Goal: Information Seeking & Learning: Find specific page/section

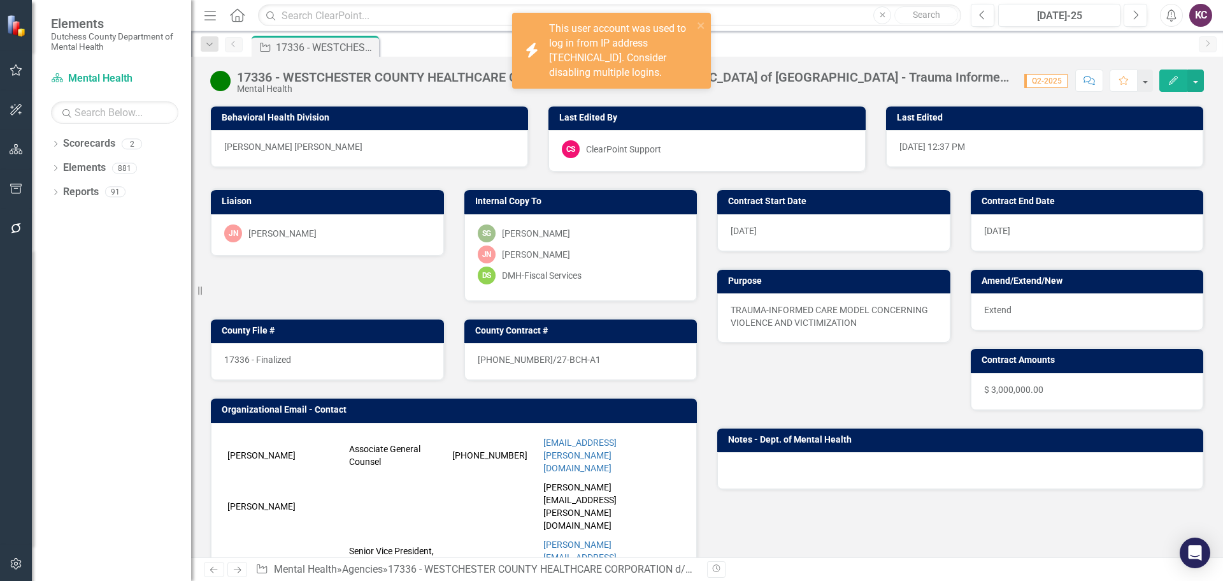
click at [469, 39] on div "Agency 17336 - WESTCHESTER COUNTY HEALTHCARE CORPORATION d/b/a [GEOGRAPHIC_DATA…" at bounding box center [721, 46] width 944 height 20
click at [700, 25] on icon "close" at bounding box center [701, 25] width 6 height 6
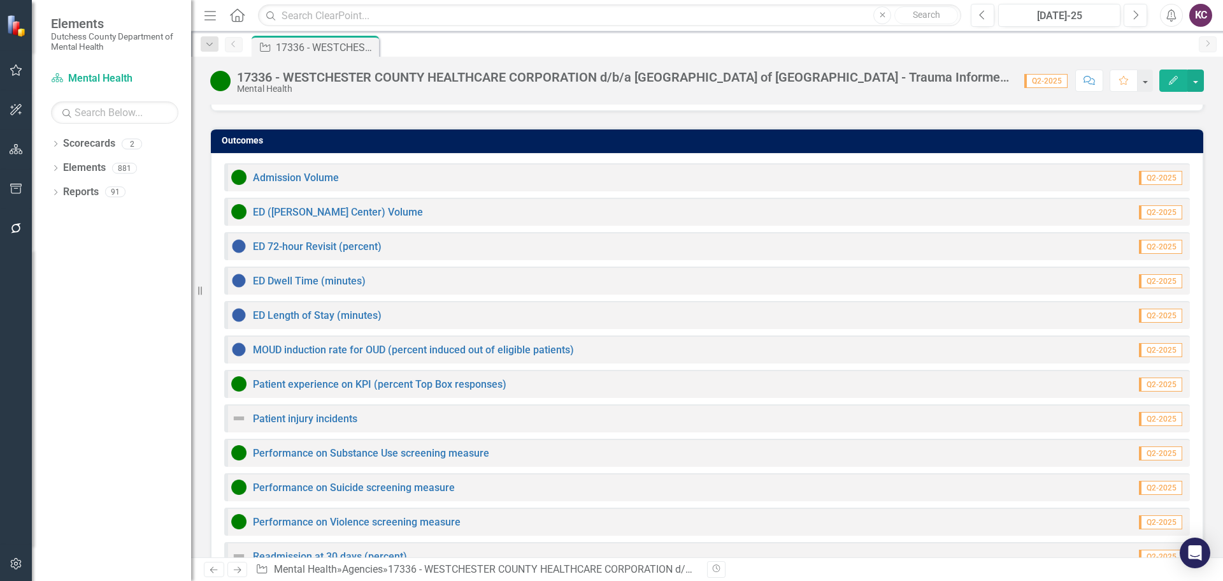
scroll to position [1151, 0]
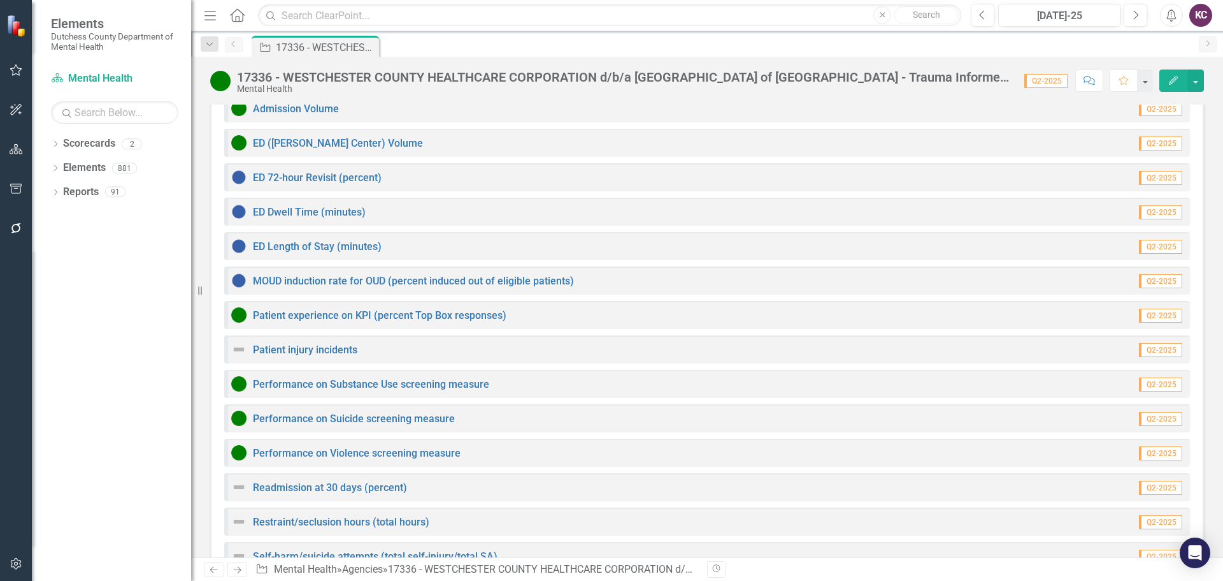
click at [284, 580] on link "Staff injury incidents" at bounding box center [300, 590] width 95 height 12
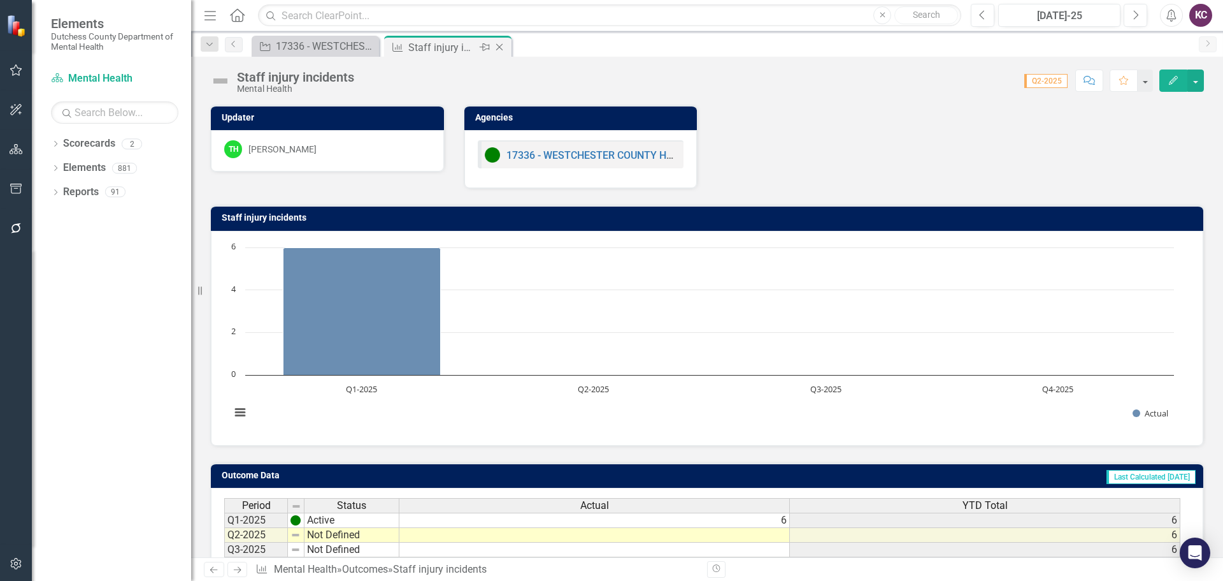
click at [500, 45] on icon "Close" at bounding box center [499, 47] width 13 height 10
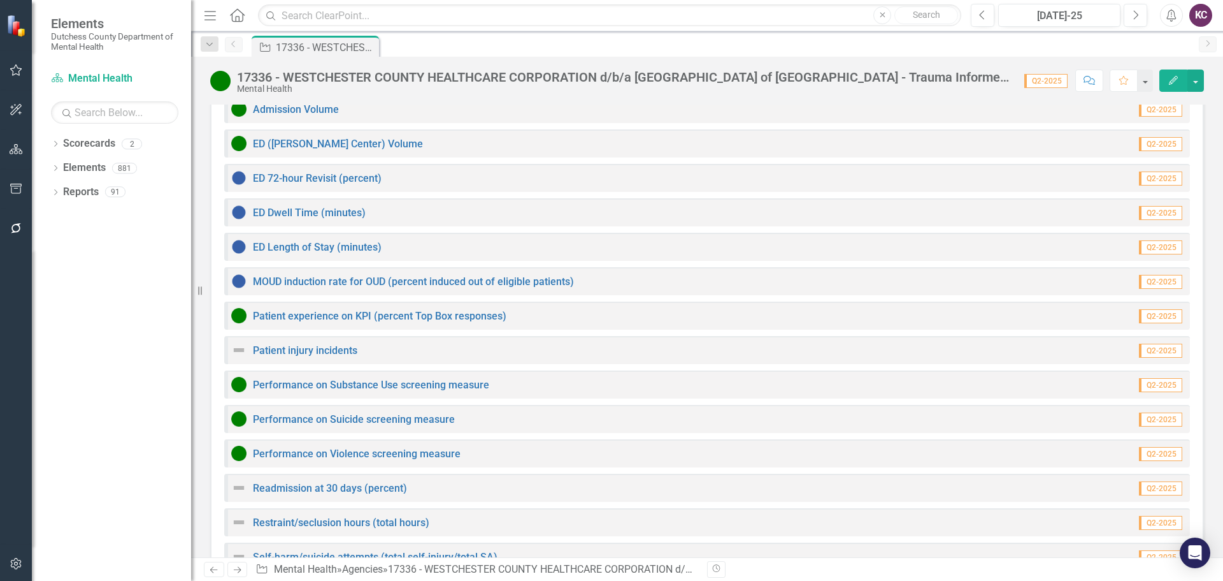
scroll to position [1151, 0]
click at [291, 550] on link "Self-harm/suicide attempts (total self-injury/total SA)" at bounding box center [375, 556] width 245 height 12
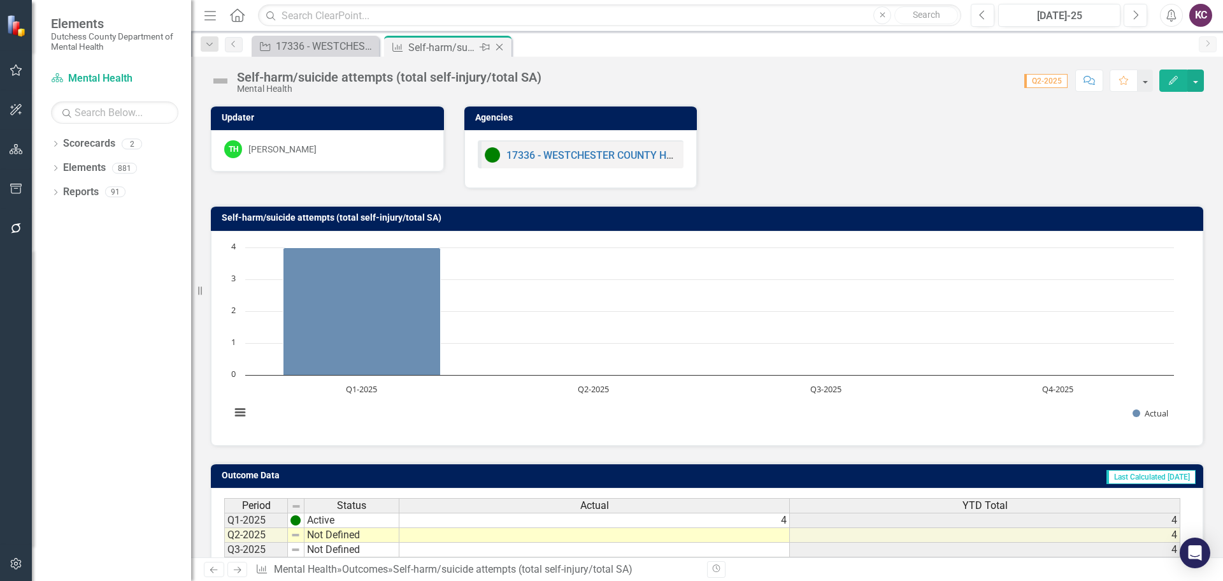
click at [500, 47] on icon "Close" at bounding box center [499, 47] width 13 height 10
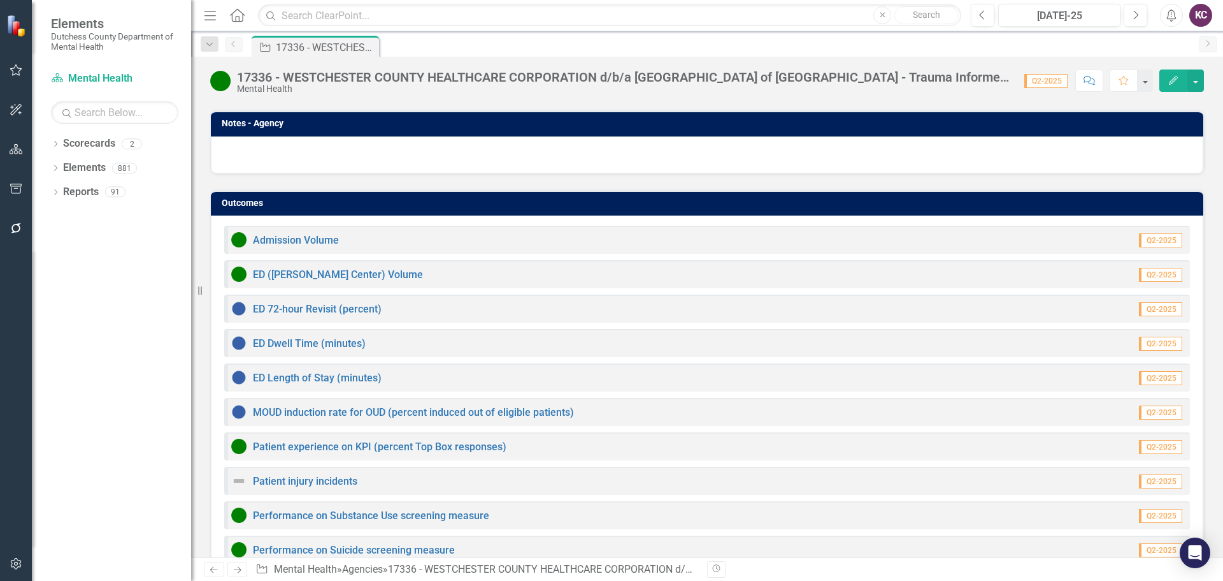
scroll to position [1151, 0]
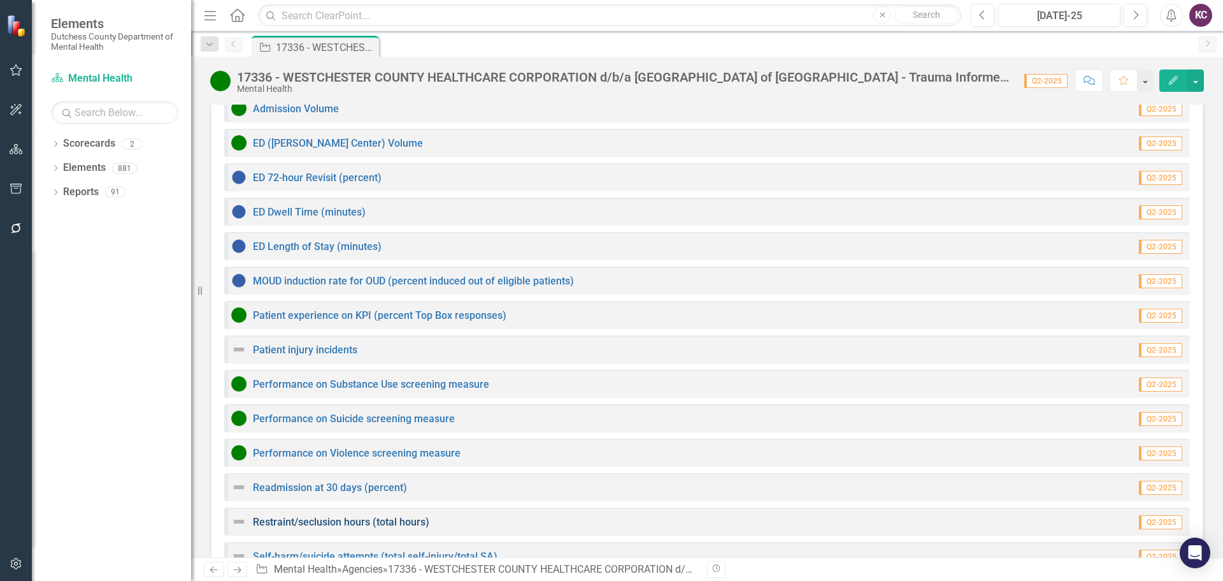
click at [319, 516] on link "Restraint/seclusion hours (total hours)" at bounding box center [341, 522] width 177 height 12
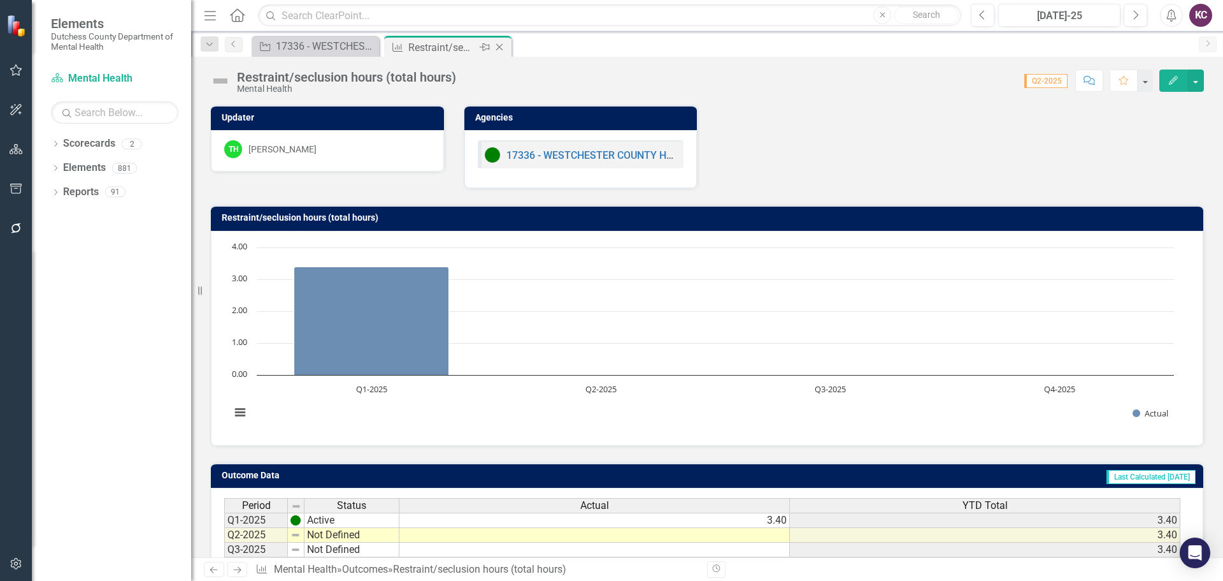
click at [498, 45] on icon "Close" at bounding box center [499, 47] width 13 height 10
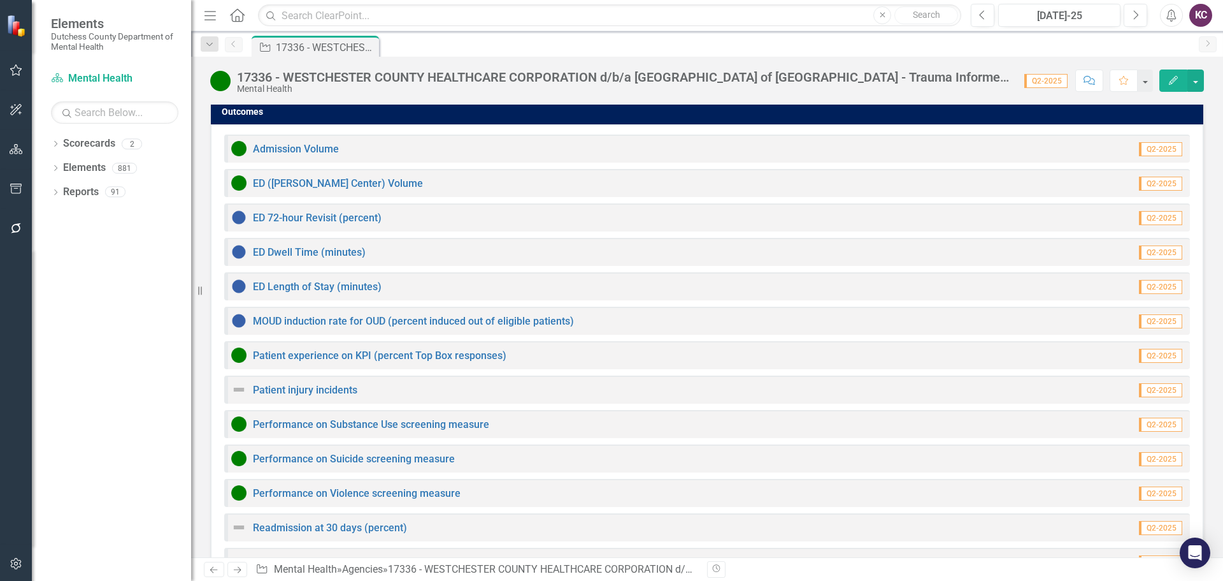
scroll to position [1151, 0]
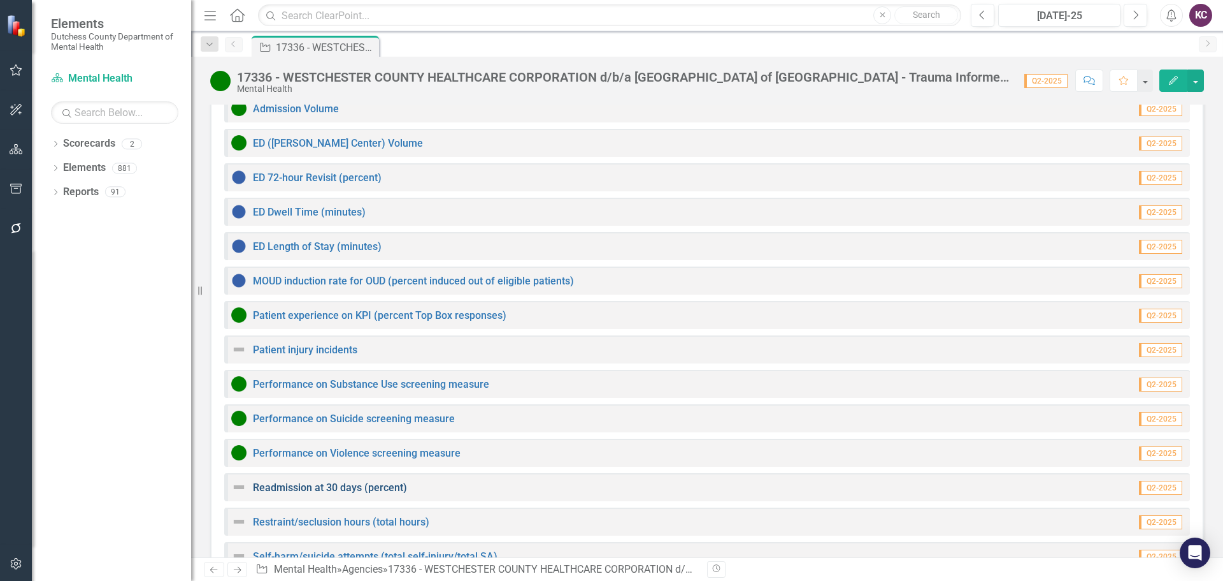
click at [323, 481] on link "Readmission at 30 days (percent)" at bounding box center [330, 487] width 154 height 12
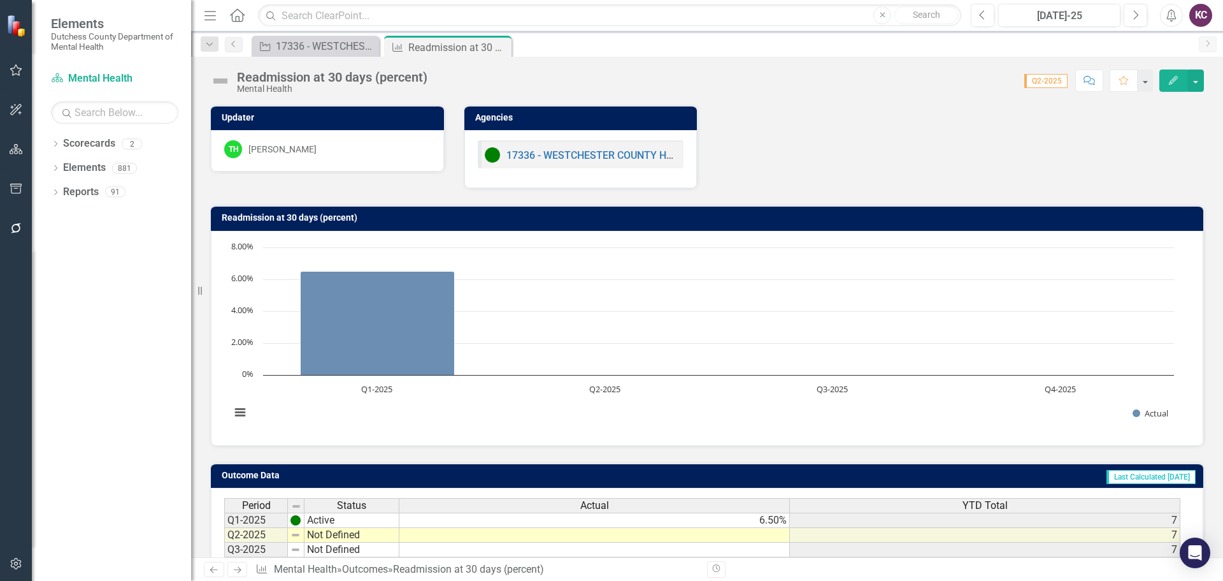
scroll to position [101, 0]
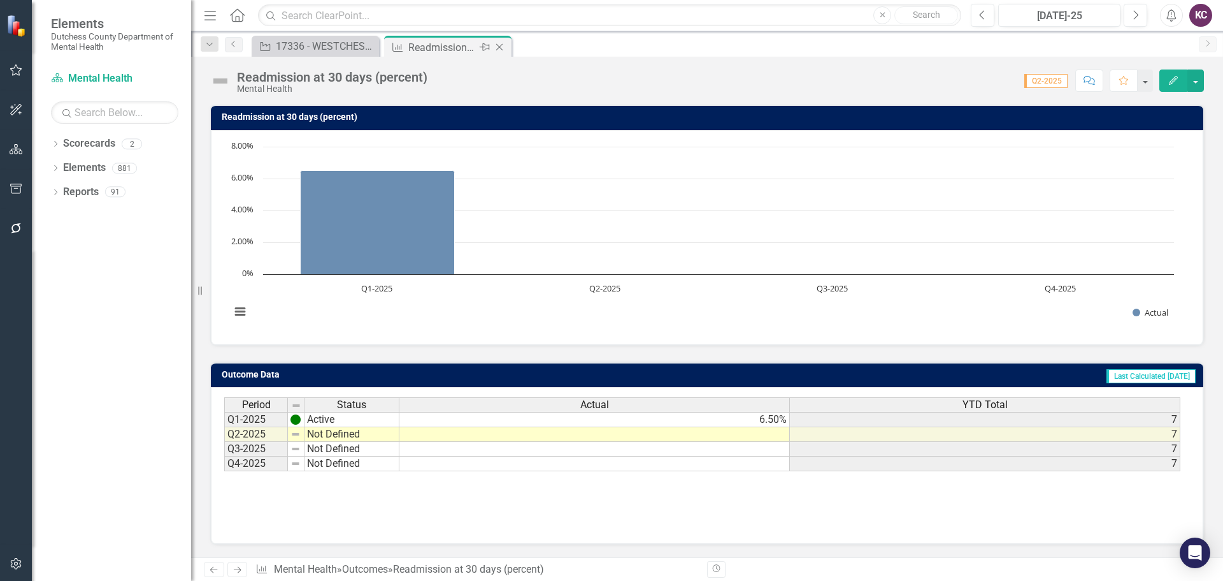
click at [498, 40] on div "Close" at bounding box center [501, 48] width 16 height 16
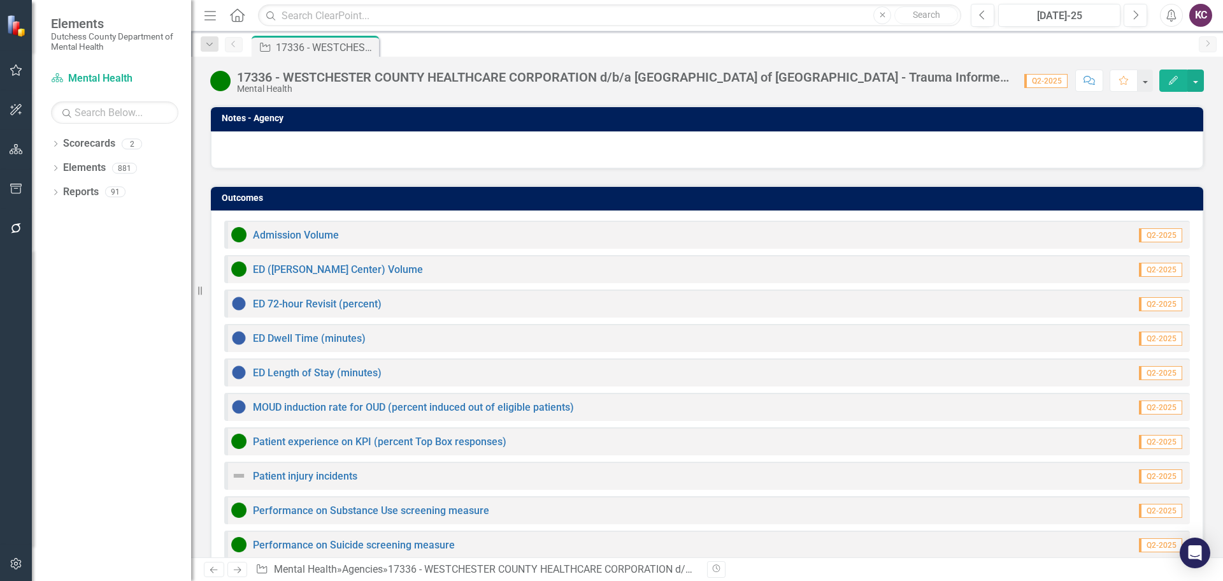
scroll to position [1023, 0]
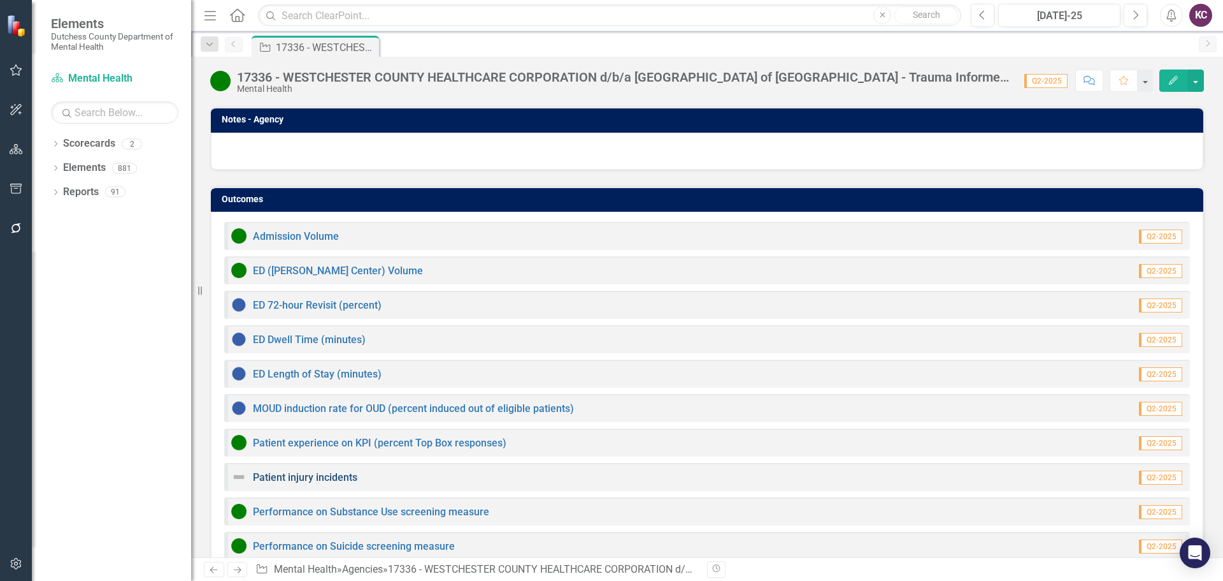
click at [286, 471] on link "Patient injury incidents" at bounding box center [305, 477] width 105 height 12
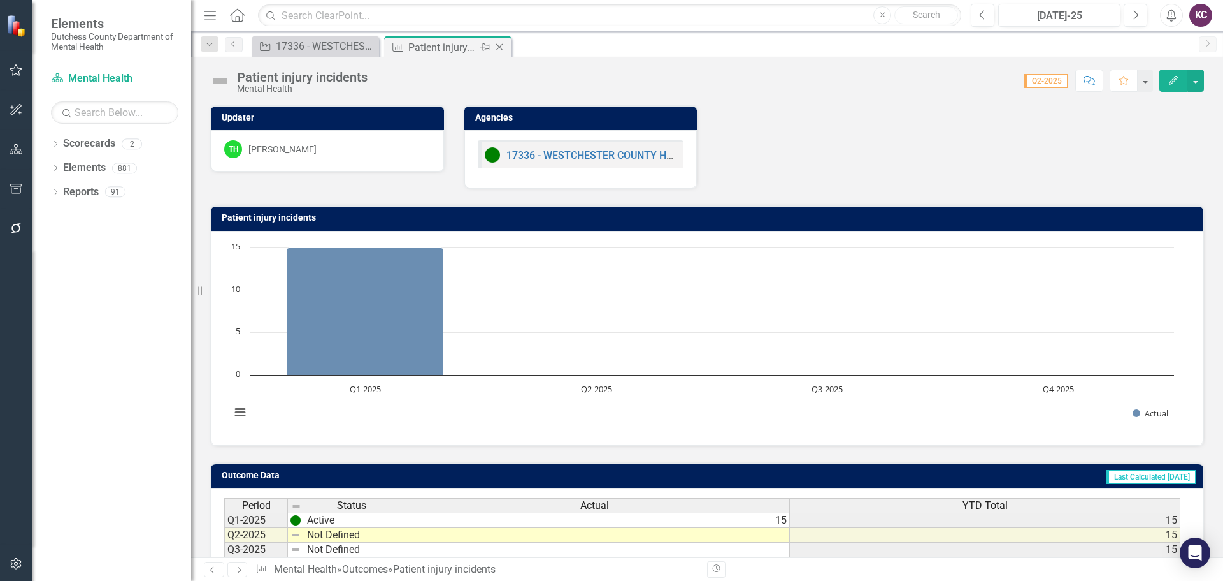
click at [501, 44] on icon "Close" at bounding box center [499, 47] width 13 height 10
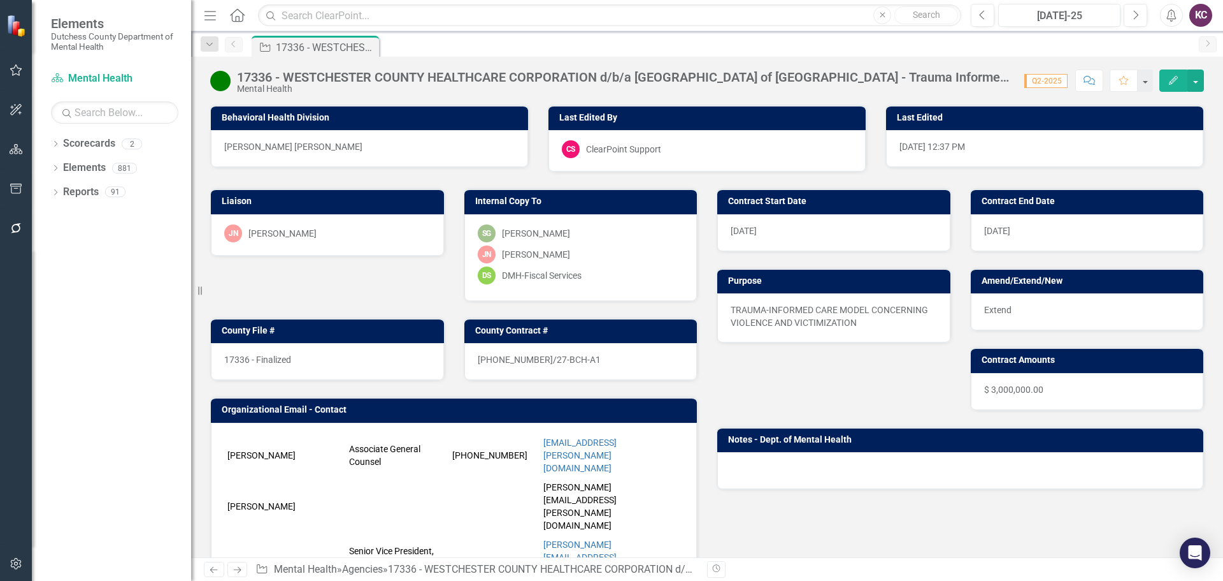
drag, startPoint x: 236, startPoint y: 13, endPoint x: 251, endPoint y: 16, distance: 15.0
click at [236, 13] on icon "Home" at bounding box center [237, 14] width 17 height 13
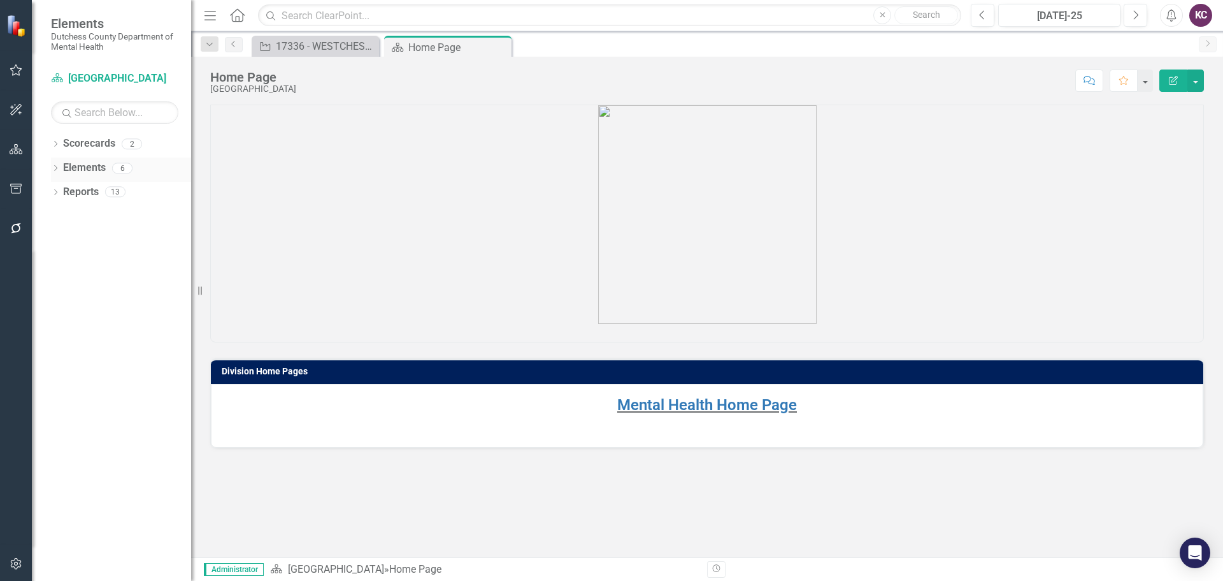
click at [78, 165] on link "Elements" at bounding box center [84, 168] width 43 height 15
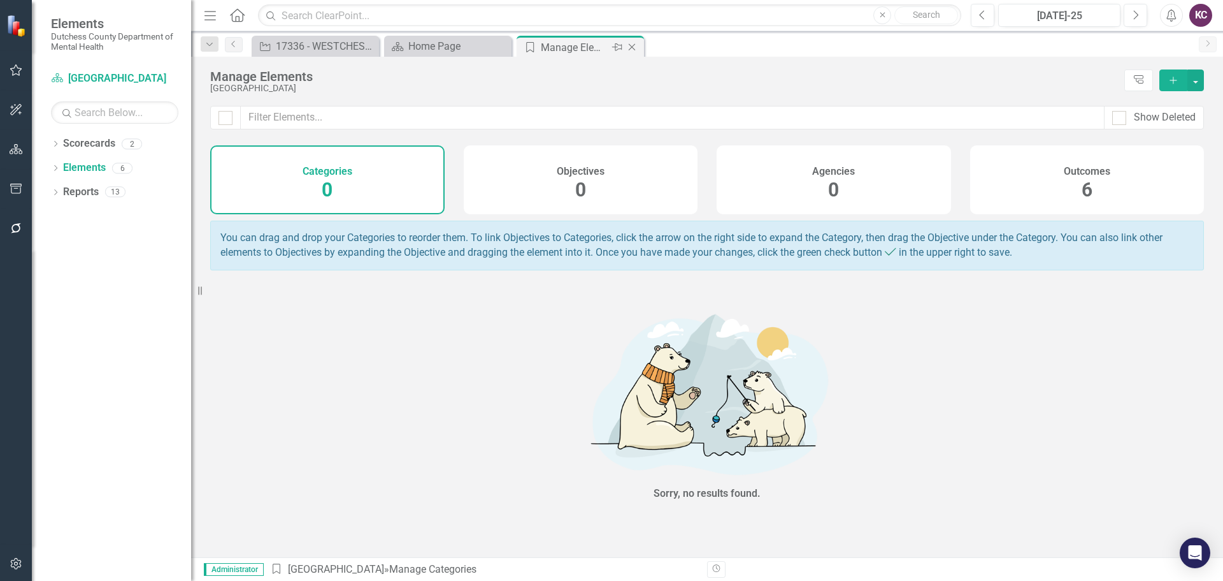
click at [631, 43] on icon "Close" at bounding box center [632, 47] width 13 height 10
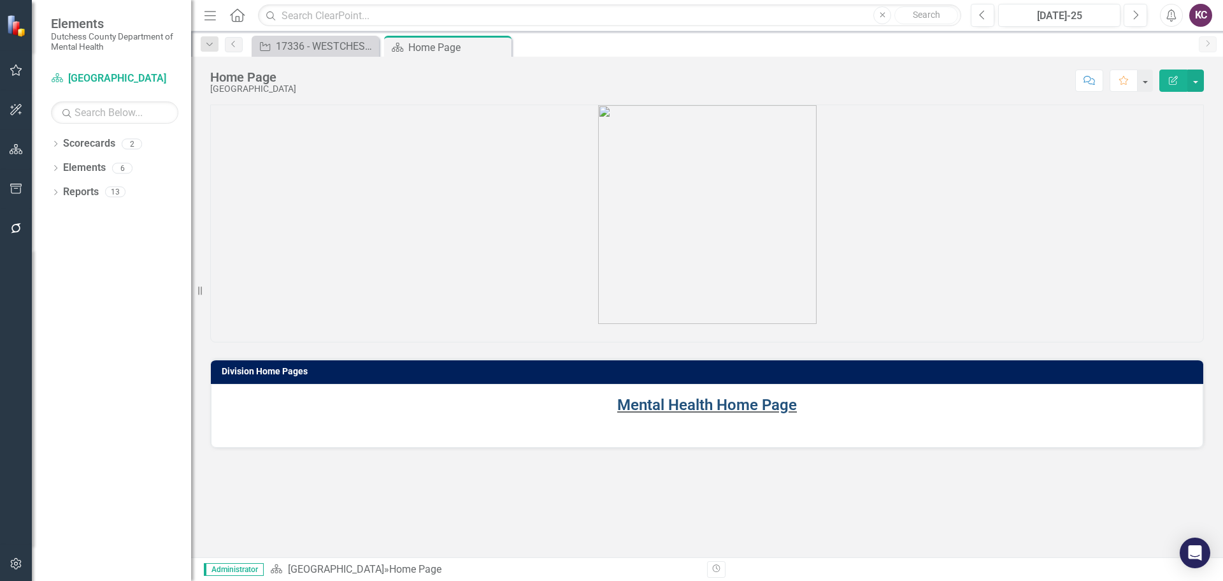
click at [749, 407] on link "Mental Health Home Page" at bounding box center [707, 405] width 180 height 18
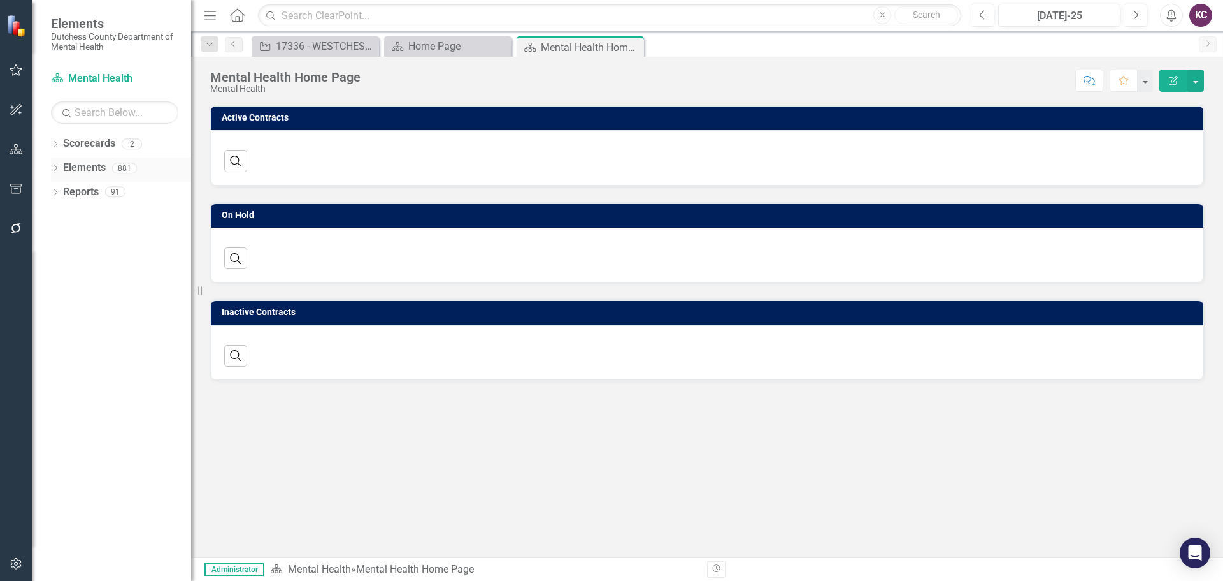
click at [59, 168] on icon "Dropdown" at bounding box center [55, 169] width 9 height 7
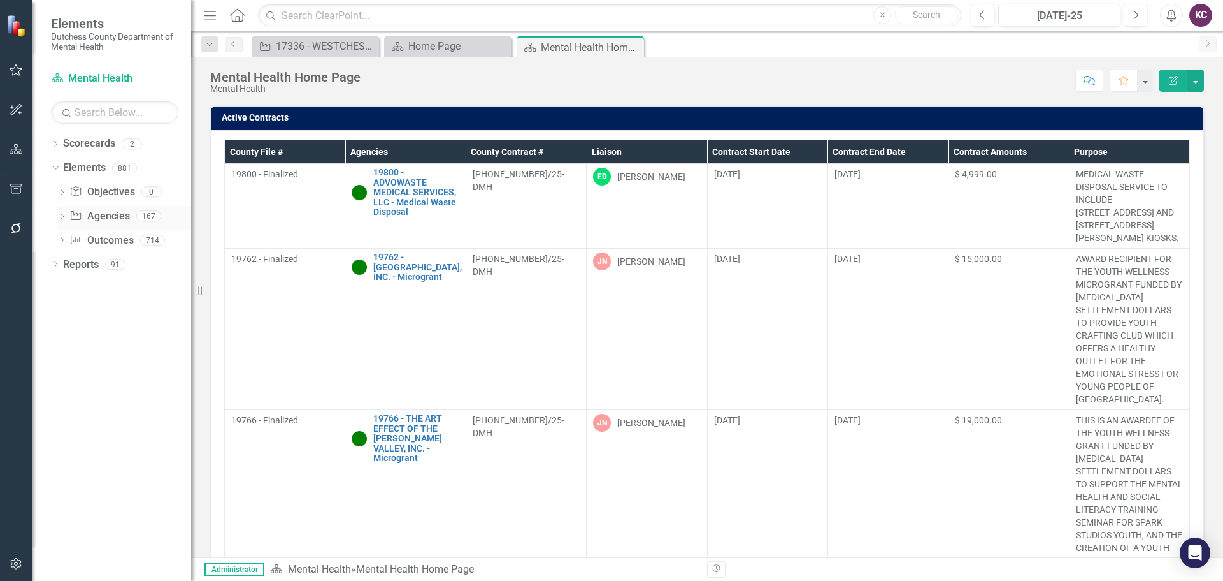
click at [63, 217] on icon at bounding box center [62, 216] width 3 height 6
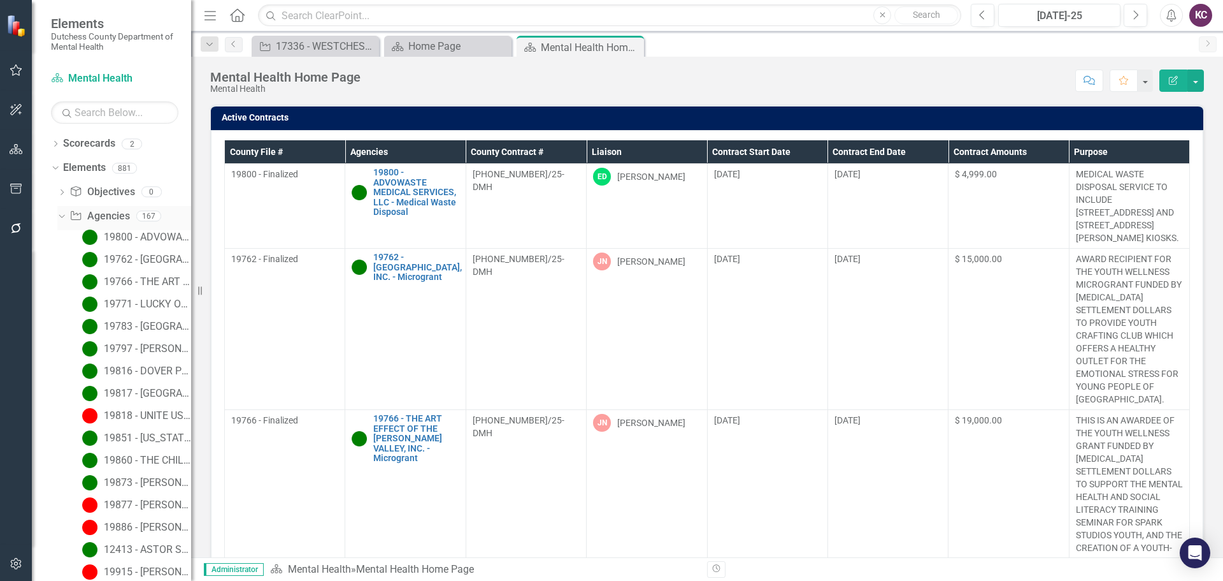
click at [101, 215] on link "Agency Agencies" at bounding box center [99, 216] width 60 height 15
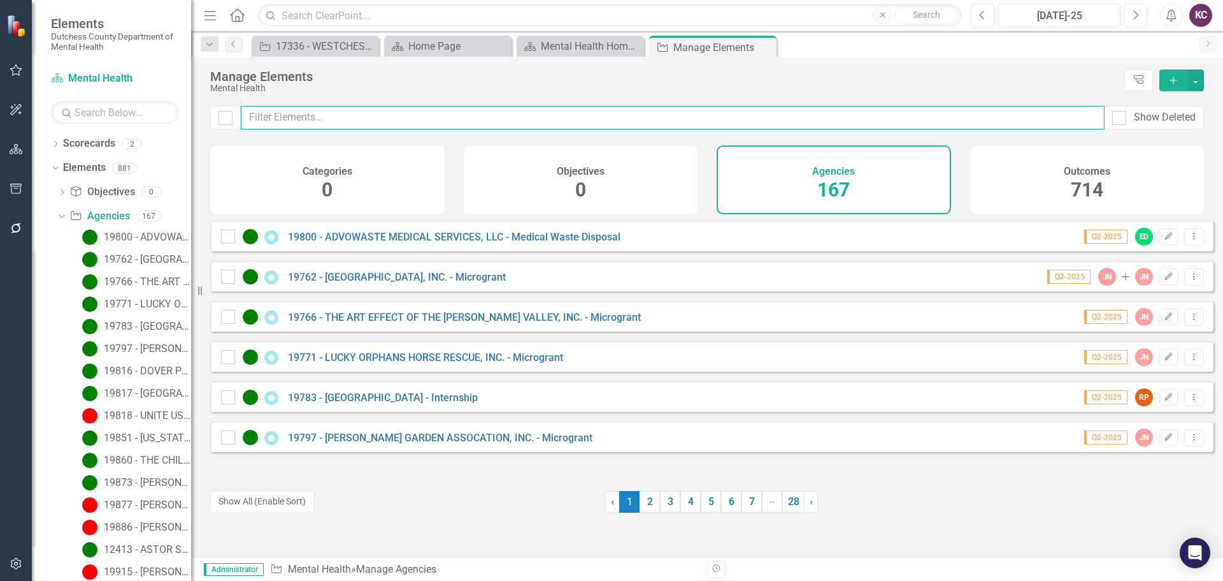
click at [340, 112] on input "text" at bounding box center [673, 118] width 864 height 24
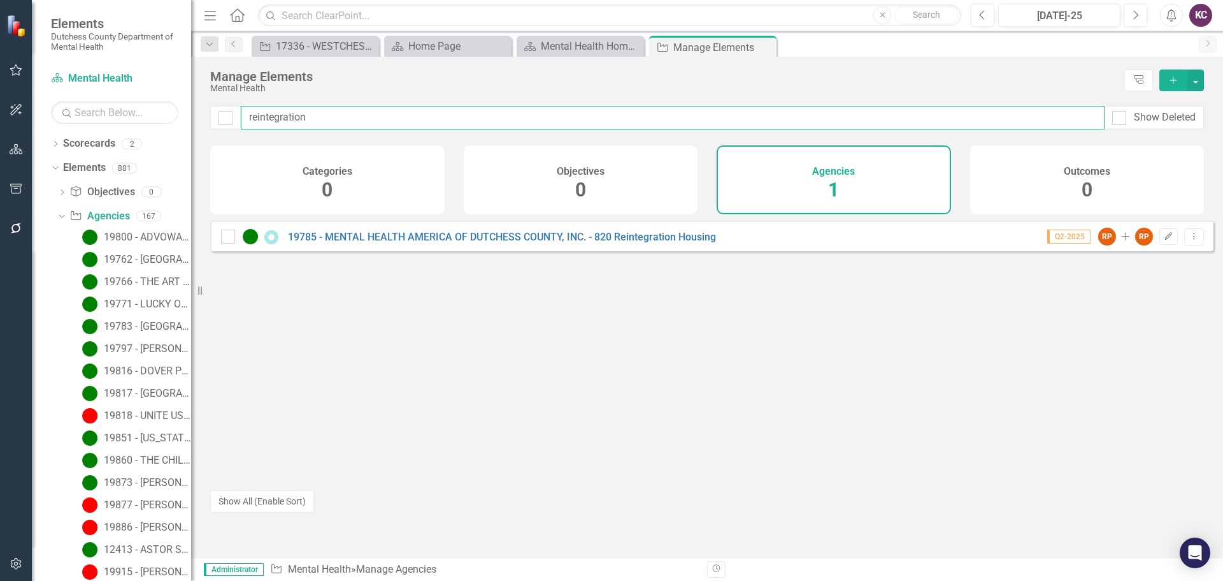
type input "reintegration"
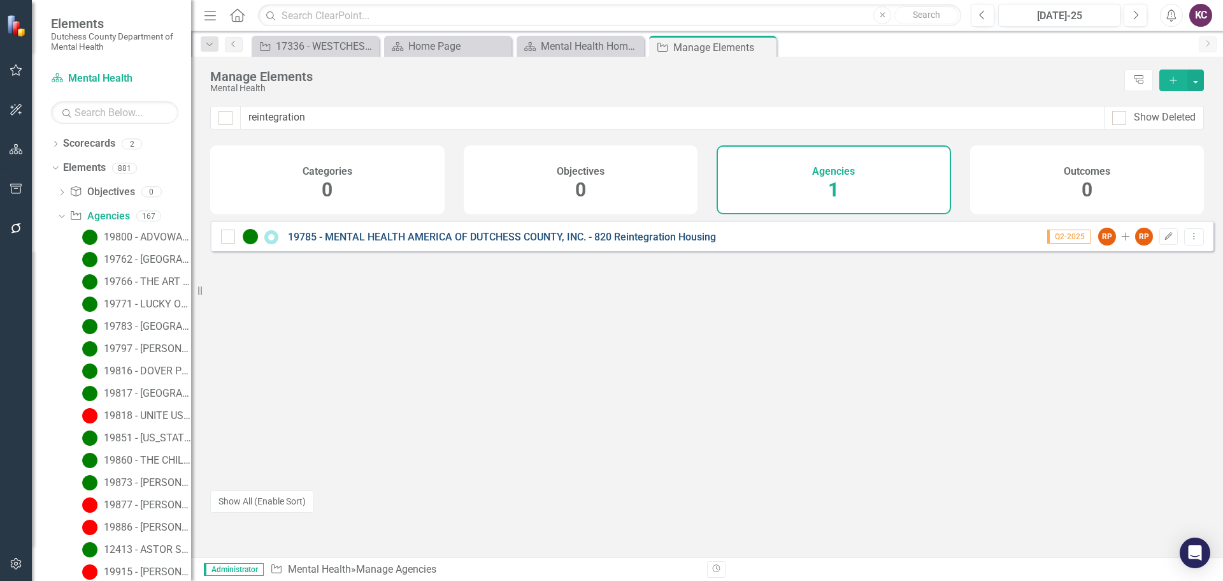
click at [418, 243] on link "19785 - MENTAL HEALTH AMERICA OF DUTCHESS COUNTY, INC. - 820 Reintegration Hous…" at bounding box center [502, 237] width 428 height 12
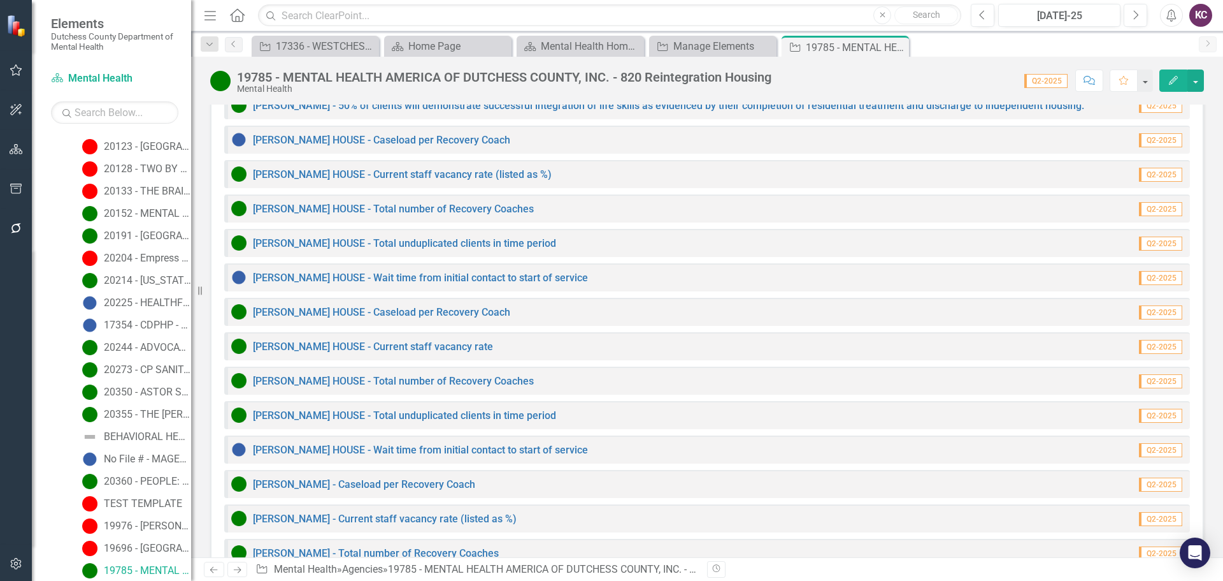
scroll to position [1569, 0]
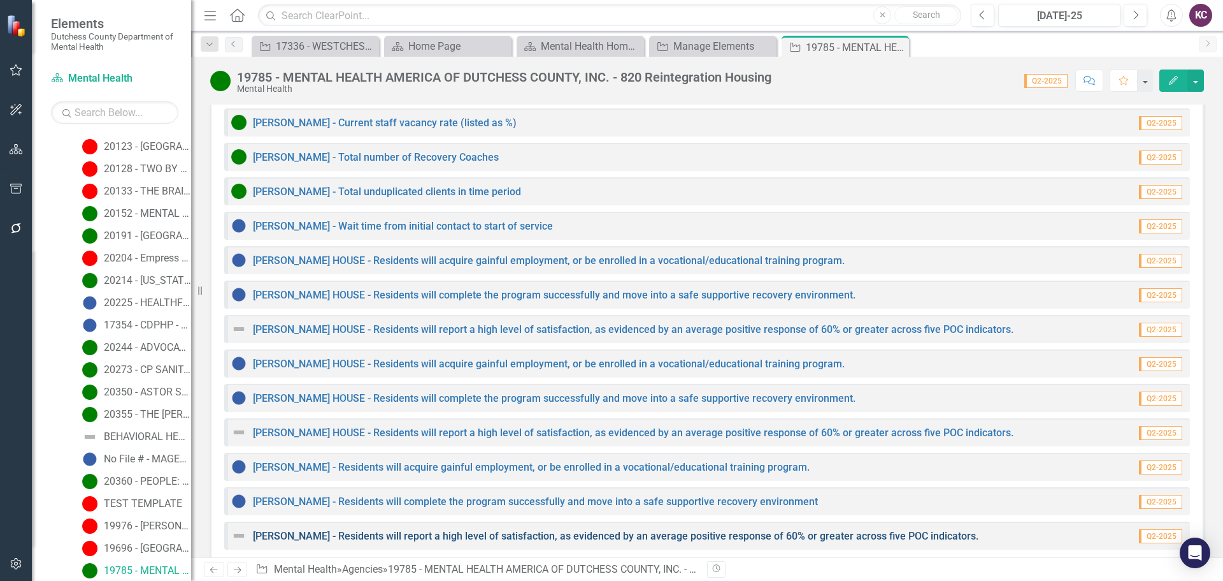
click at [324, 530] on link "[PERSON_NAME] - Residents will report a high level of satisfaction, as evidence…" at bounding box center [616, 536] width 726 height 12
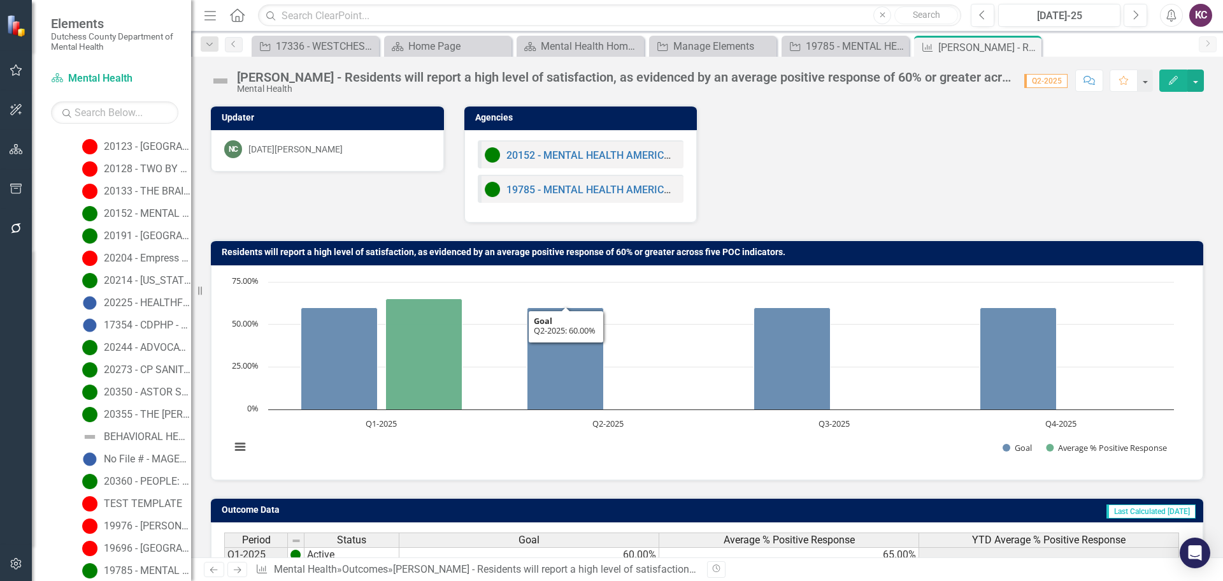
scroll to position [135, 0]
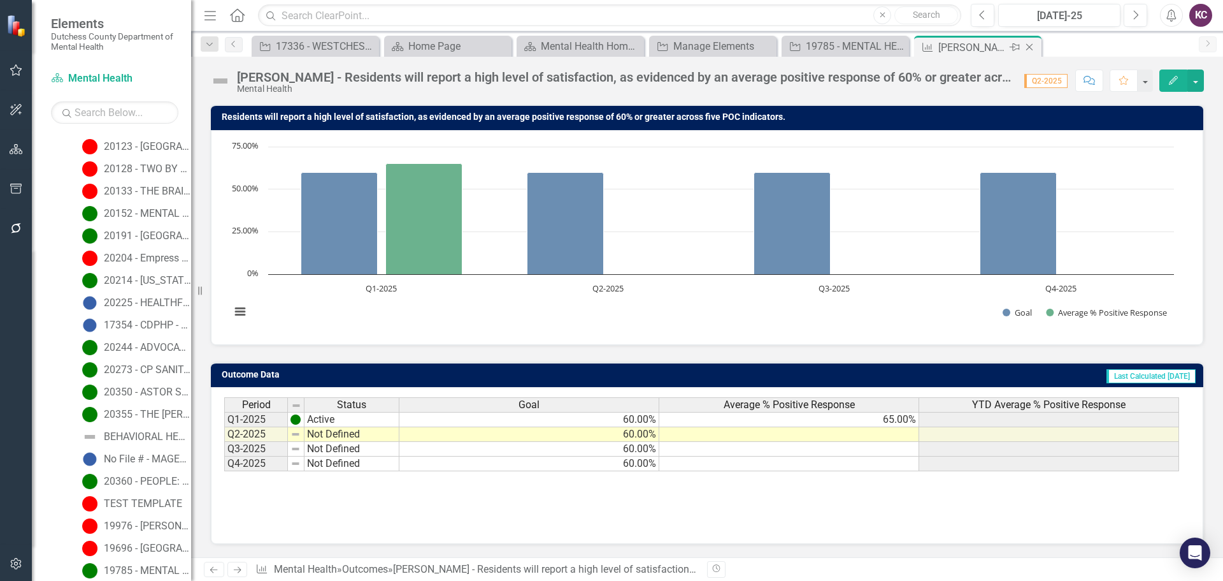
click at [1029, 45] on icon "Close" at bounding box center [1029, 47] width 13 height 10
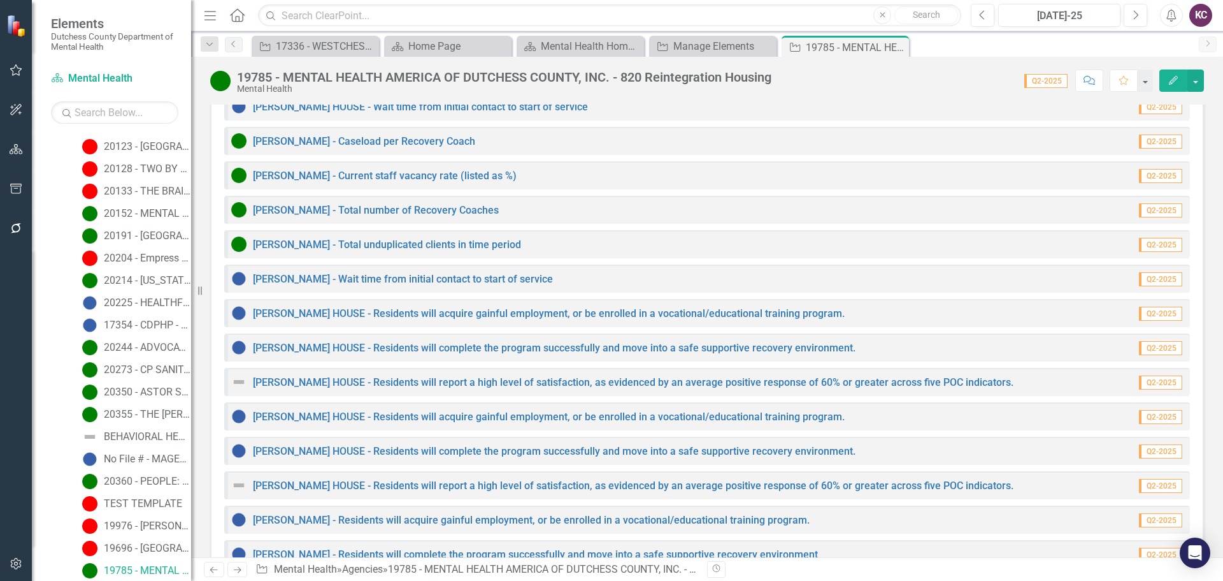
scroll to position [1569, 0]
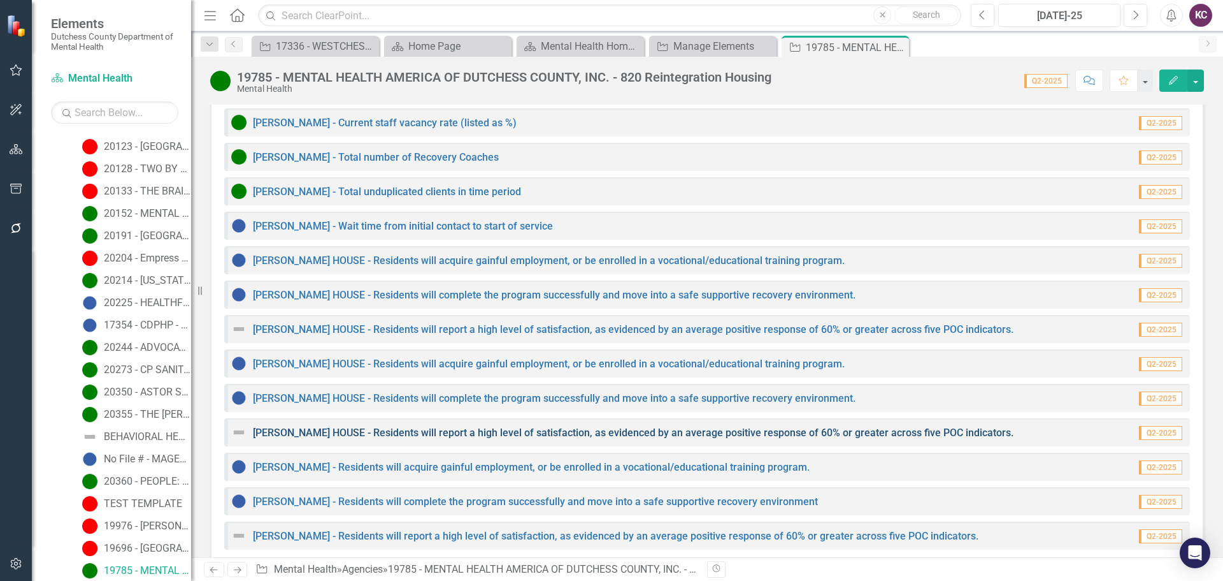
click at [280, 426] on link "[PERSON_NAME] HOUSE - Residents will report a high level of satisfaction, as ev…" at bounding box center [633, 432] width 761 height 12
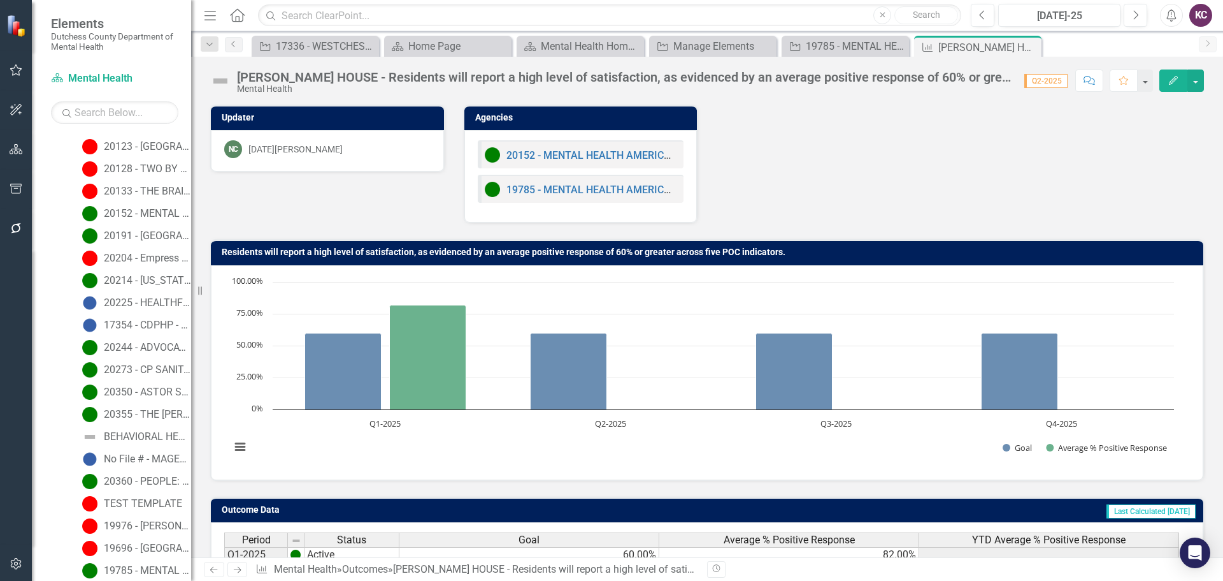
scroll to position [135, 0]
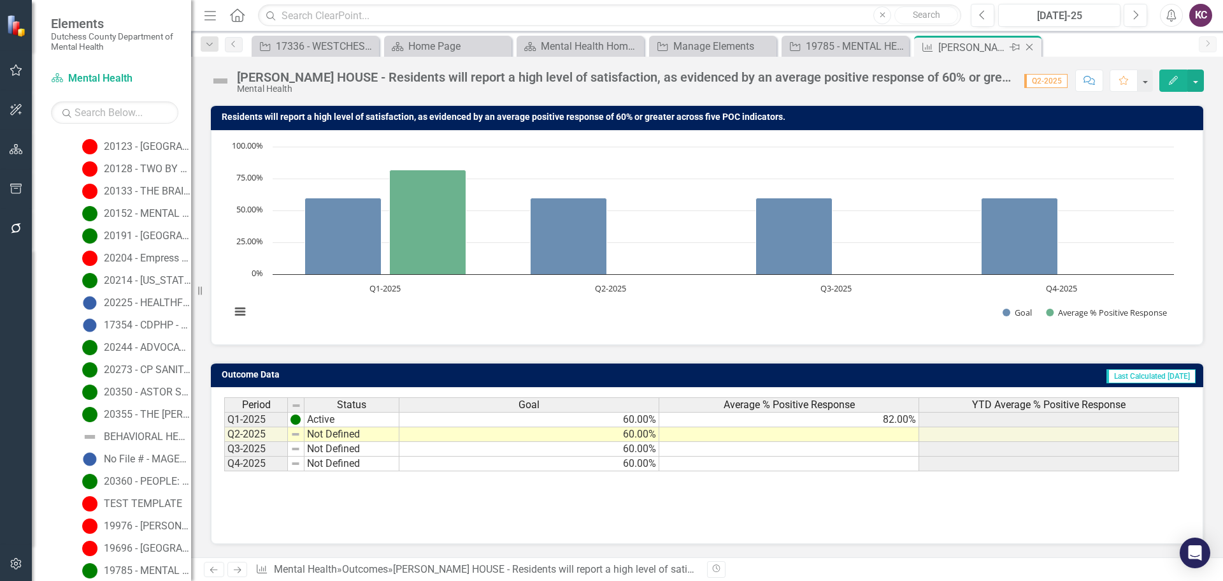
click at [1035, 47] on icon "Close" at bounding box center [1029, 47] width 13 height 10
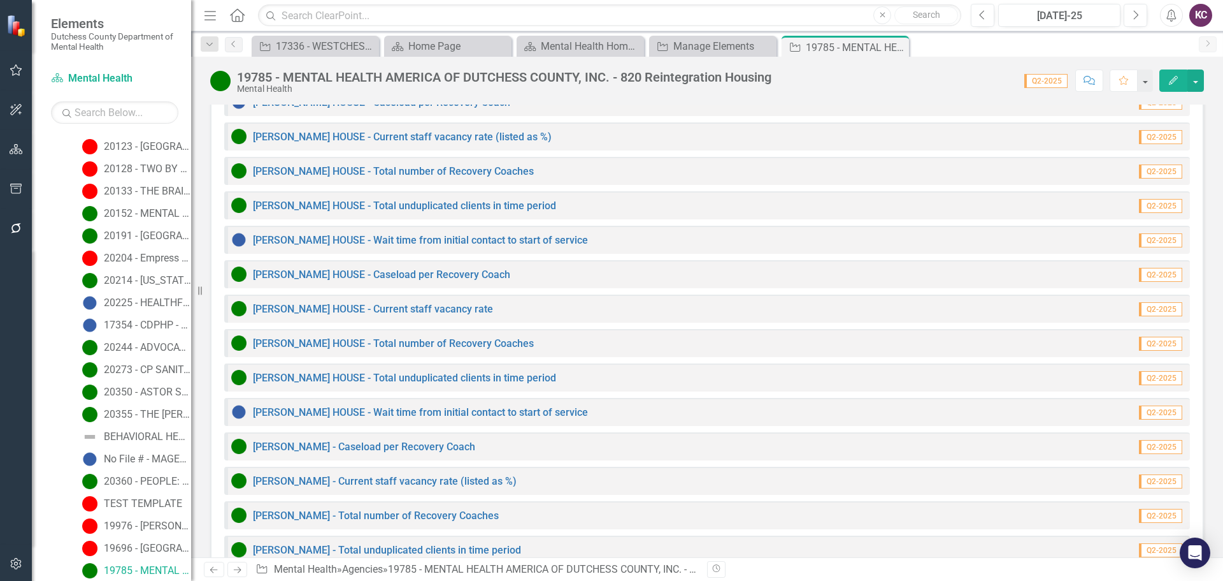
scroll to position [1569, 0]
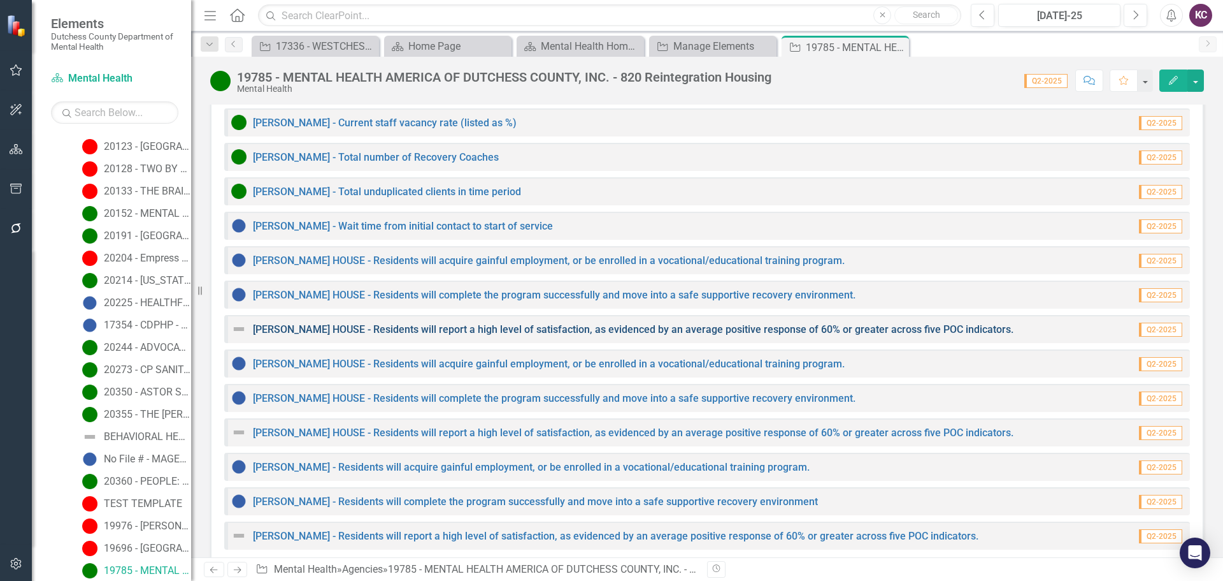
click at [298, 323] on link "[PERSON_NAME] HOUSE - Residents will report a high level of satisfaction, as ev…" at bounding box center [633, 329] width 761 height 12
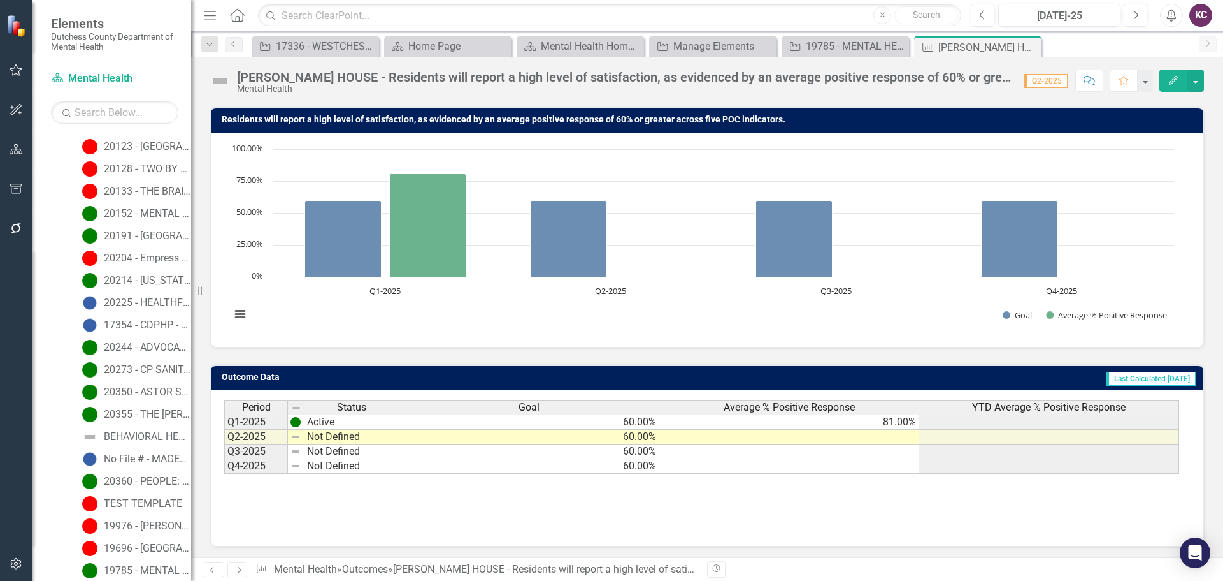
scroll to position [135, 0]
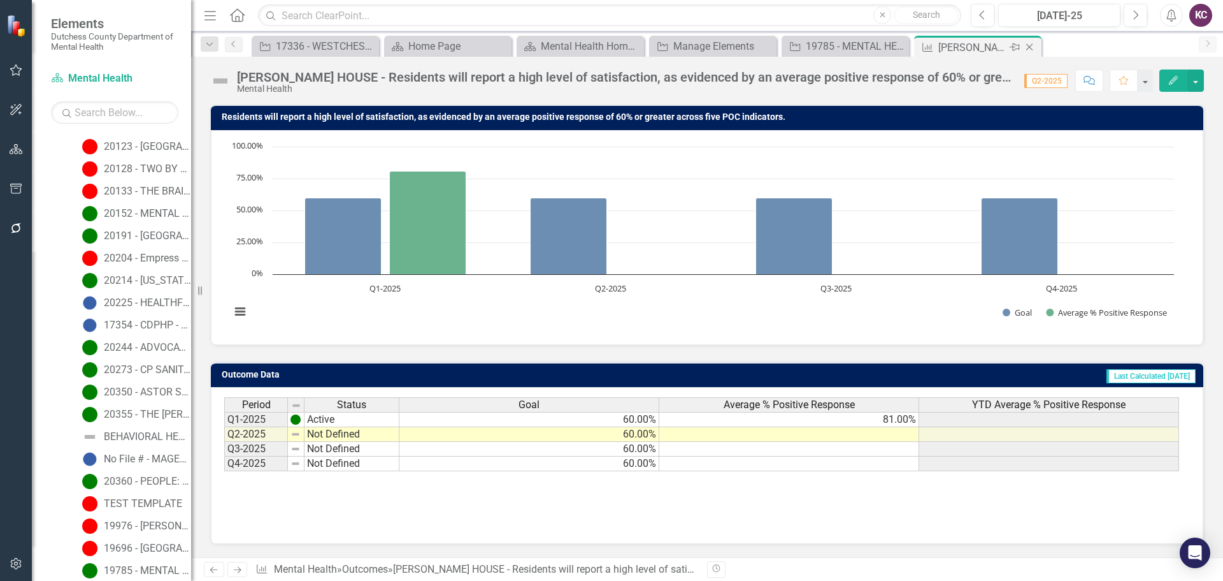
click at [1037, 43] on div "Close" at bounding box center [1031, 48] width 16 height 16
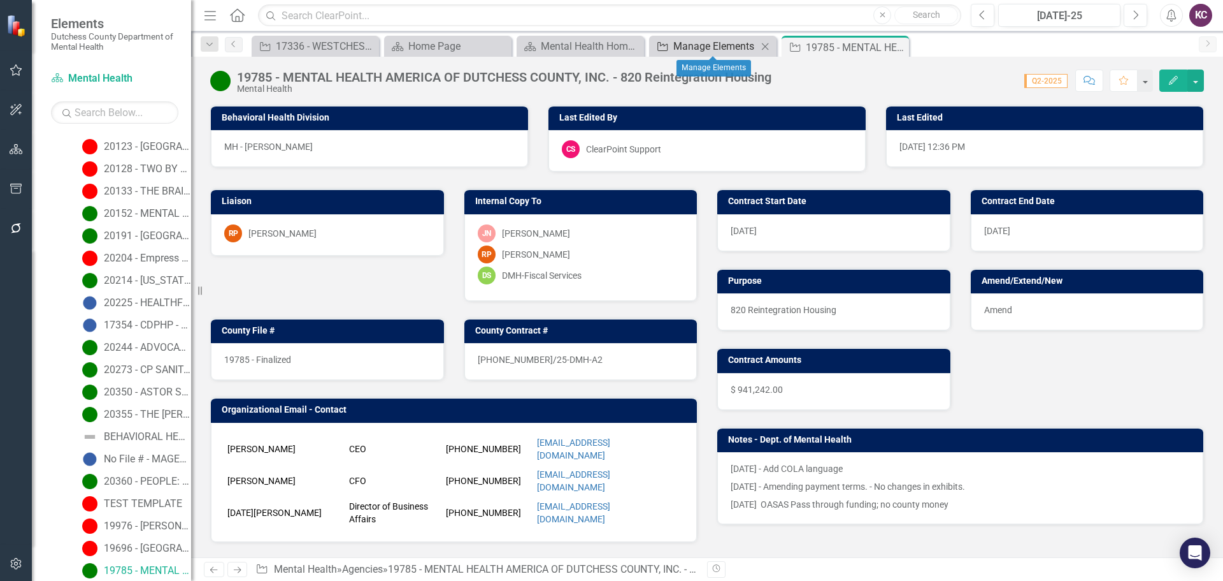
click at [693, 43] on div "Manage Elements" at bounding box center [716, 46] width 84 height 16
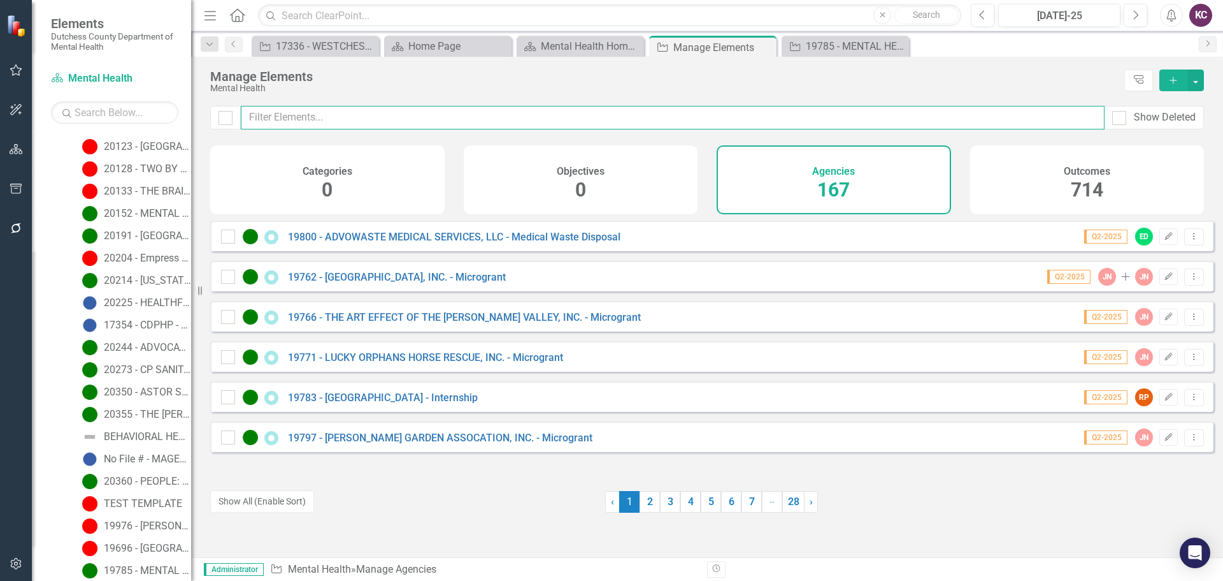
click at [312, 115] on input "text" at bounding box center [673, 118] width 864 height 24
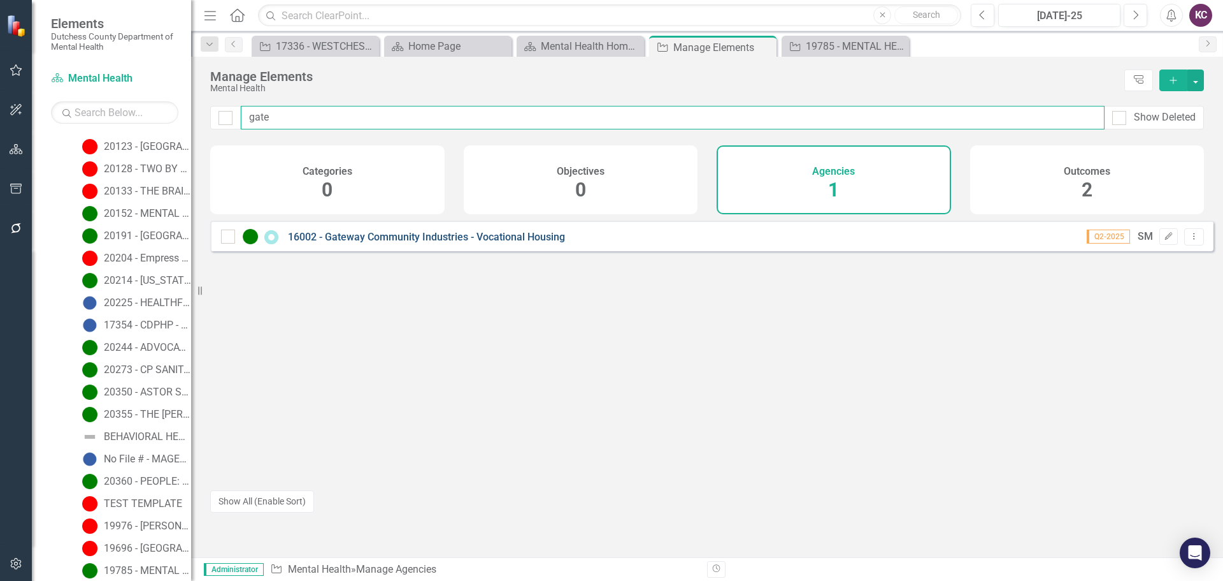
type input "gate"
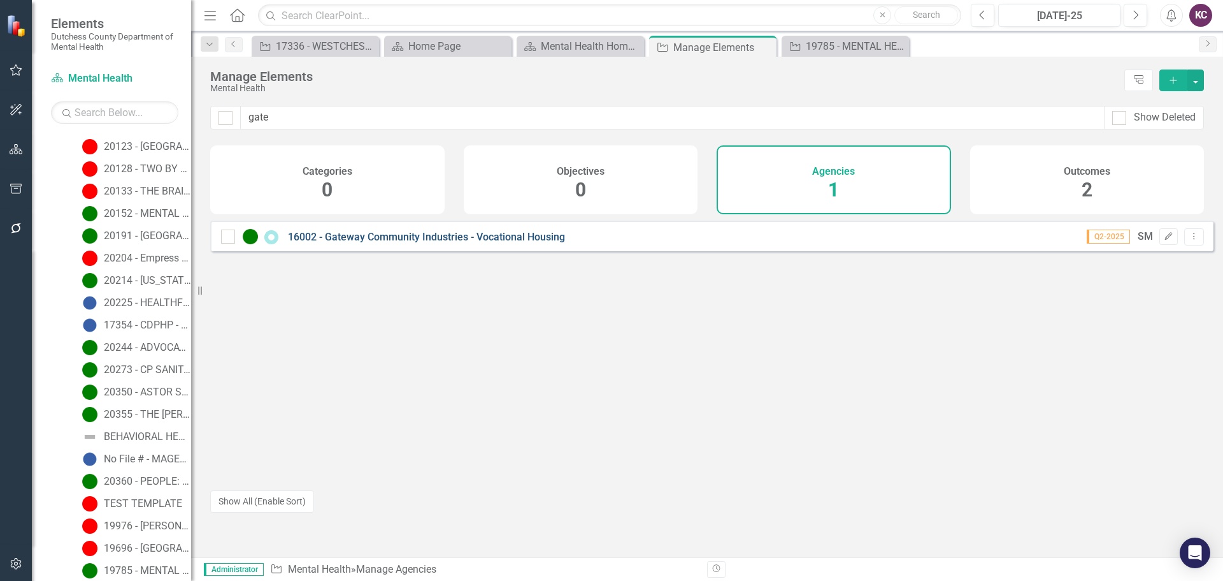
click at [357, 243] on link "16002 - Gateway Community Industries - Vocational Housing" at bounding box center [426, 237] width 277 height 12
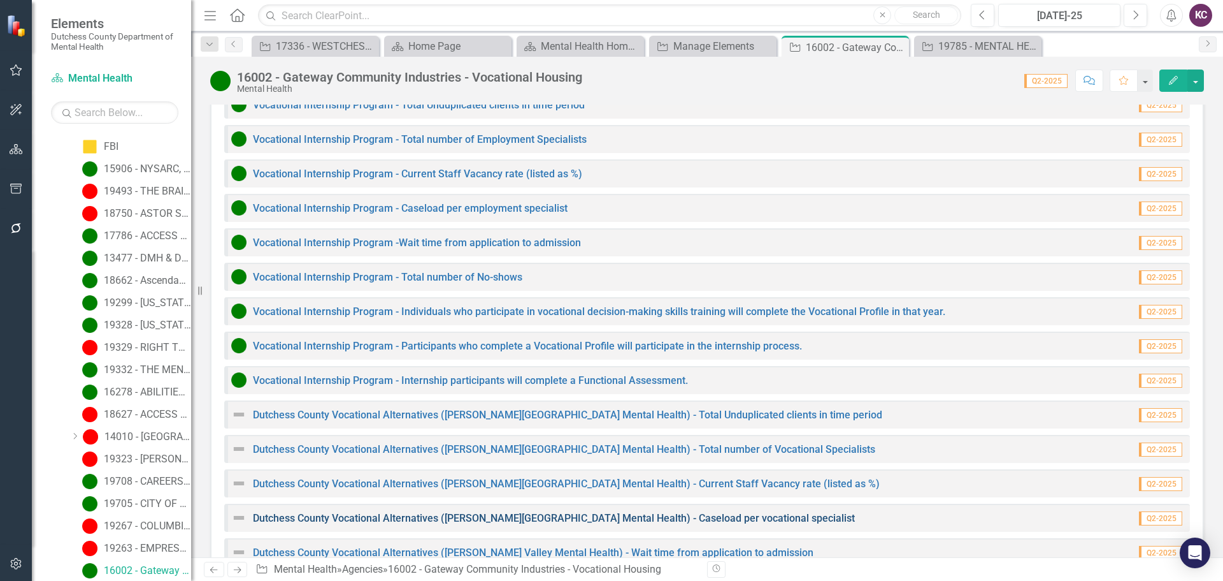
scroll to position [1445, 0]
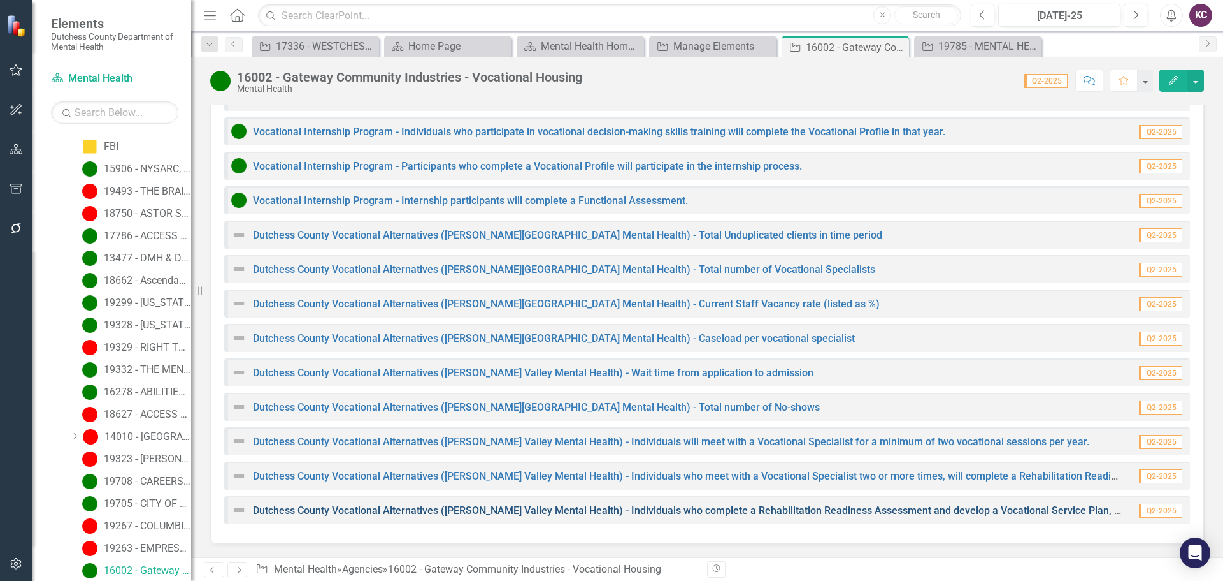
click at [391, 512] on link "Dutchess County Vocational Alternatives ([PERSON_NAME] Valley Mental Health) - …" at bounding box center [987, 510] width 1468 height 12
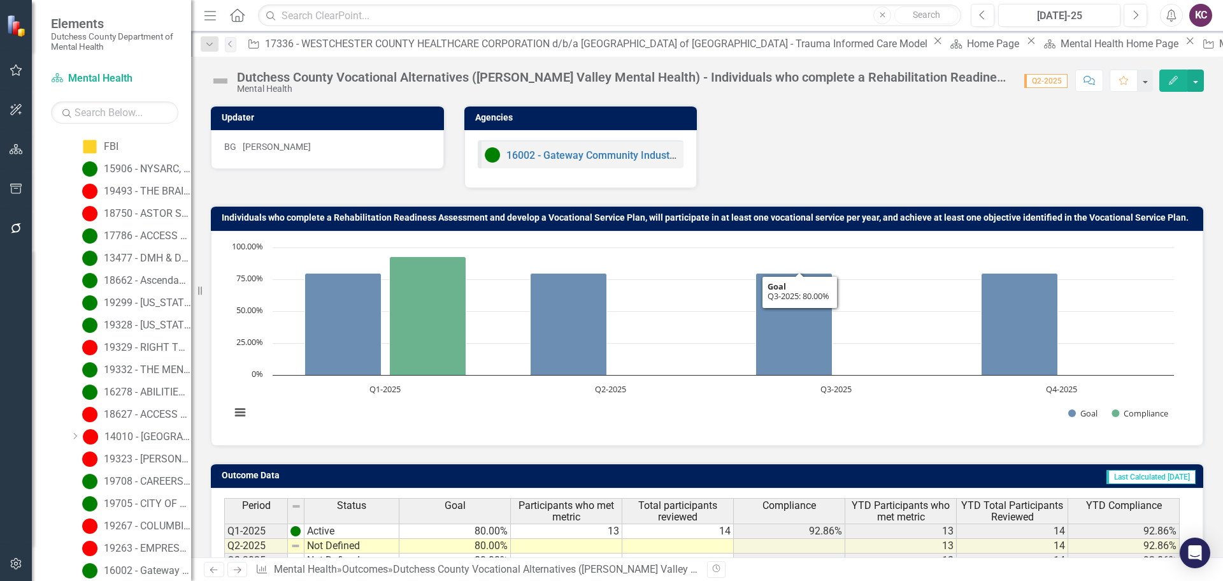
scroll to position [101, 0]
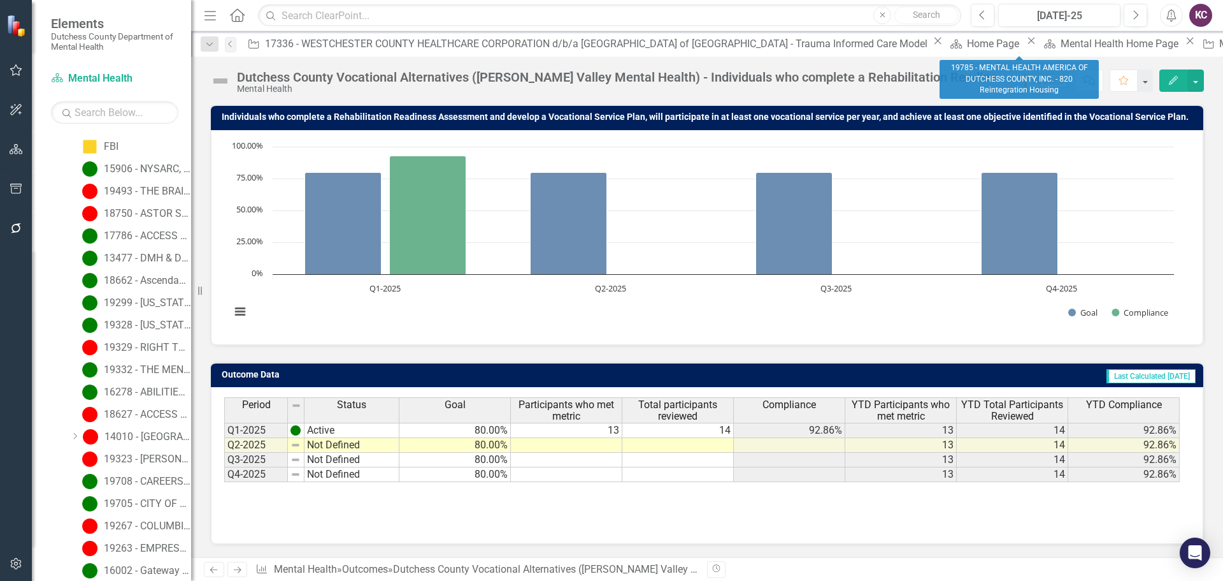
drag, startPoint x: 1026, startPoint y: 38, endPoint x: 978, endPoint y: 71, distance: 57.8
click at [978, 71] on body "Elements Dutchess County Department of Mental Health Scorecard Mental Health Se…" at bounding box center [611, 290] width 1223 height 581
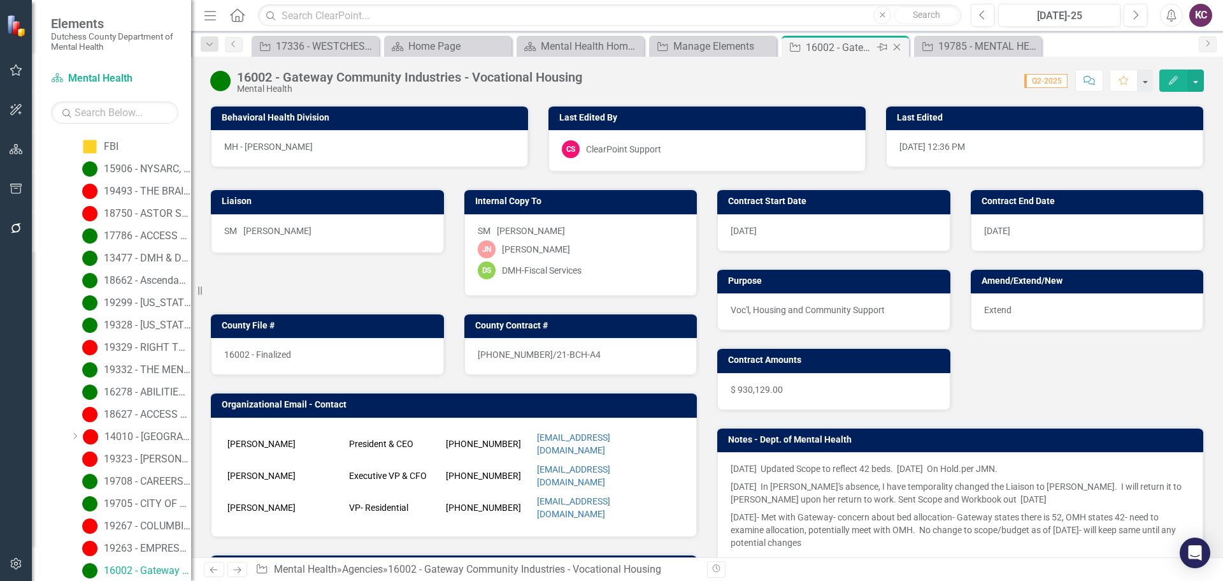
drag, startPoint x: 797, startPoint y: 47, endPoint x: 804, endPoint y: 40, distance: 9.9
click at [804, 40] on div "Agency 16002 - Gateway Community Industries - Vocational Housing Pin Close" at bounding box center [845, 48] width 121 height 16
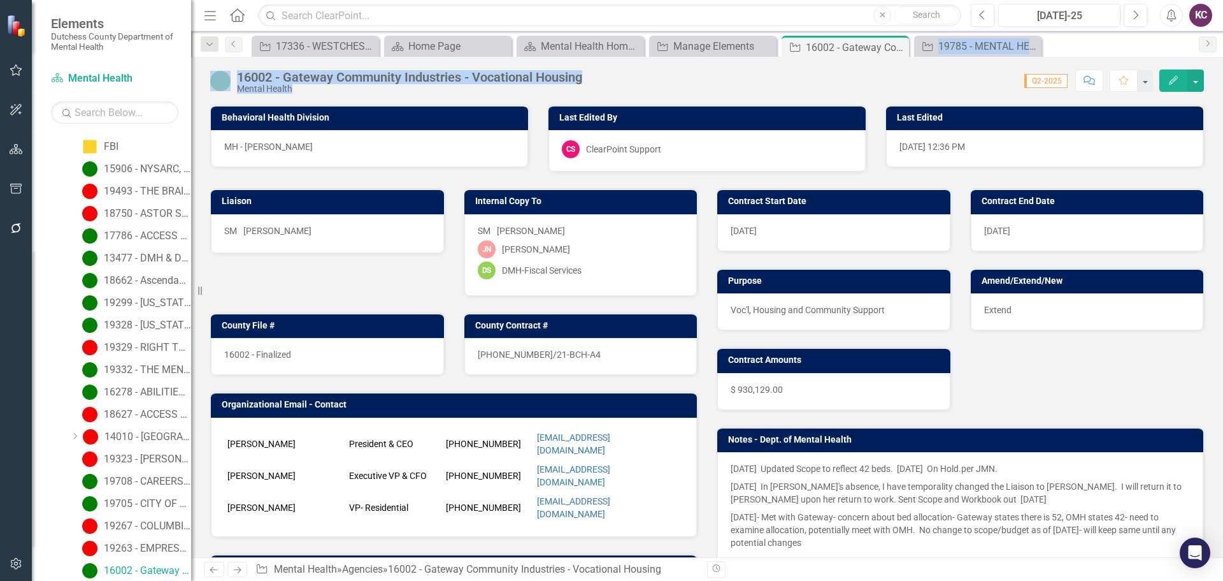
drag, startPoint x: 884, startPoint y: 45, endPoint x: 814, endPoint y: 94, distance: 85.9
click at [814, 94] on div "Menu Home Search Close Search Previous [DATE]-25 Next Alerts KC User Edit Profi…" at bounding box center [707, 290] width 1032 height 581
click at [832, 92] on div "16002 - Gateway Community Industries - Vocational Housing Mental Health Score: …" at bounding box center [707, 76] width 1032 height 38
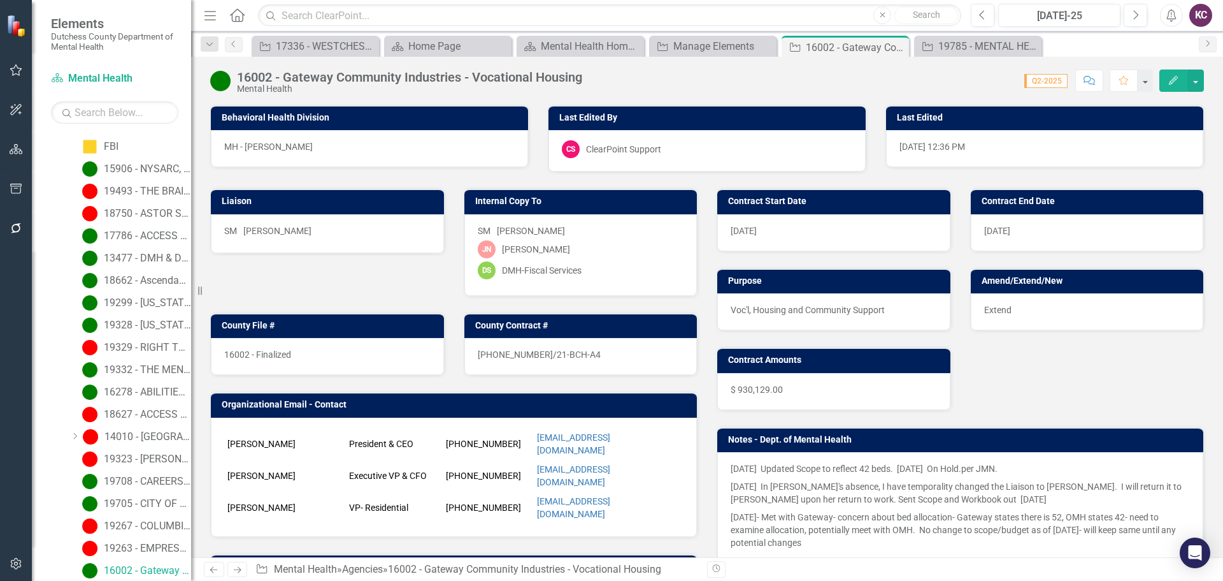
click at [1114, 422] on div "Notes - Dept. of Mental Health [DATE] Updated Scope to reflect 42 beds. [DATE] …" at bounding box center [960, 495] width 507 height 170
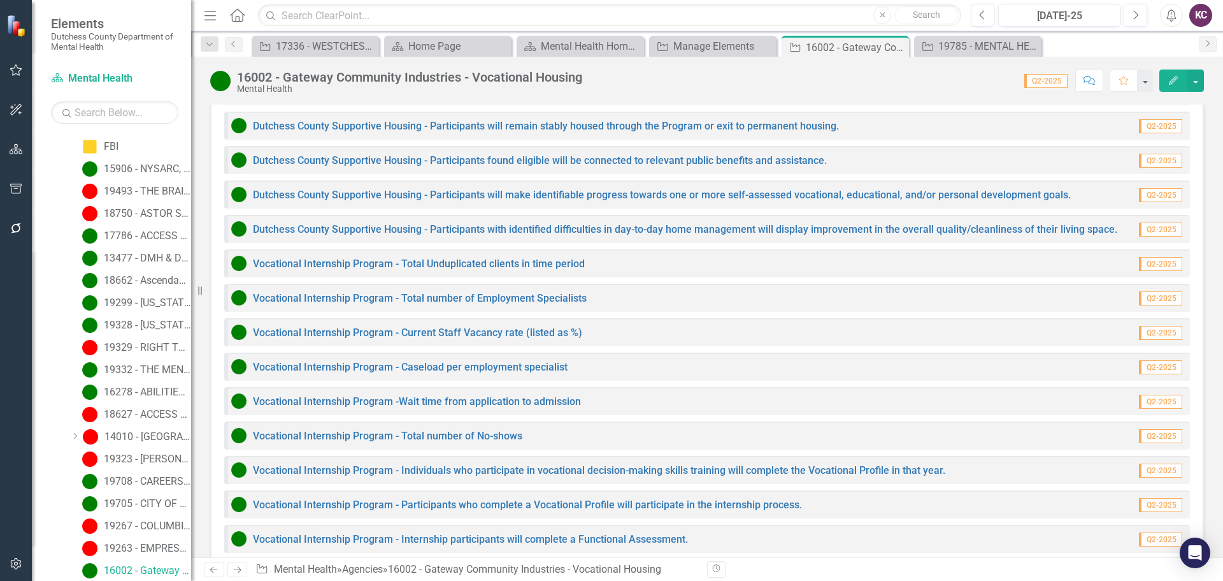
scroll to position [1445, 0]
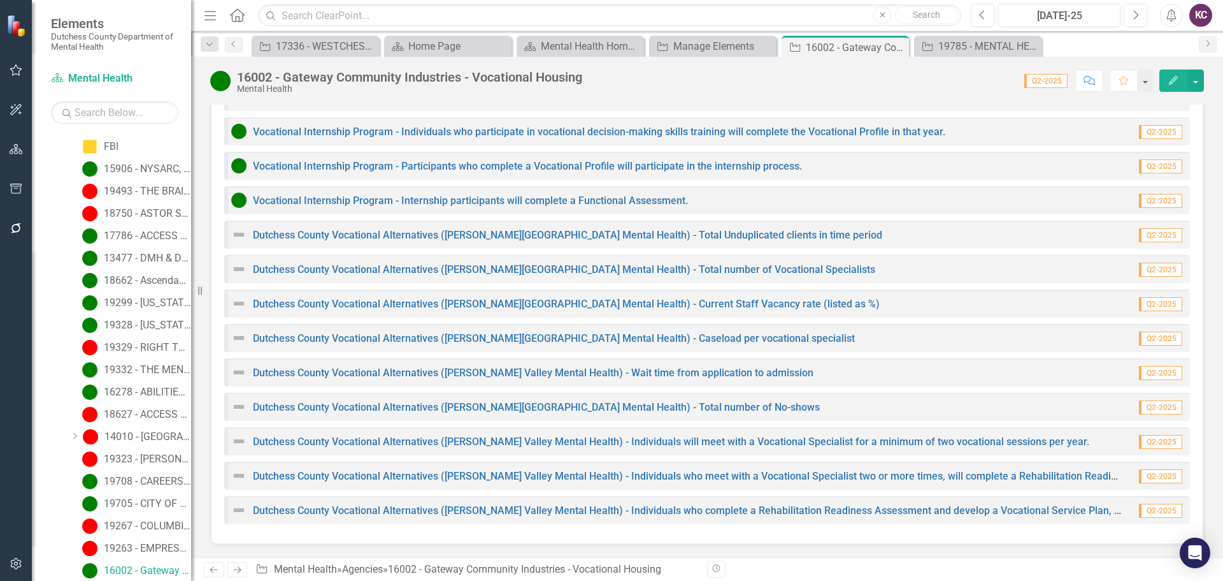
click at [420, 261] on div "Dutchess County Vocational Alternatives ([PERSON_NAME][GEOGRAPHIC_DATA] Mental …" at bounding box center [553, 268] width 644 height 15
click at [417, 271] on link "Dutchess County Vocational Alternatives ([PERSON_NAME][GEOGRAPHIC_DATA] Mental …" at bounding box center [564, 269] width 623 height 12
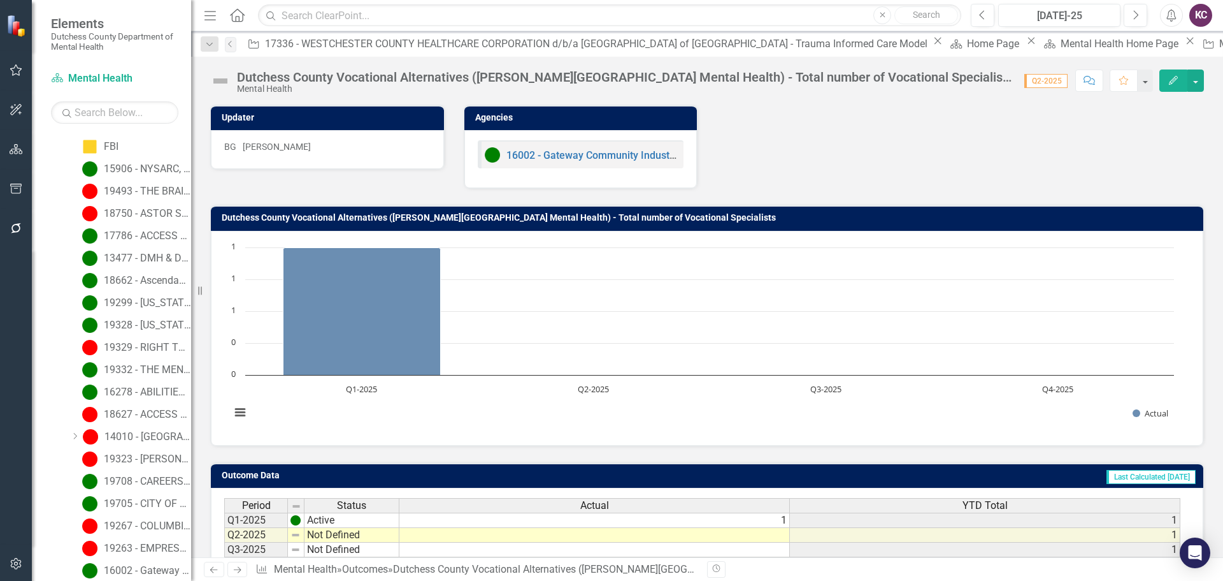
drag, startPoint x: 949, startPoint y: 45, endPoint x: 916, endPoint y: 90, distance: 55.2
click at [0, 0] on icon "Close" at bounding box center [0, 0] width 0 height 0
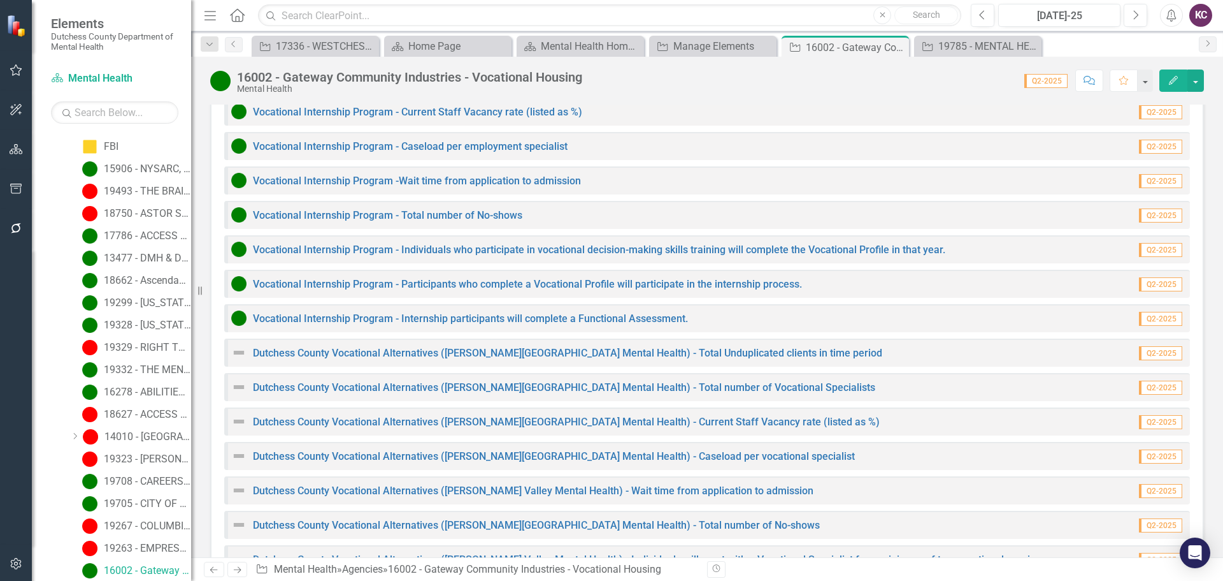
scroll to position [1445, 0]
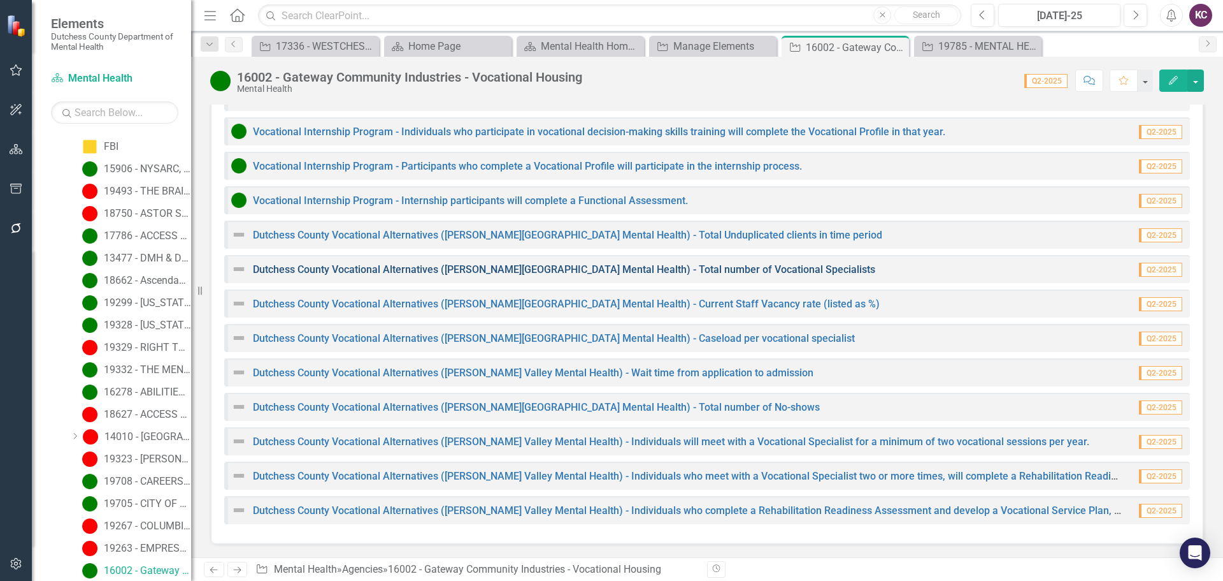
click at [468, 269] on link "Dutchess County Vocational Alternatives ([PERSON_NAME][GEOGRAPHIC_DATA] Mental …" at bounding box center [564, 269] width 623 height 12
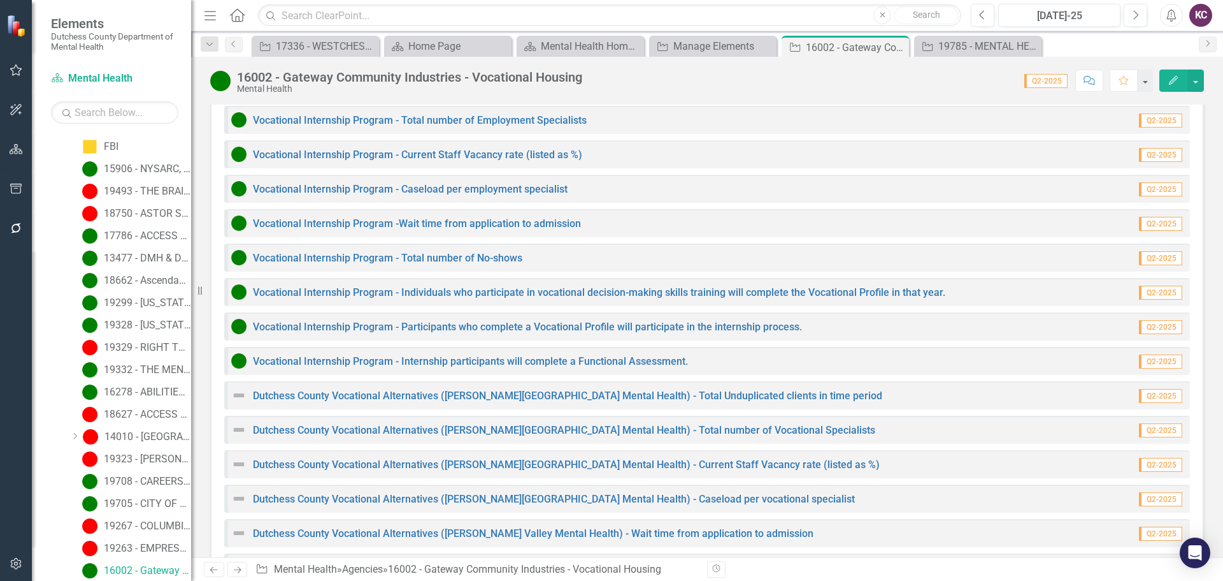
scroll to position [1445, 0]
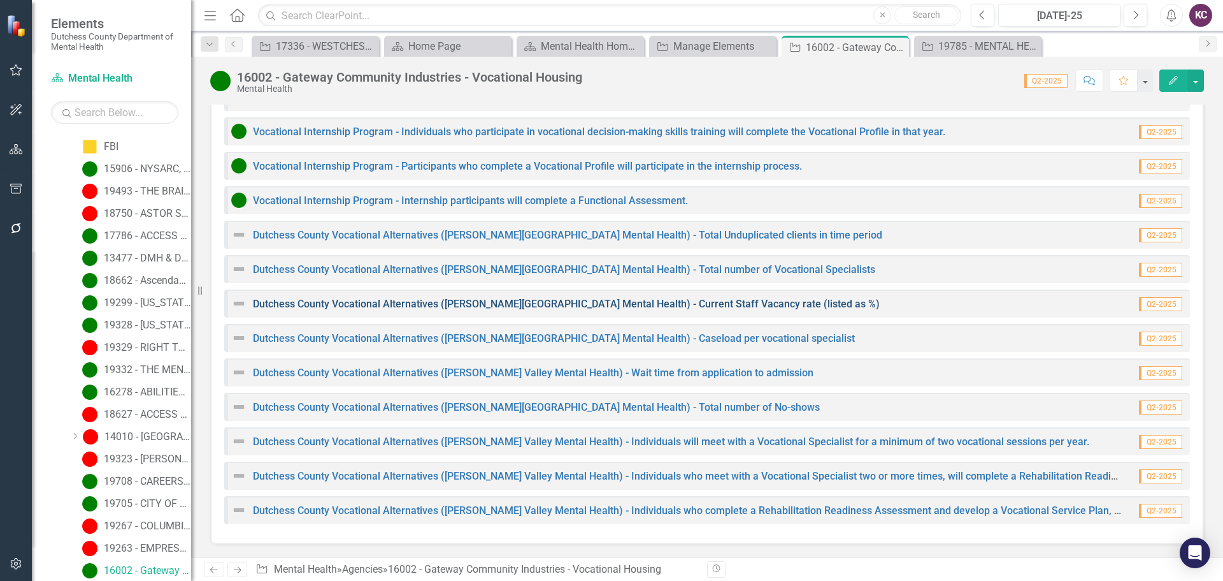
click at [377, 305] on link "Dutchess County Vocational Alternatives ([PERSON_NAME][GEOGRAPHIC_DATA] Mental …" at bounding box center [566, 304] width 627 height 12
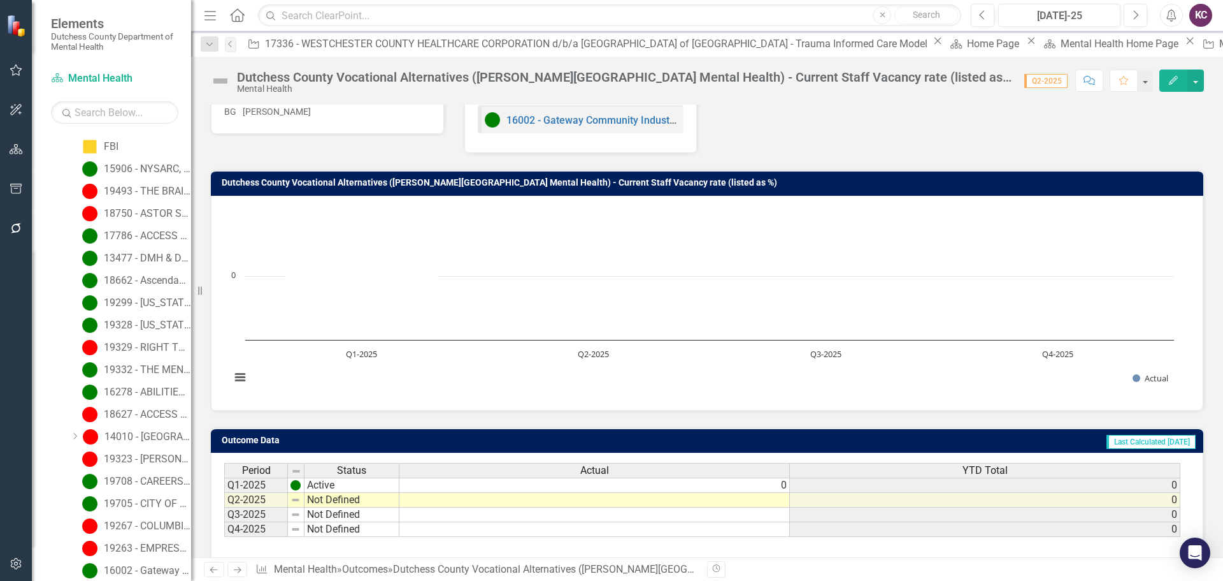
scroll to position [64, 0]
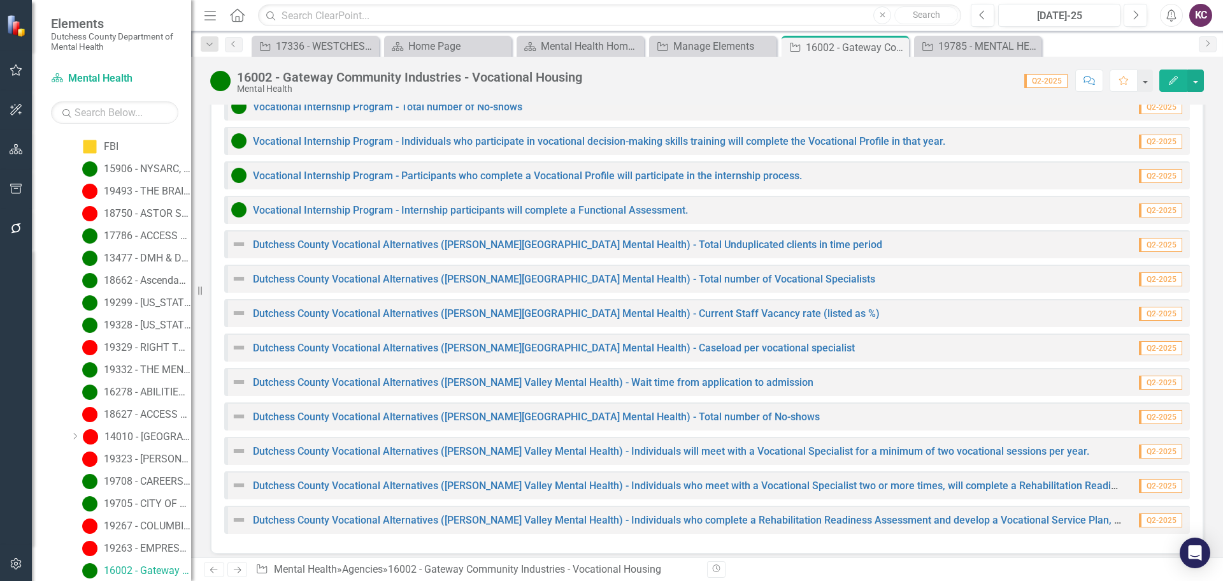
scroll to position [1445, 0]
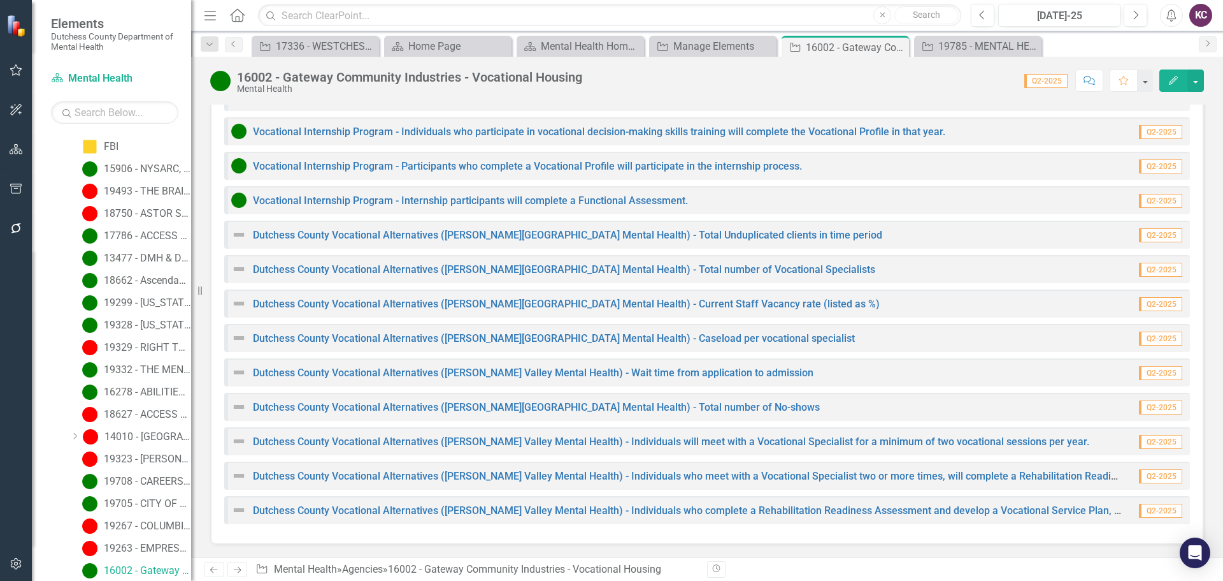
click at [371, 347] on div "Dutchess County Vocational Alternatives ([PERSON_NAME][GEOGRAPHIC_DATA] Mental …" at bounding box center [707, 338] width 966 height 28
click at [377, 336] on link "Dutchess County Vocational Alternatives ([PERSON_NAME][GEOGRAPHIC_DATA] Mental …" at bounding box center [554, 338] width 602 height 12
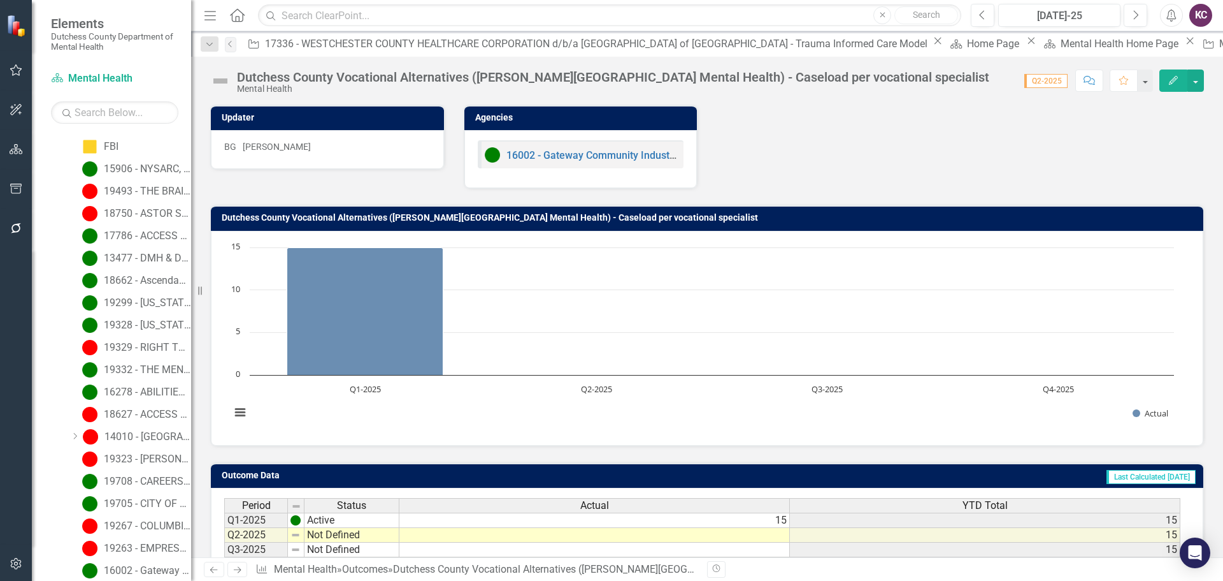
scroll to position [101, 0]
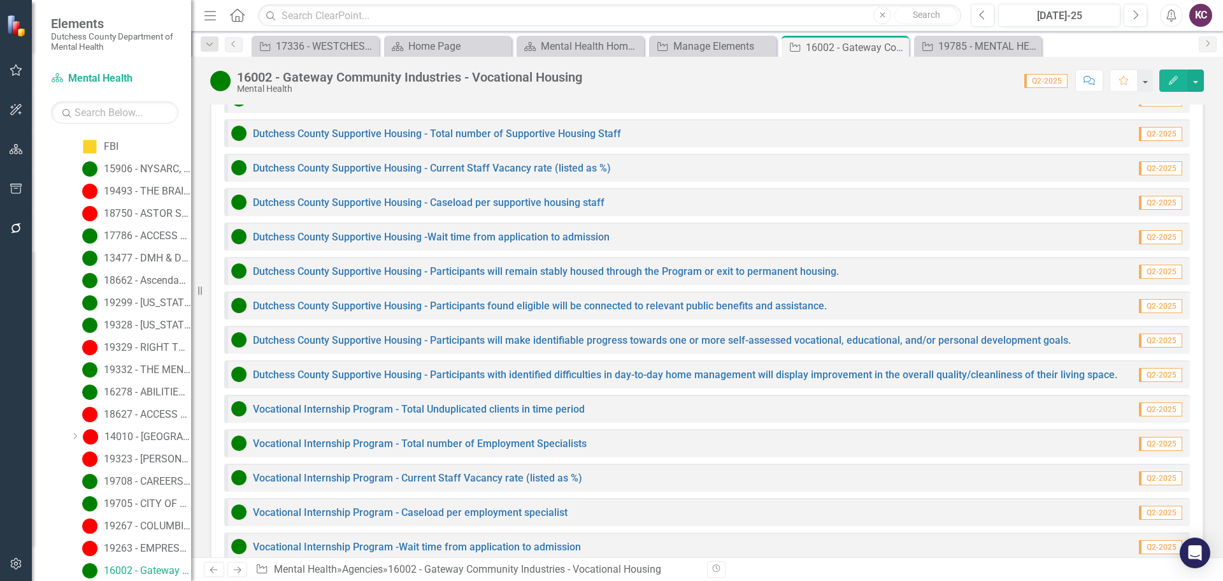
scroll to position [1445, 0]
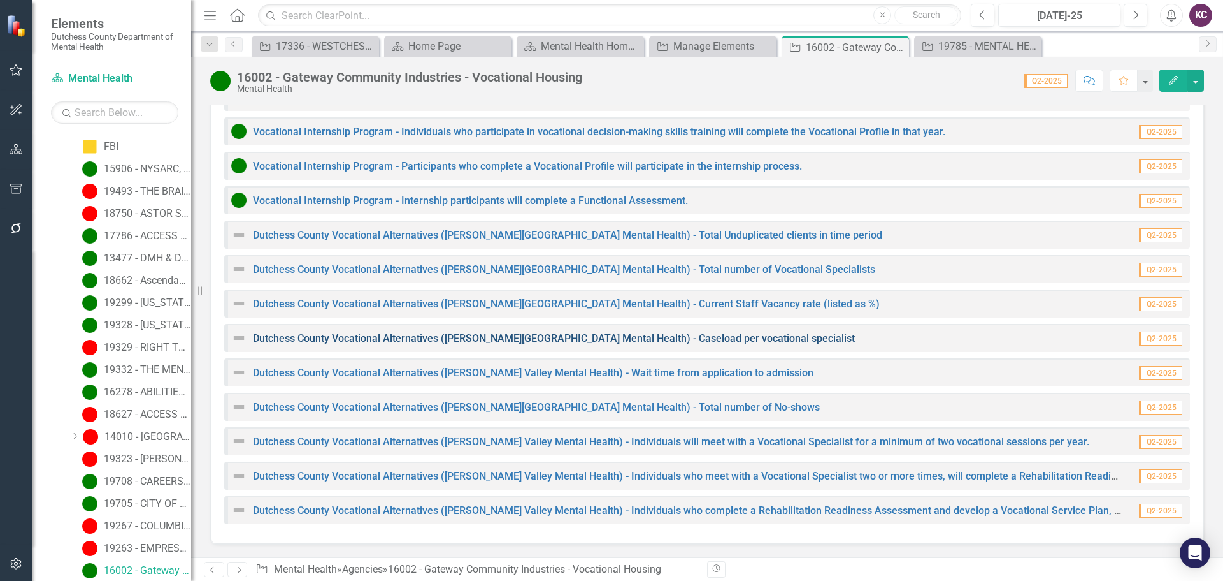
click at [410, 342] on link "Dutchess County Vocational Alternatives ([PERSON_NAME][GEOGRAPHIC_DATA] Mental …" at bounding box center [554, 338] width 602 height 12
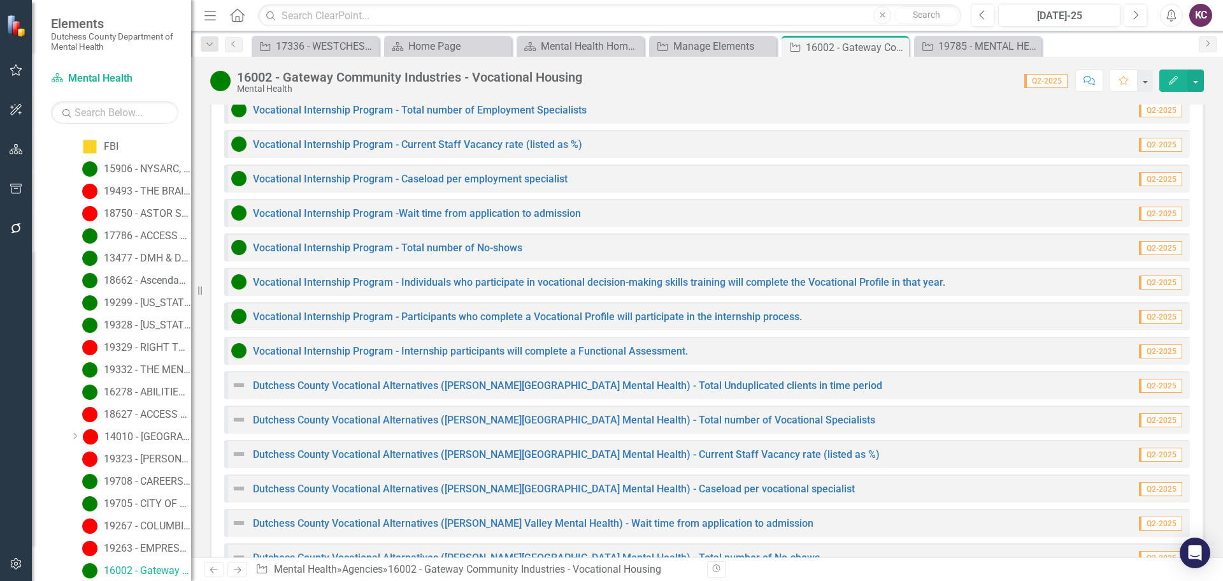
scroll to position [1445, 0]
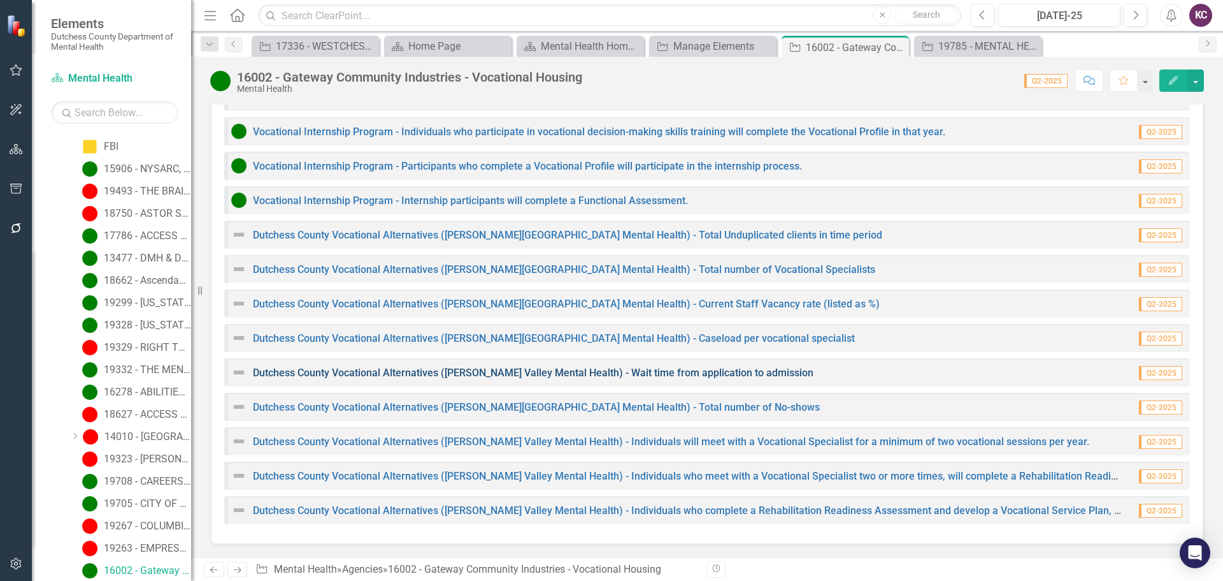
click at [386, 371] on link "Dutchess County Vocational Alternatives ([PERSON_NAME] Valley Mental Health) - …" at bounding box center [533, 372] width 561 height 12
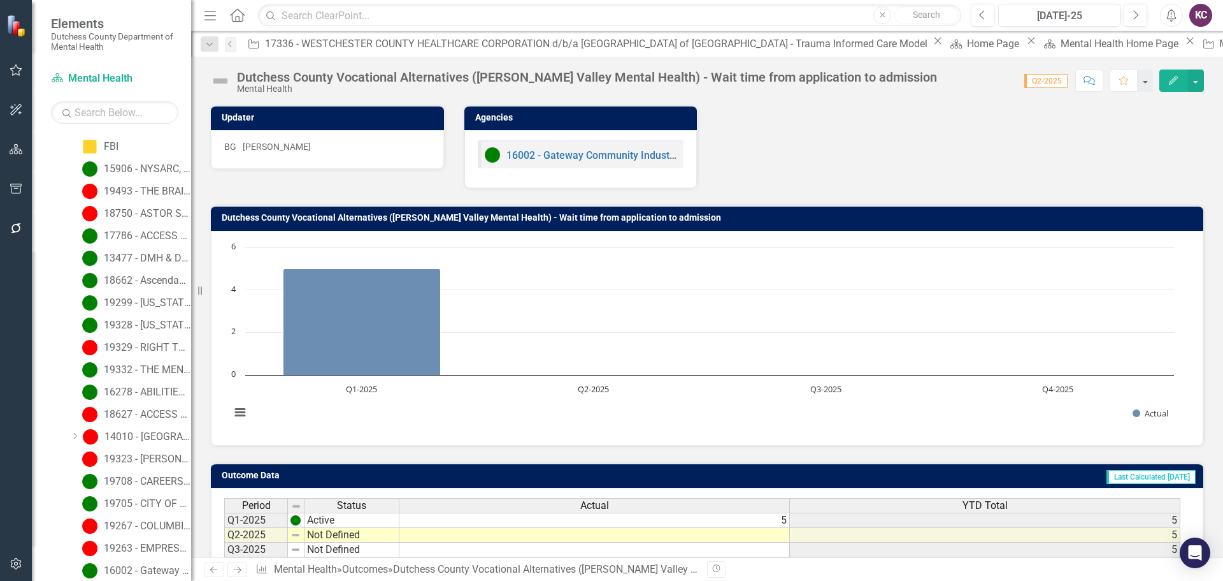
scroll to position [101, 0]
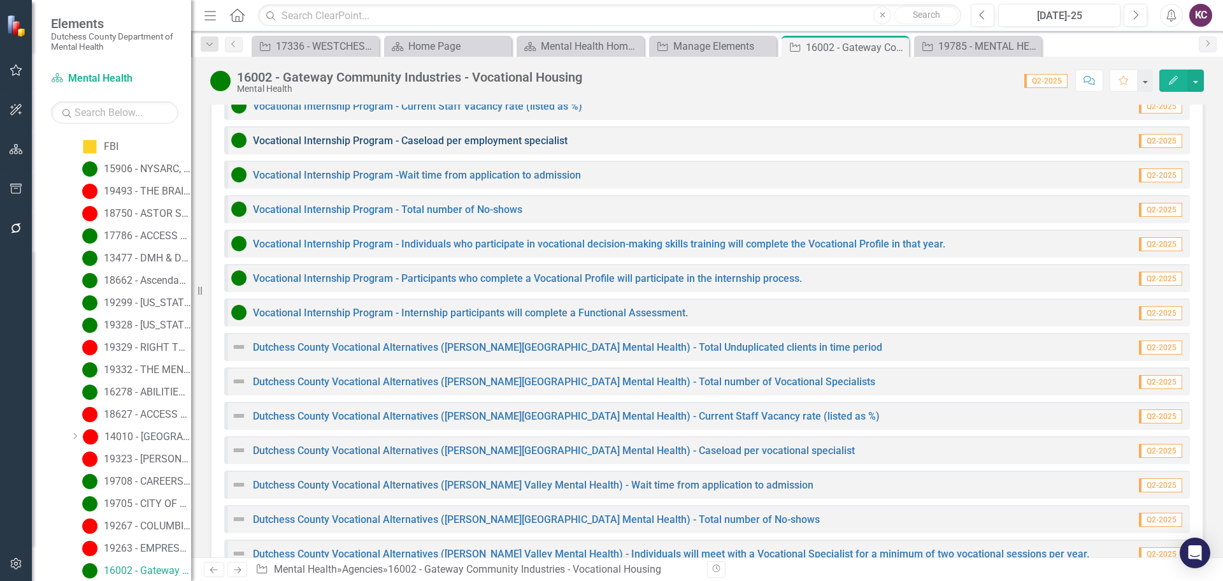
scroll to position [1445, 0]
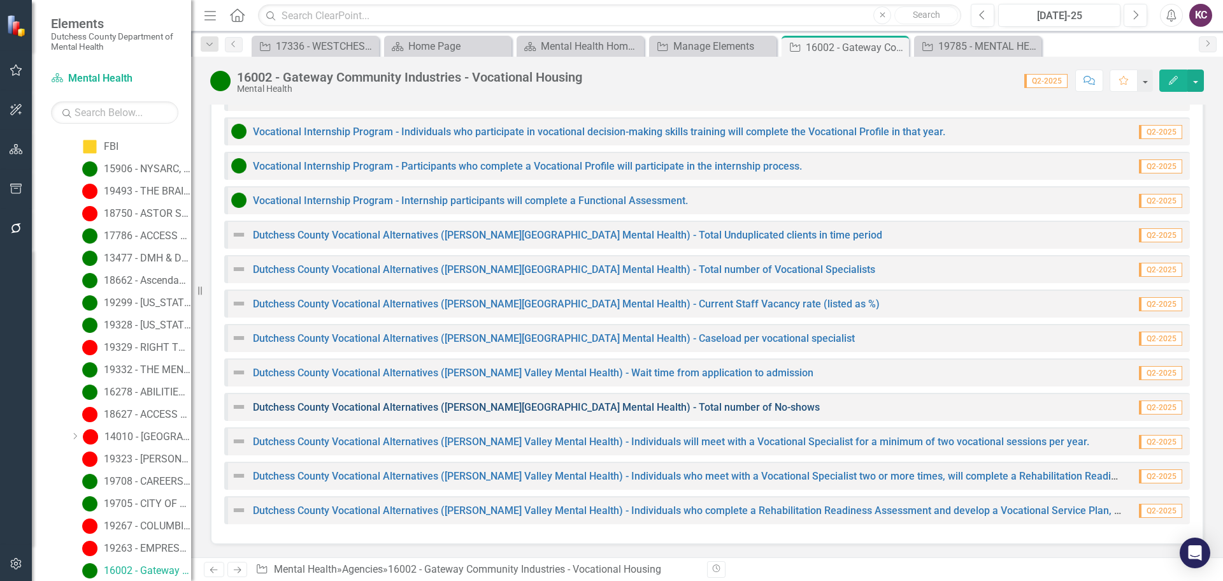
click at [434, 411] on link "Dutchess County Vocational Alternatives ([PERSON_NAME][GEOGRAPHIC_DATA] Mental …" at bounding box center [536, 407] width 567 height 12
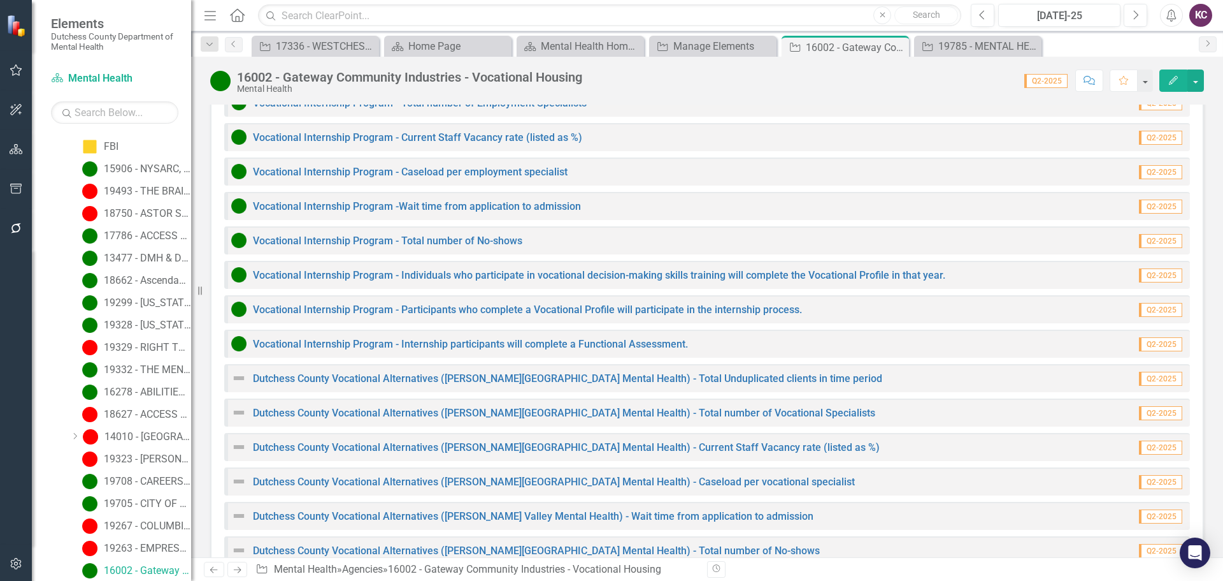
scroll to position [1445, 0]
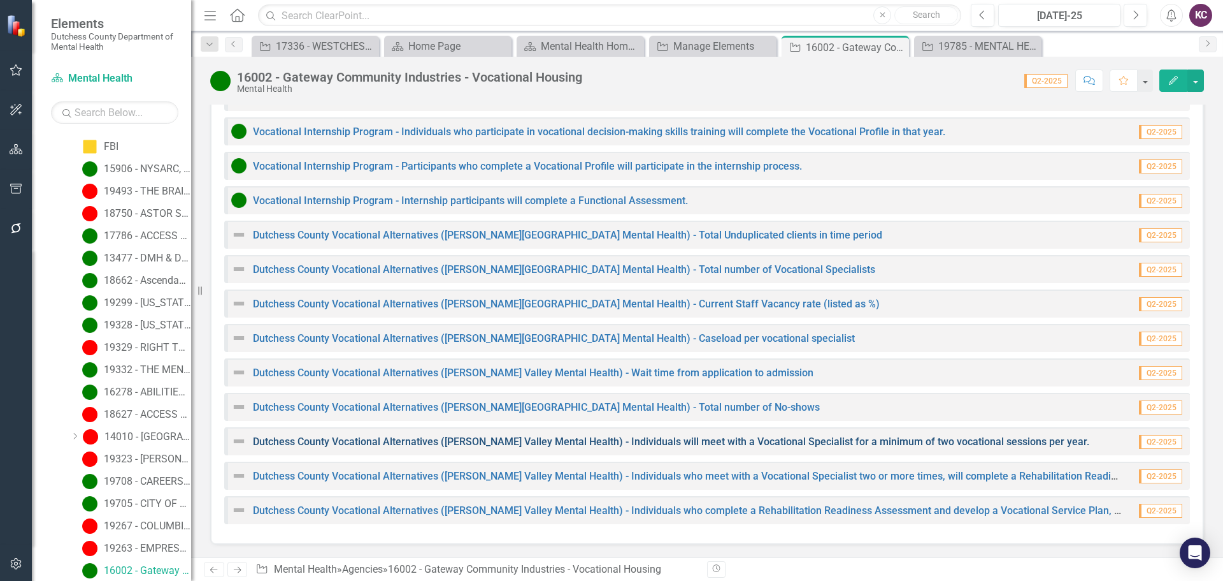
click at [414, 438] on link "Dutchess County Vocational Alternatives ([PERSON_NAME] Valley Mental Health) - …" at bounding box center [671, 441] width 837 height 12
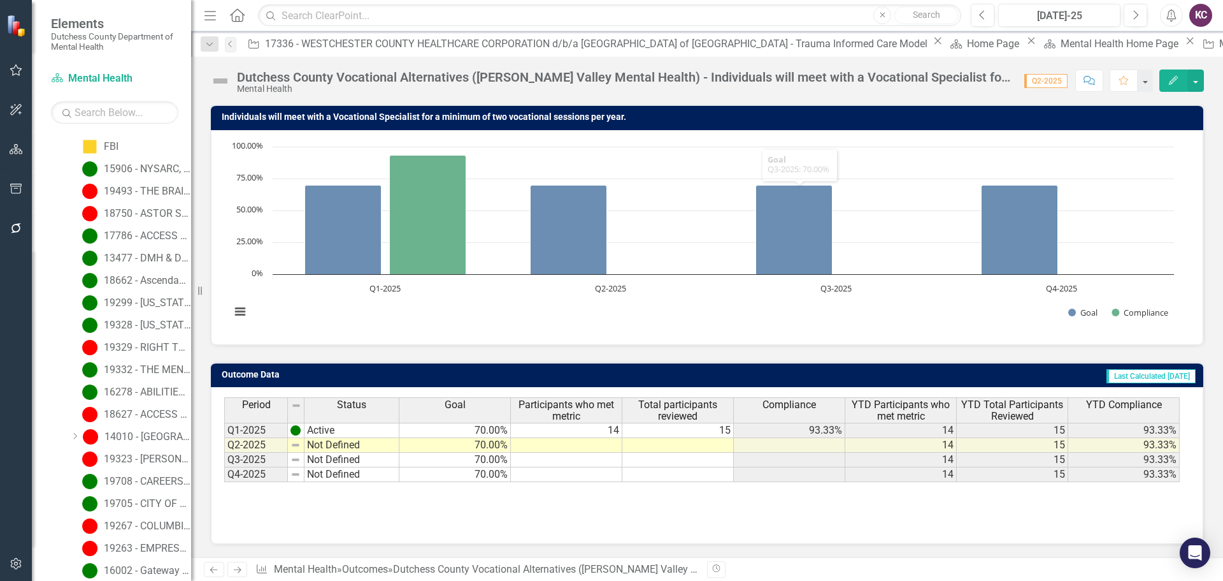
scroll to position [37, 0]
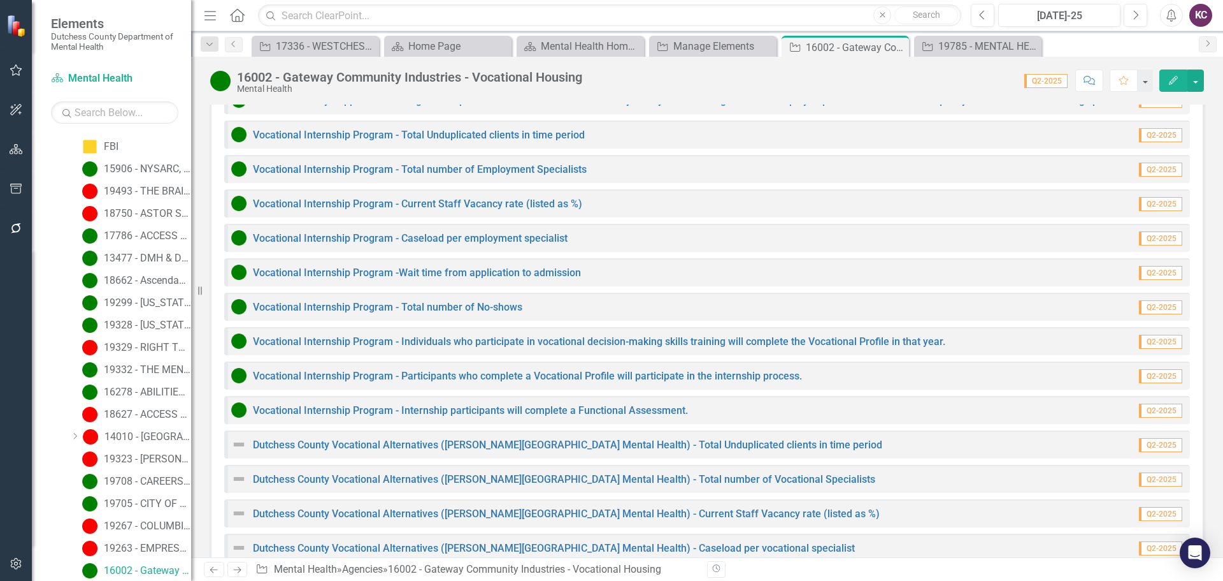
scroll to position [1445, 0]
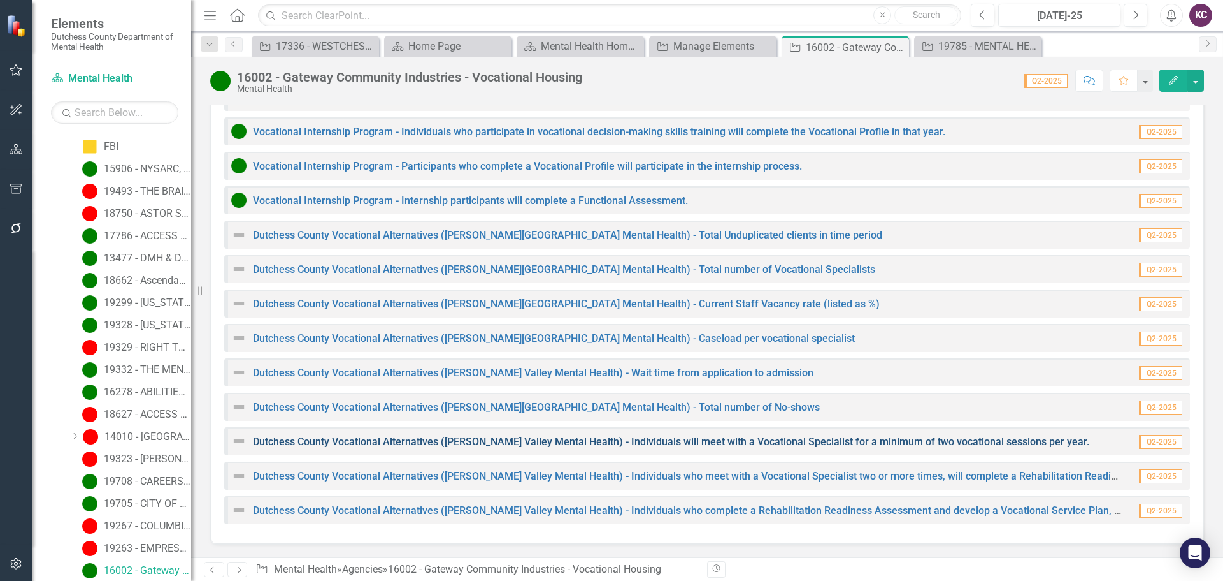
click at [445, 439] on link "Dutchess County Vocational Alternatives ([PERSON_NAME] Valley Mental Health) - …" at bounding box center [671, 441] width 837 height 12
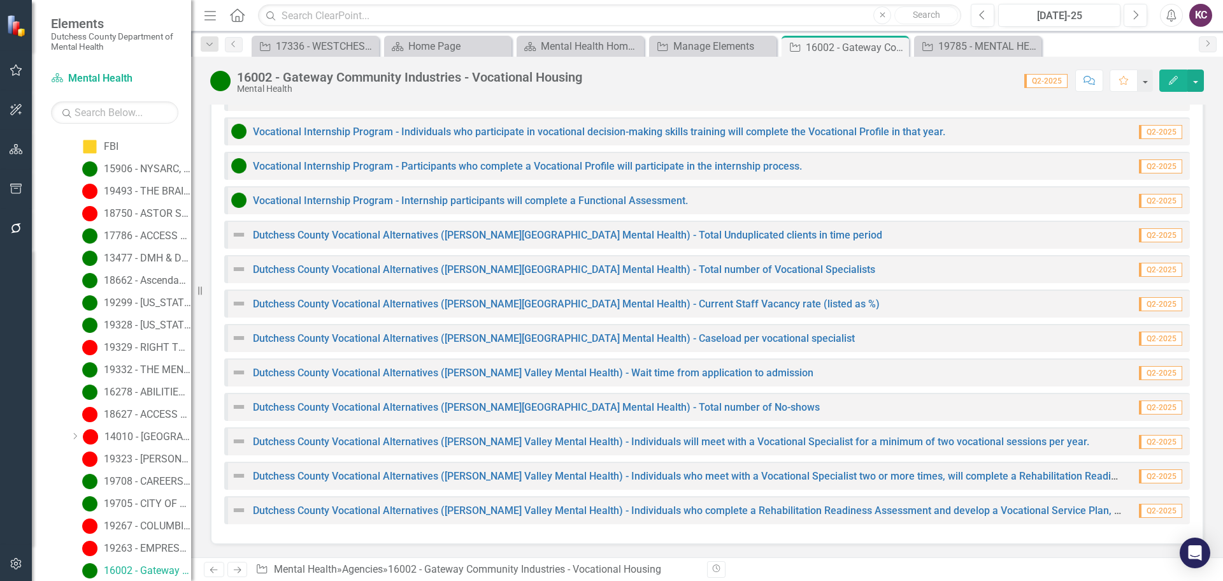
scroll to position [1445, 0]
click at [455, 483] on div "Dutchess County Vocational Alternatives ([PERSON_NAME] Valley Mental Health) - …" at bounding box center [677, 475] width 892 height 15
click at [456, 477] on link "Dutchess County Vocational Alternatives ([PERSON_NAME] Valley Mental Health) - …" at bounding box center [813, 476] width 1120 height 12
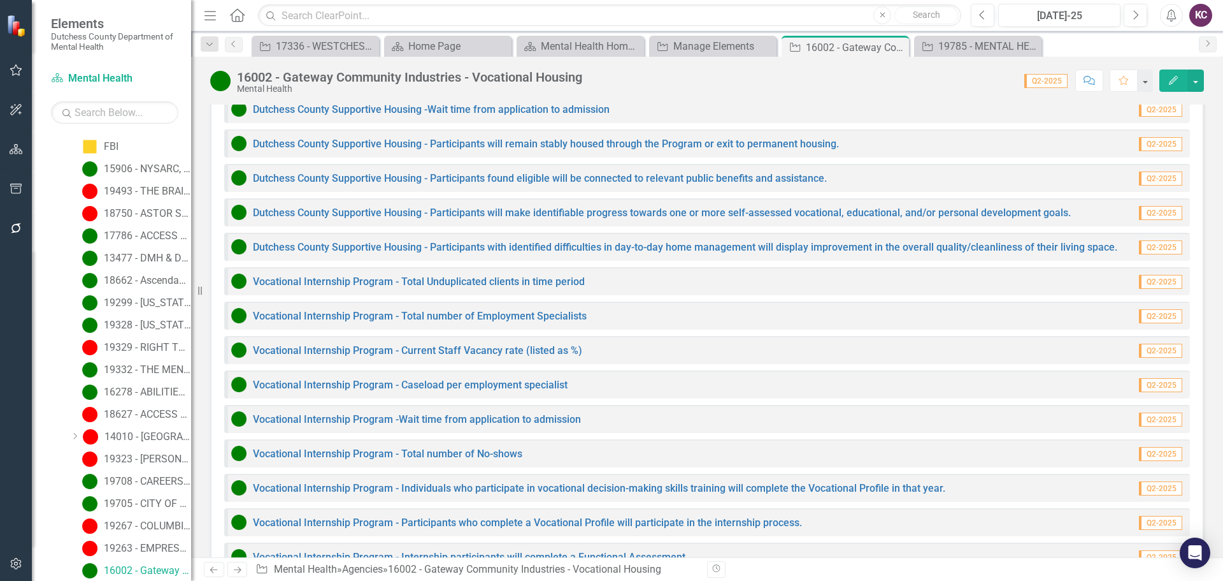
scroll to position [1445, 0]
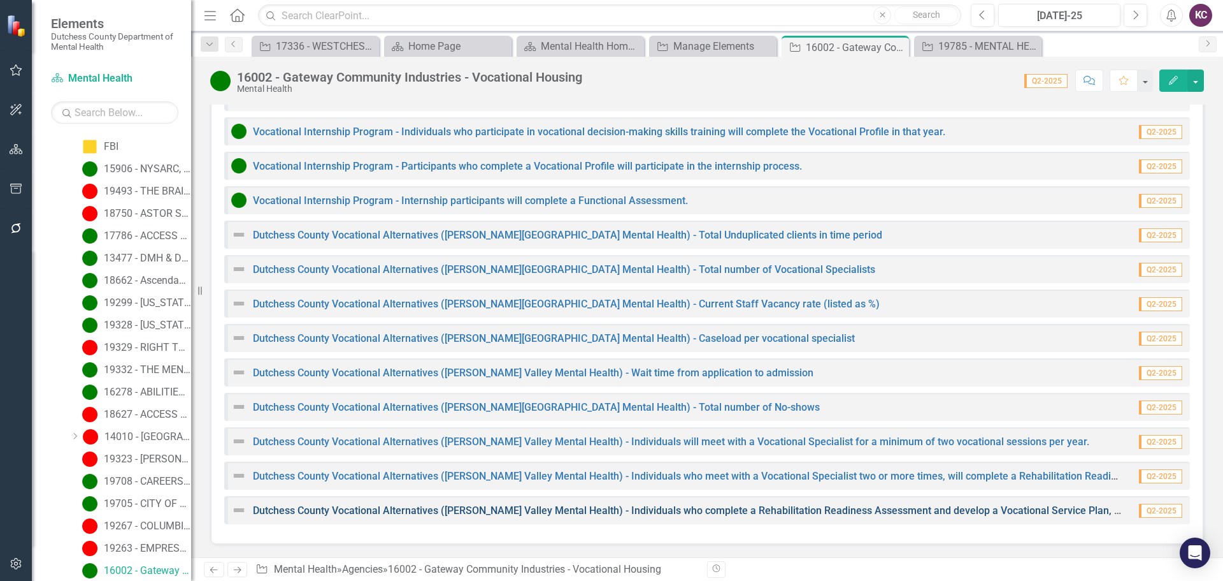
click at [388, 506] on link "Dutchess County Vocational Alternatives ([PERSON_NAME] Valley Mental Health) - …" at bounding box center [987, 510] width 1468 height 12
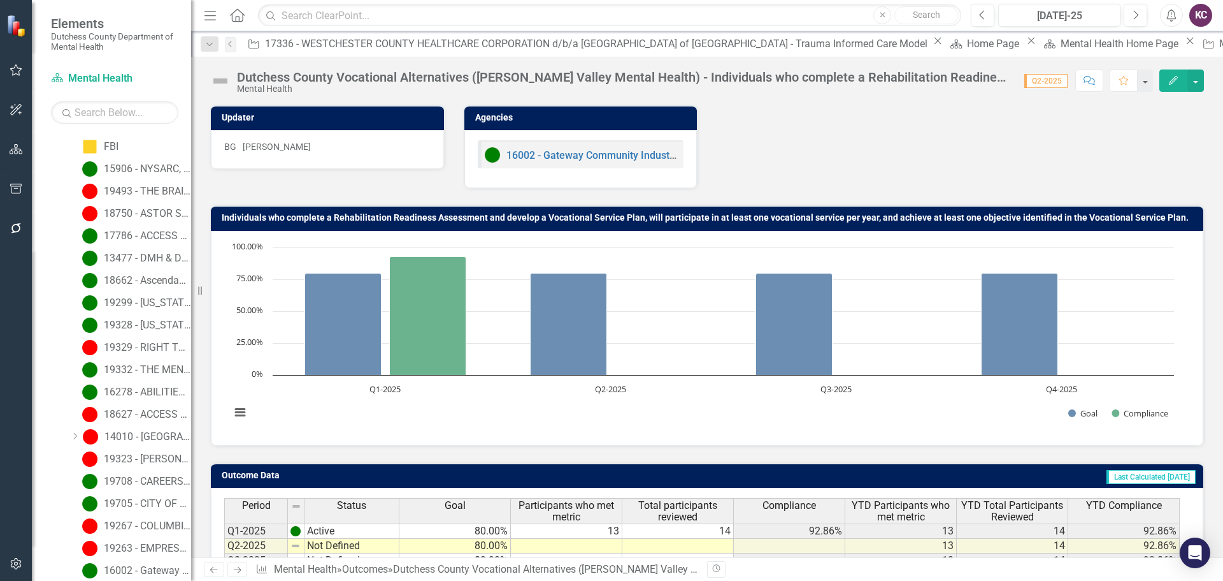
click at [603, 428] on rect "Interactive chart" at bounding box center [702, 336] width 956 height 191
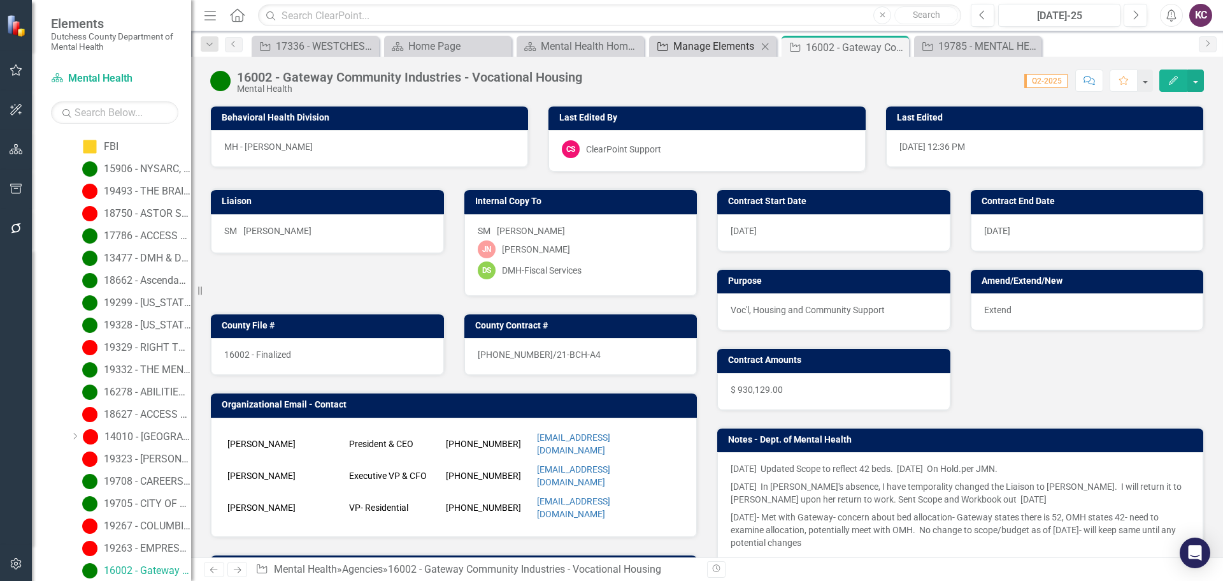
click at [709, 48] on div "Manage Elements" at bounding box center [716, 46] width 84 height 16
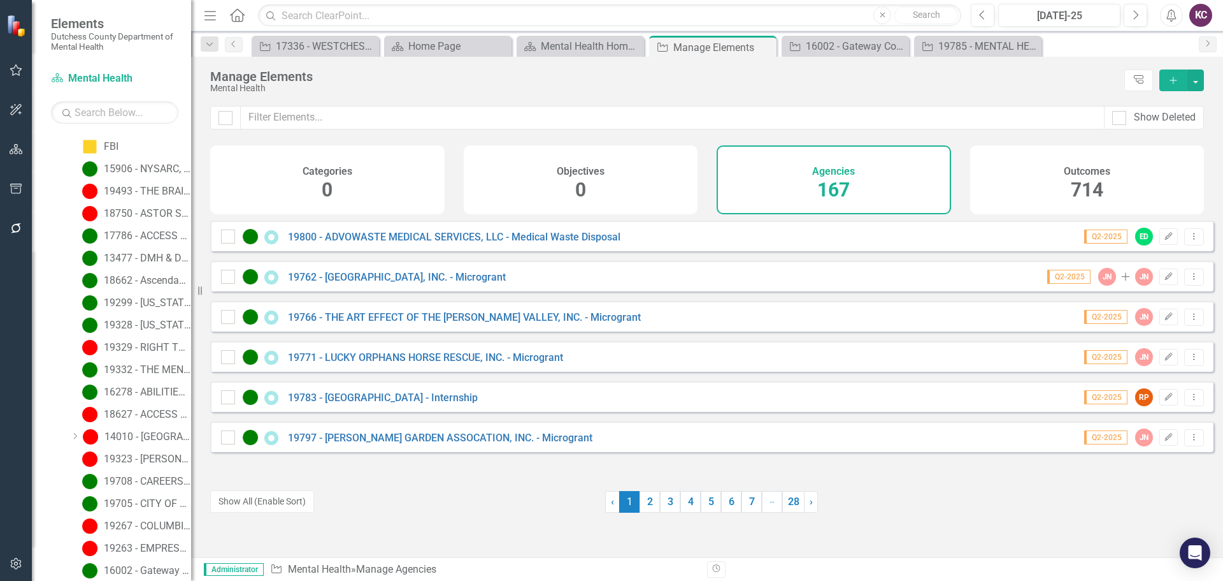
drag, startPoint x: 498, startPoint y: 227, endPoint x: 930, endPoint y: 71, distance: 459.2
click at [930, 71] on div "Manage Elements" at bounding box center [664, 76] width 908 height 14
click at [581, 43] on div "Mental Health Home Page" at bounding box center [583, 46] width 84 height 16
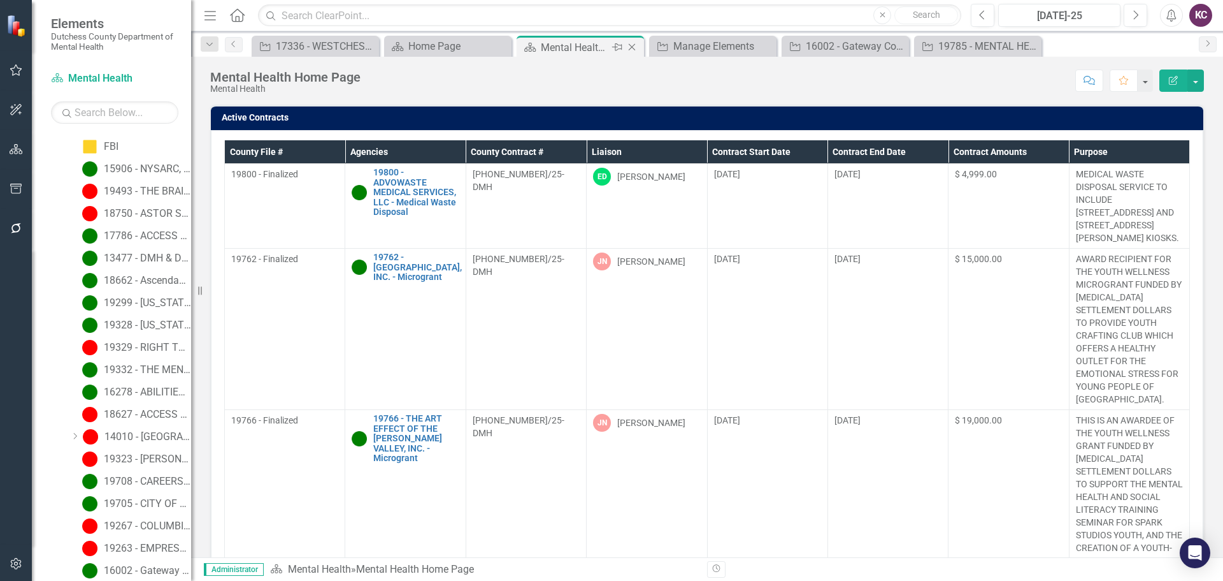
click at [630, 45] on icon at bounding box center [632, 47] width 7 height 7
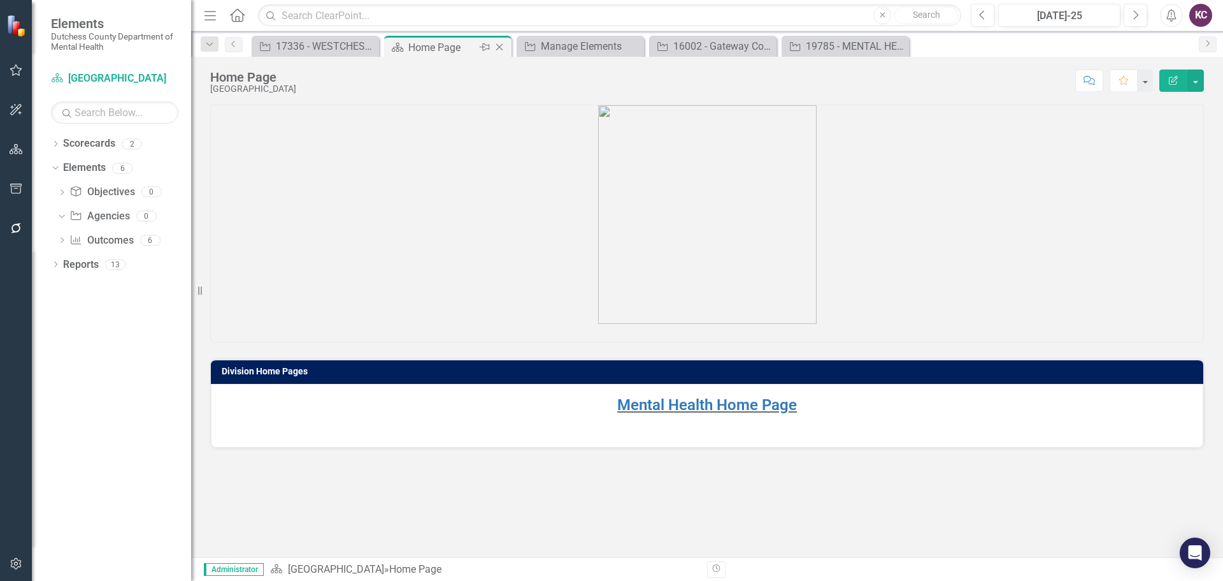
click at [495, 47] on icon "Close" at bounding box center [499, 47] width 13 height 10
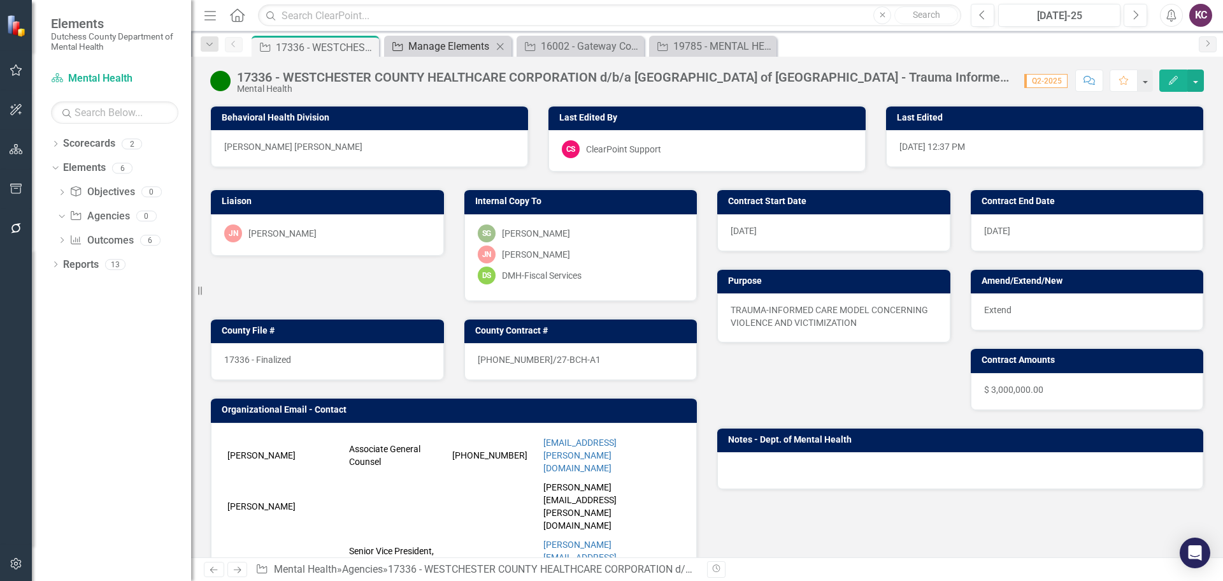
click at [448, 42] on div "Manage Elements" at bounding box center [450, 46] width 84 height 16
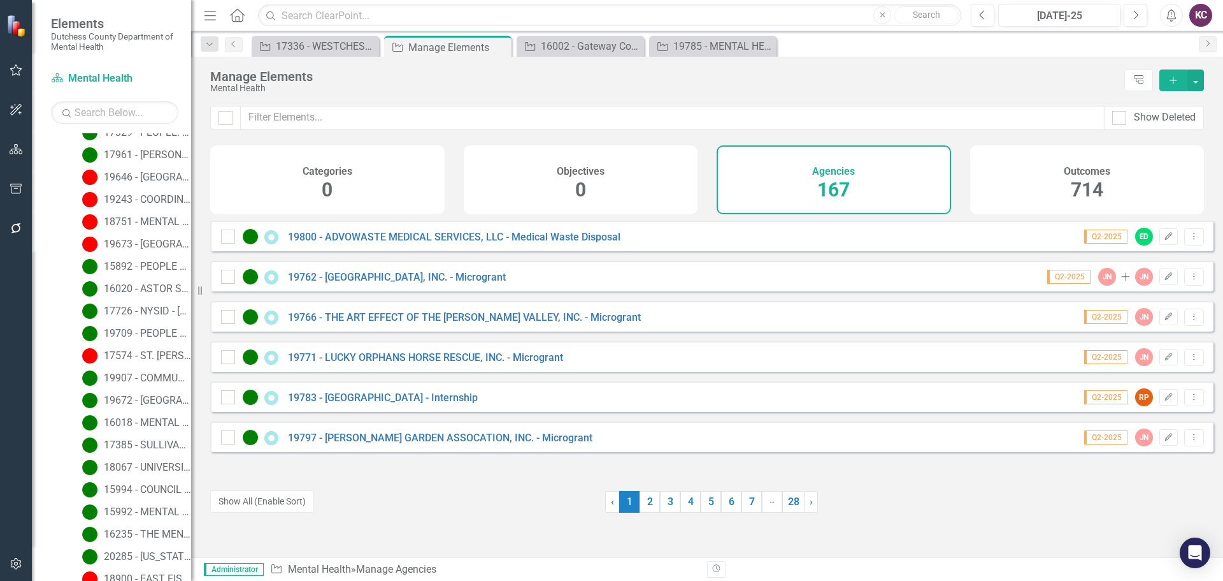
scroll to position [3012, 0]
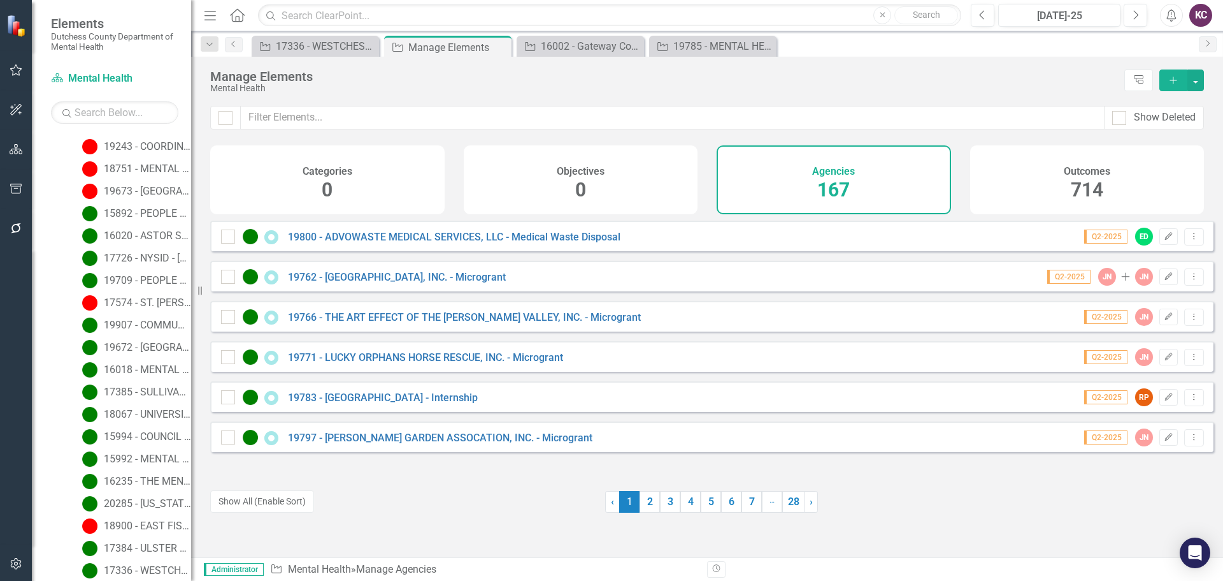
click at [328, 99] on div "Manage Elements Mental Health Tree Explorer Add" at bounding box center [707, 81] width 1032 height 49
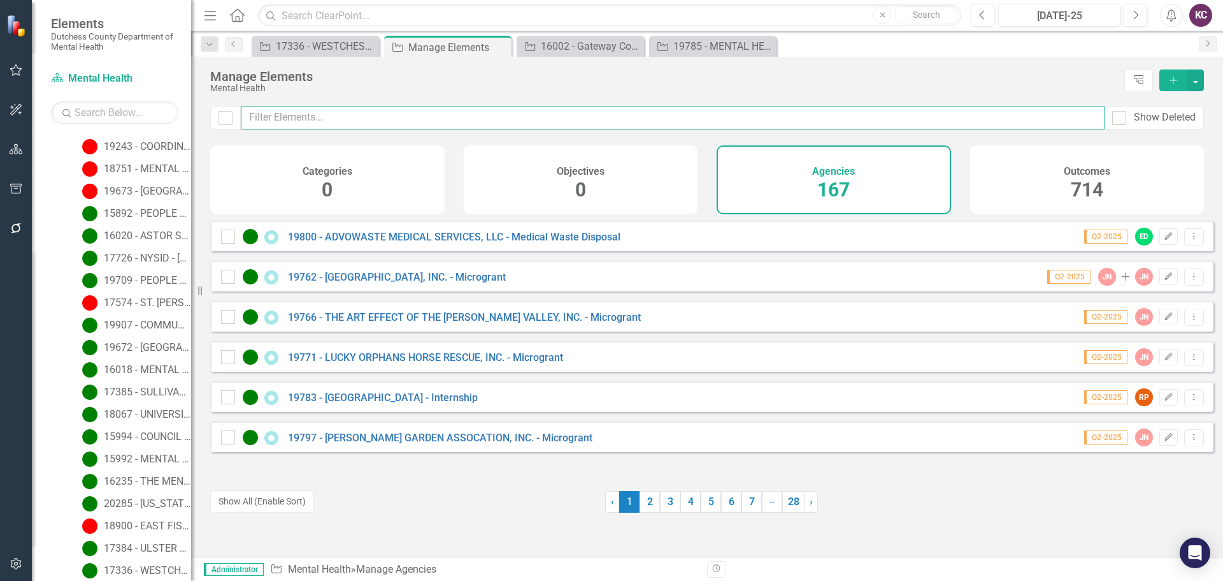
click at [326, 112] on input "text" at bounding box center [673, 118] width 864 height 24
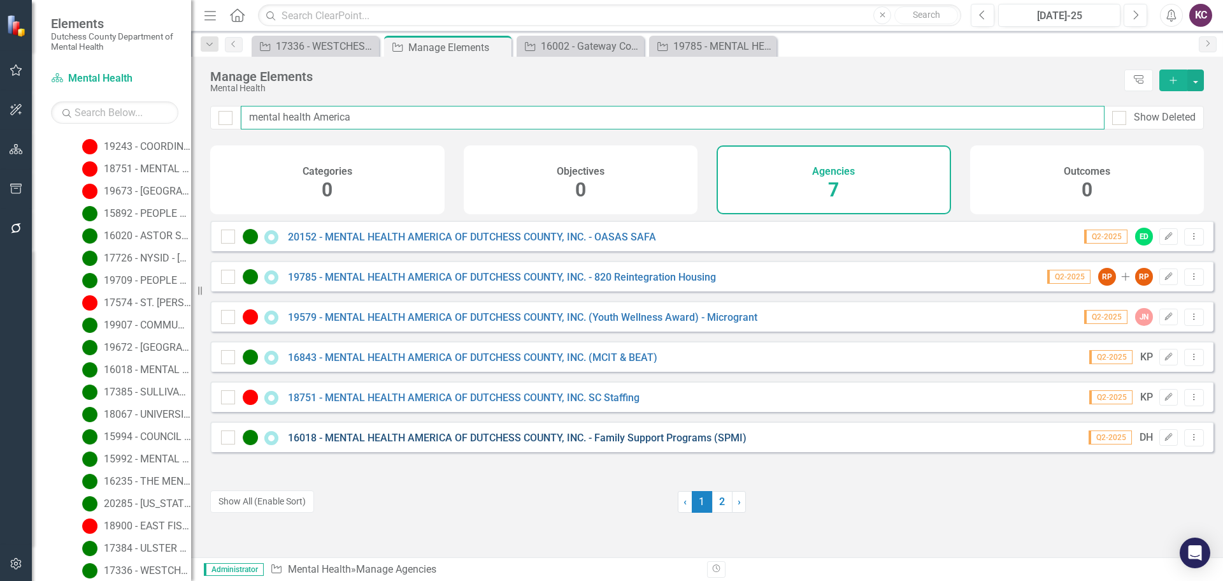
type input "mental health America"
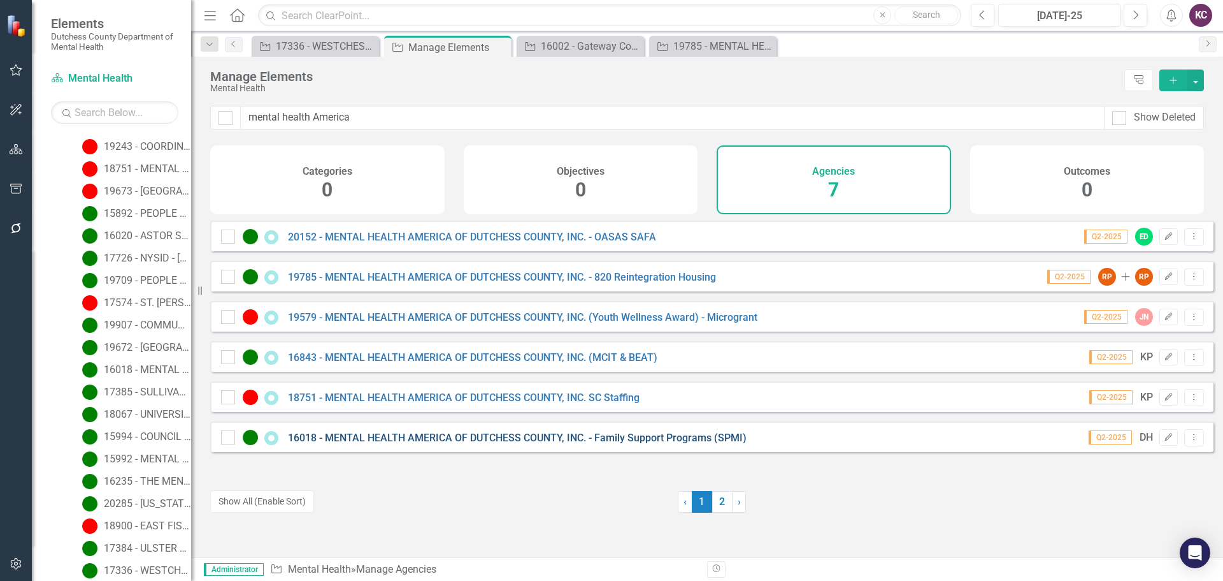
click at [632, 444] on link "16018 - MENTAL HEALTH AMERICA OF DUTCHESS COUNTY, INC. - Family Support Program…" at bounding box center [517, 437] width 459 height 12
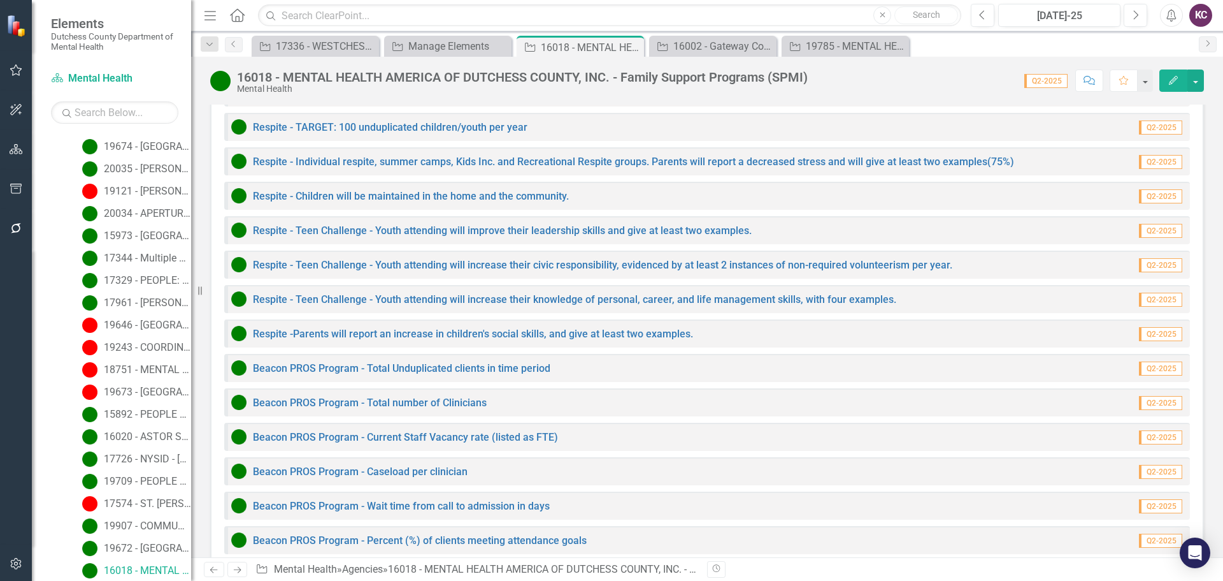
scroll to position [2889, 0]
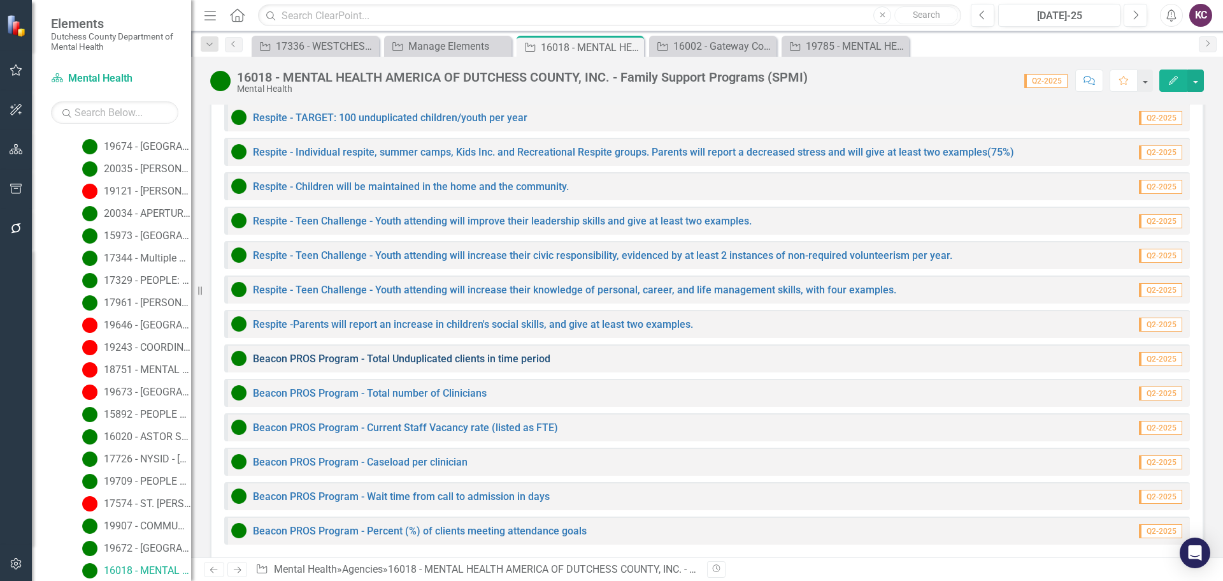
click at [344, 352] on link "Beacon PROS Program - Total Unduplicated clients in time period" at bounding box center [402, 358] width 298 height 12
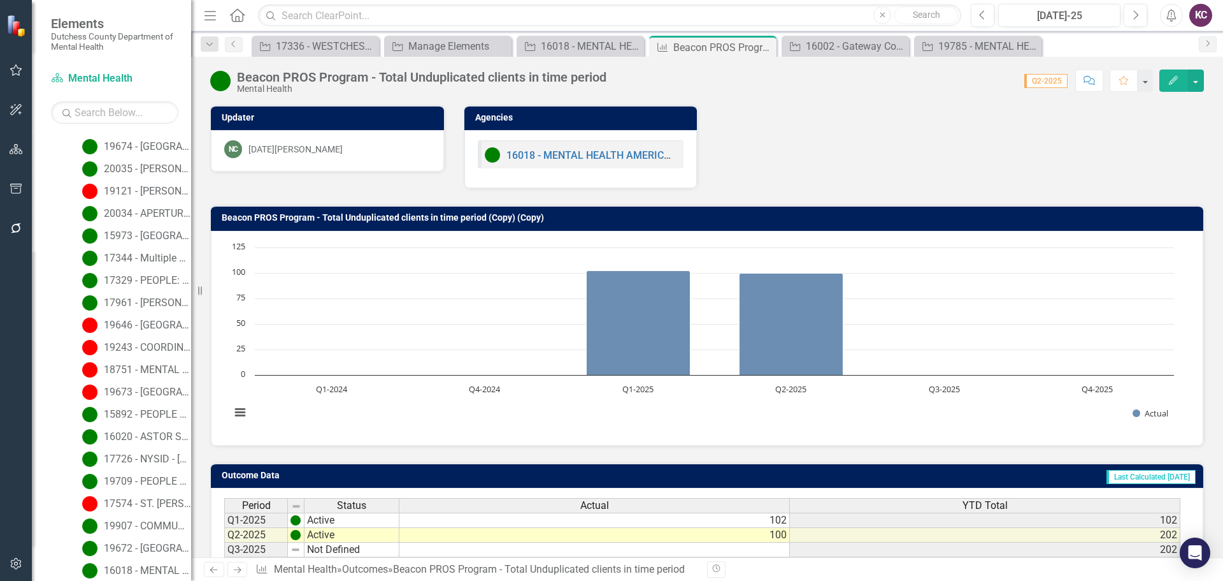
scroll to position [64, 0]
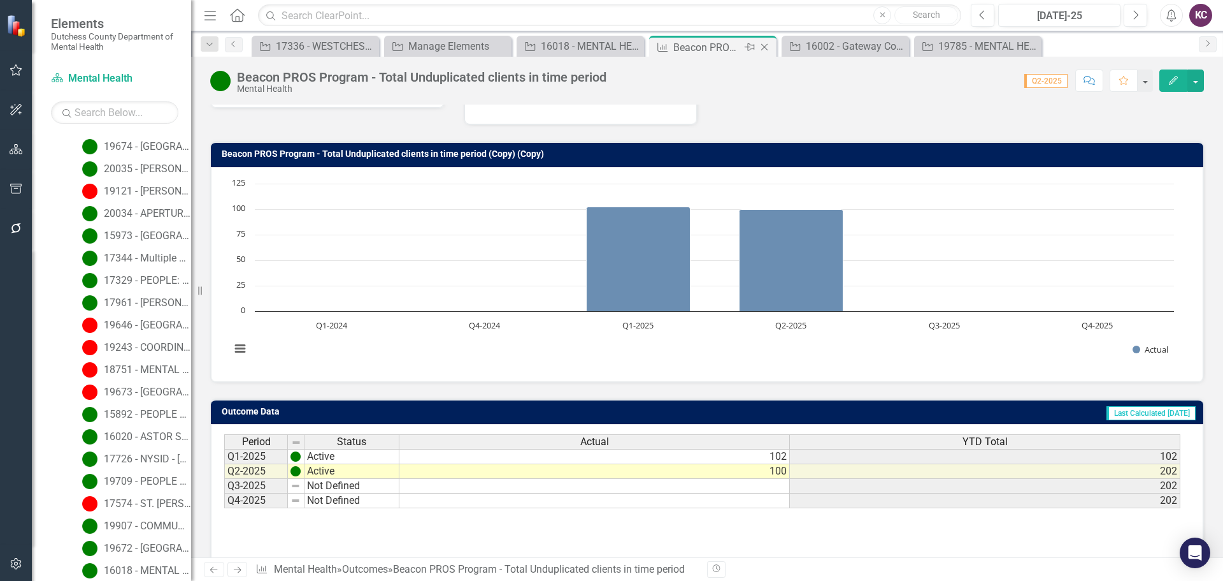
click at [763, 43] on icon "Close" at bounding box center [764, 47] width 13 height 10
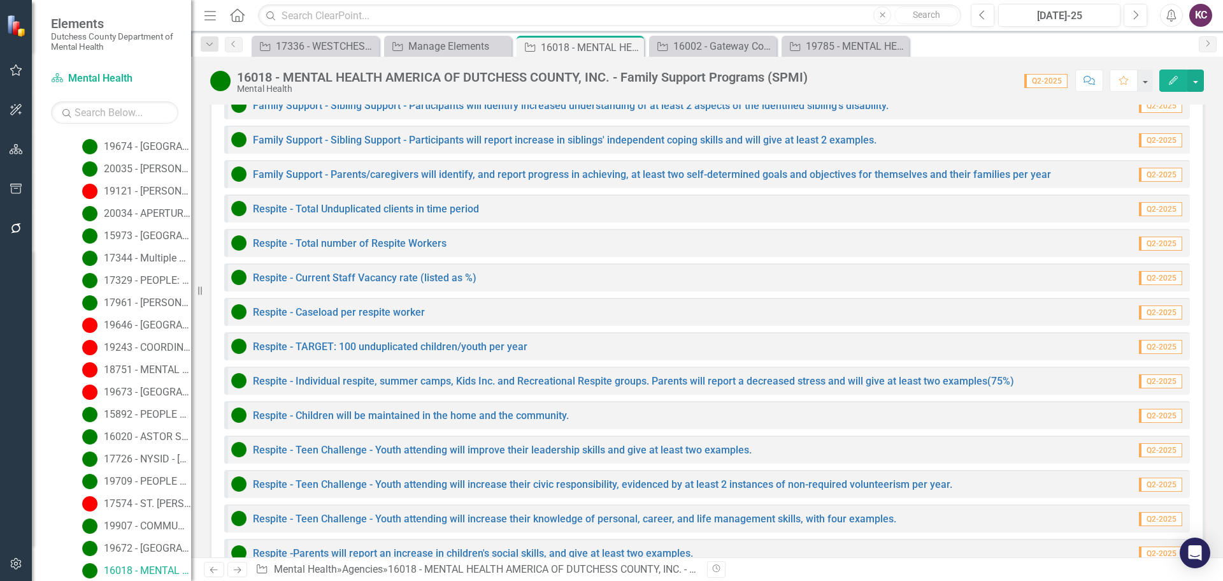
scroll to position [2889, 0]
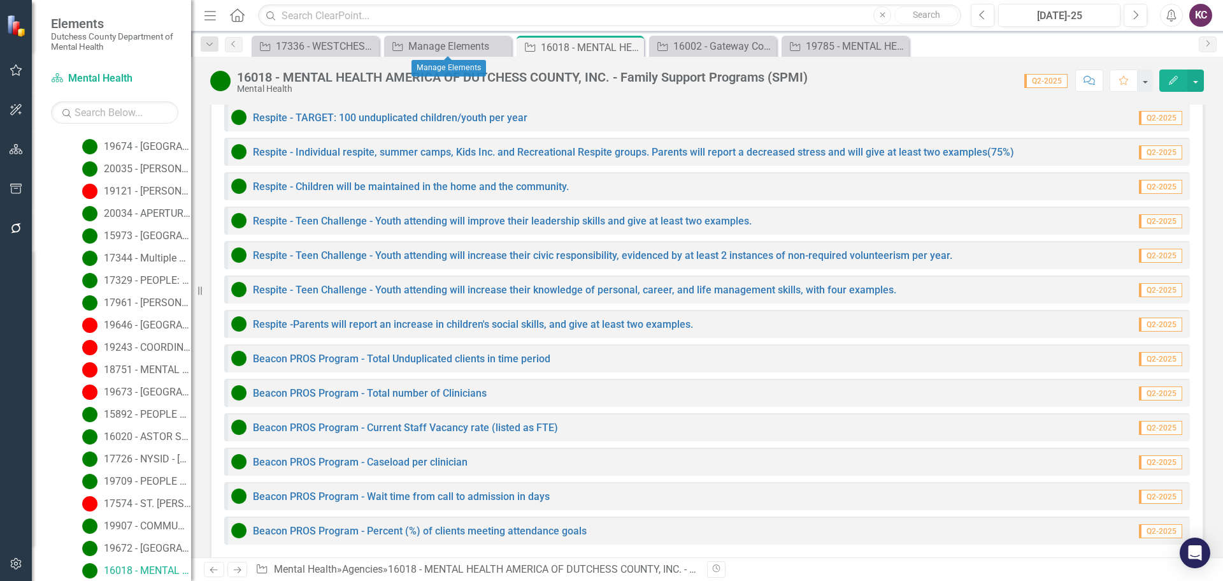
click at [444, 35] on div "Dropdown Search Agency 17336 - WESTCHESTER COUNTY HEALTHCARE CORPORATION d/b/a …" at bounding box center [707, 43] width 1032 height 25
click at [436, 45] on div "Manage Elements" at bounding box center [450, 46] width 84 height 16
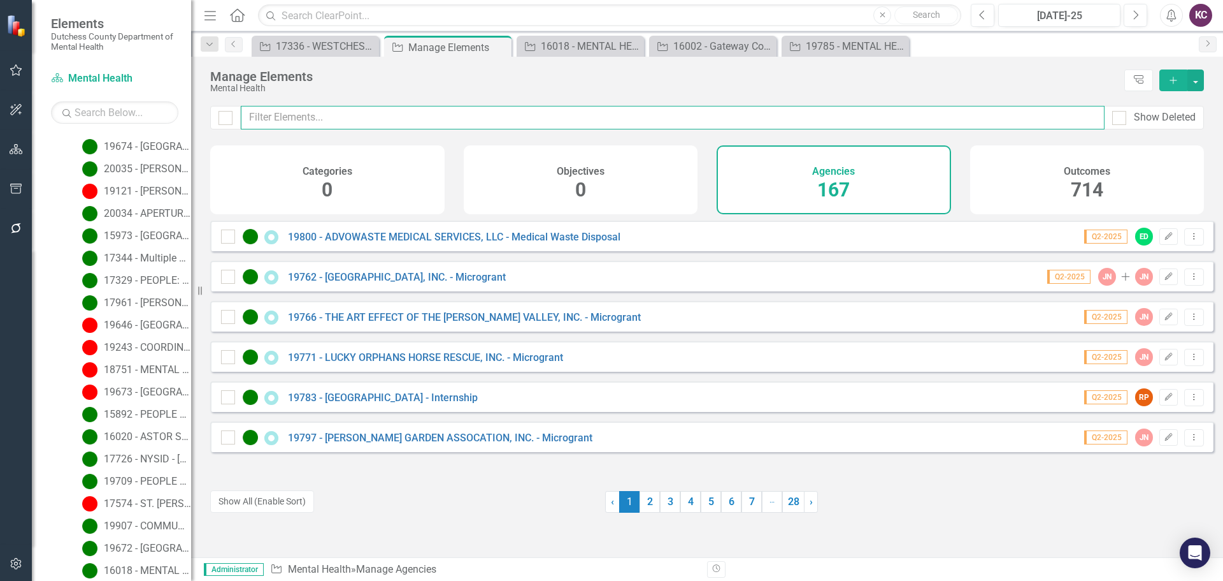
click at [361, 115] on input "text" at bounding box center [673, 118] width 864 height 24
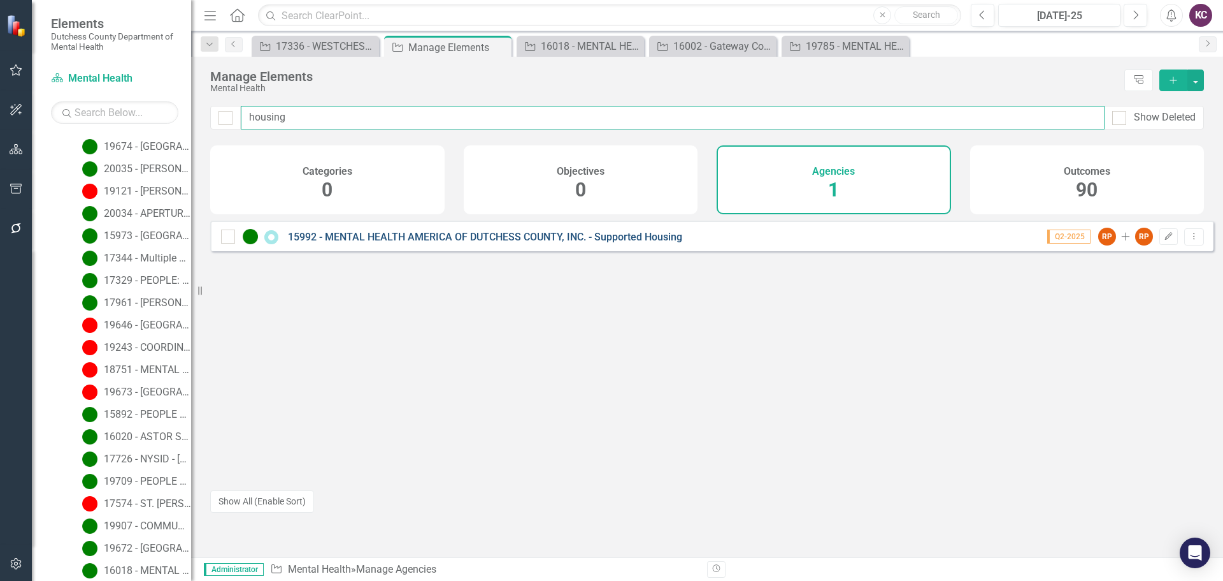
type input "housing"
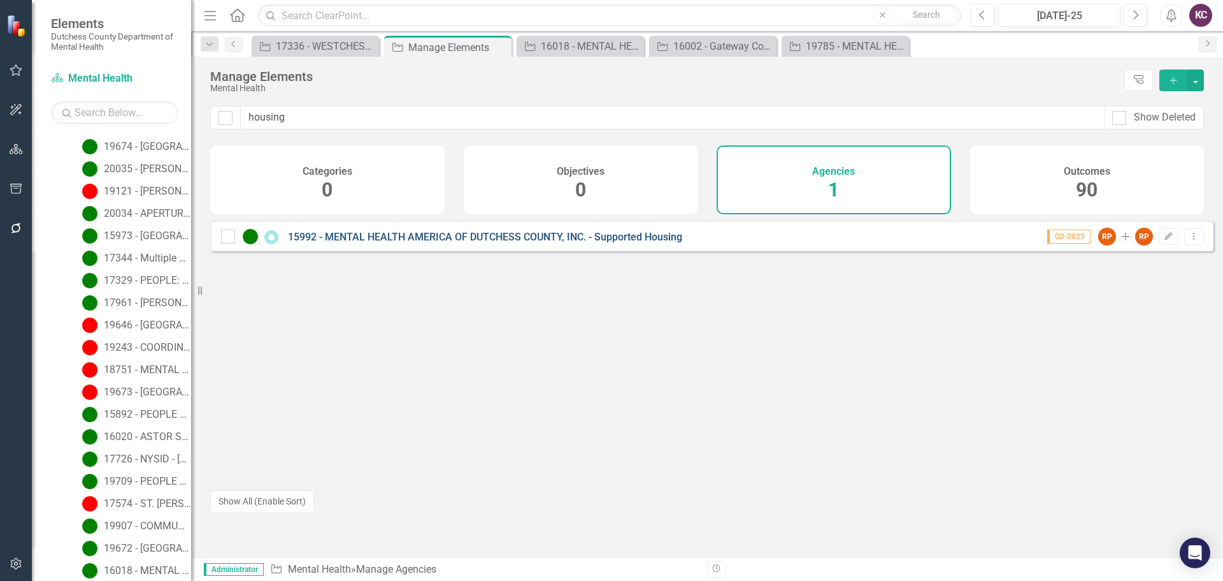
click at [429, 243] on link "15992 - MENTAL HEALTH AMERICA OF DUTCHESS COUNTY, INC. - Supported Housing" at bounding box center [485, 237] width 394 height 12
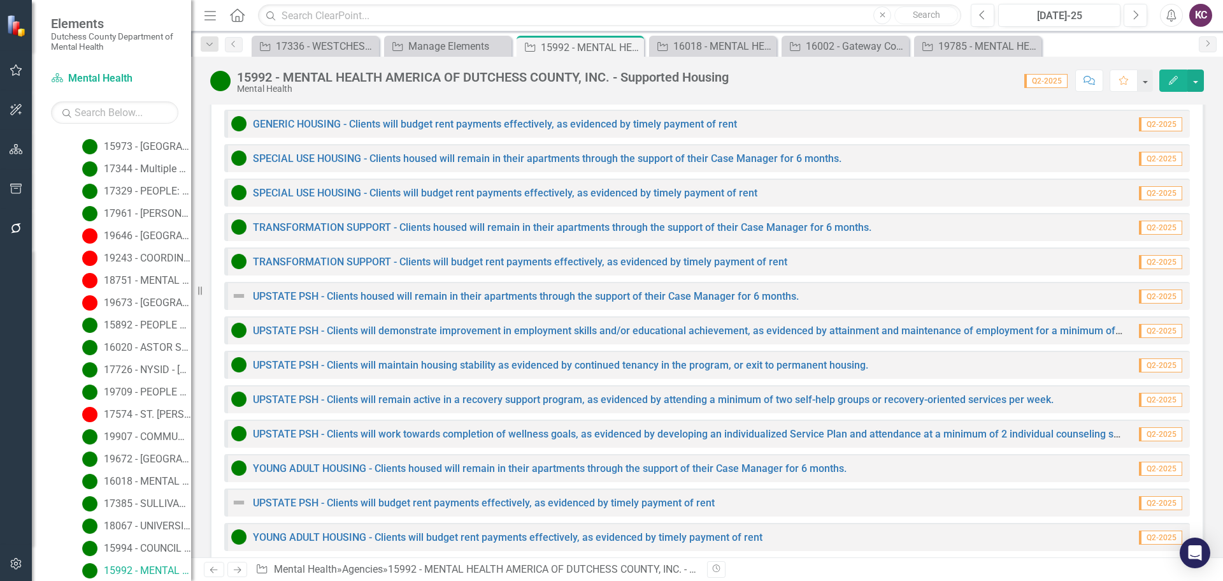
scroll to position [1719, 0]
click at [393, 289] on link "UPSTATE PSH - Clients housed will remain in their apartments through the suppor…" at bounding box center [526, 295] width 546 height 12
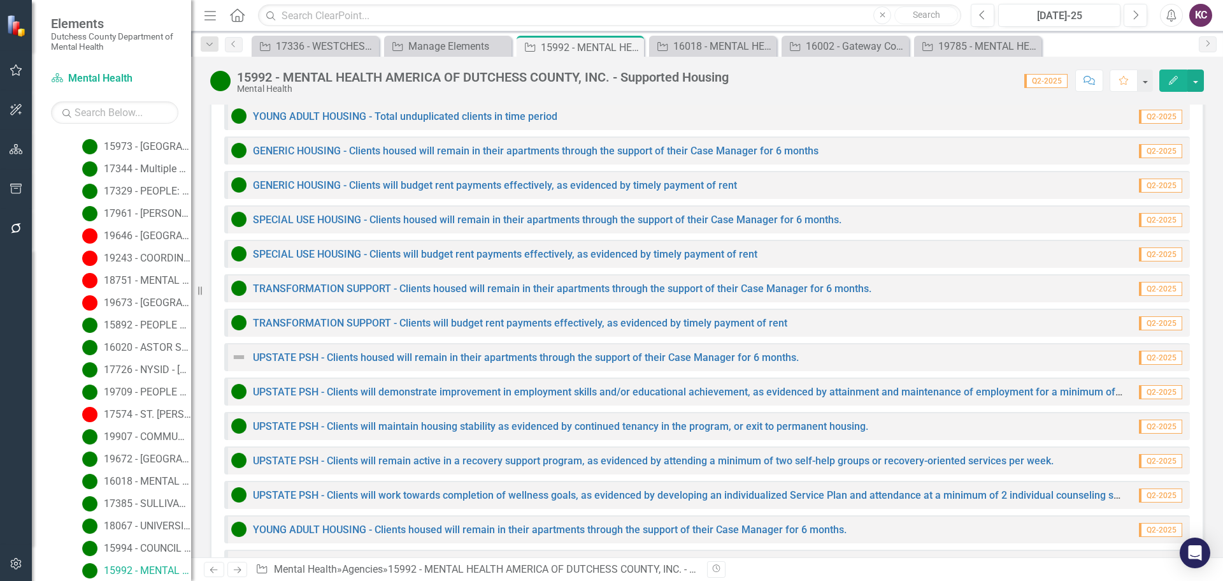
scroll to position [1719, 0]
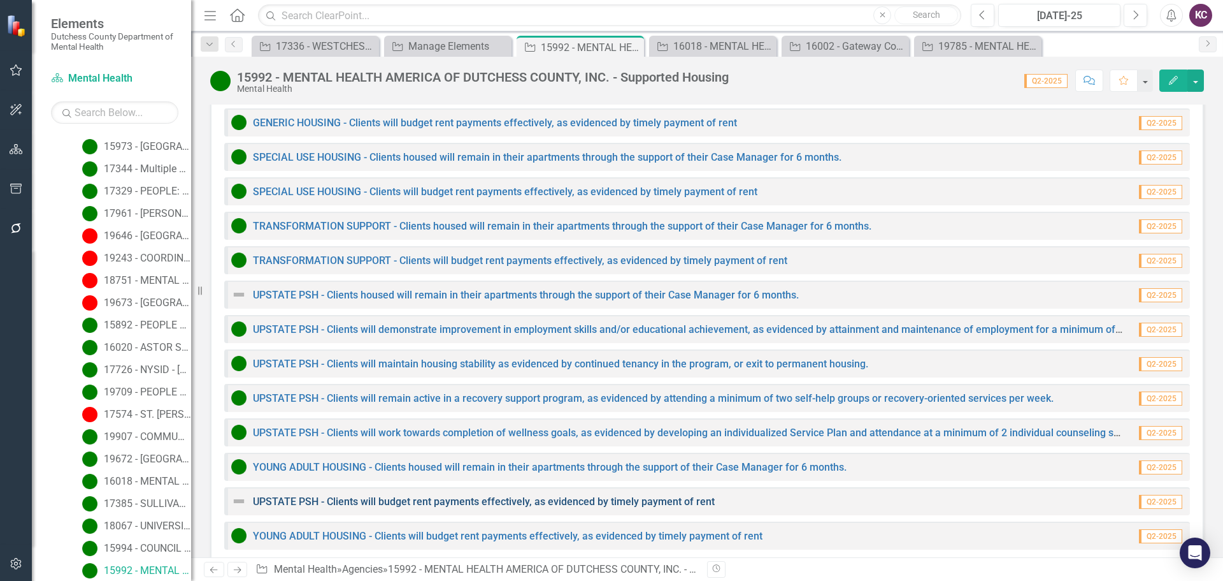
click at [426, 495] on link "UPSTATE PSH - Clients will budget rent payments effectively, as evidenced by ti…" at bounding box center [484, 501] width 462 height 12
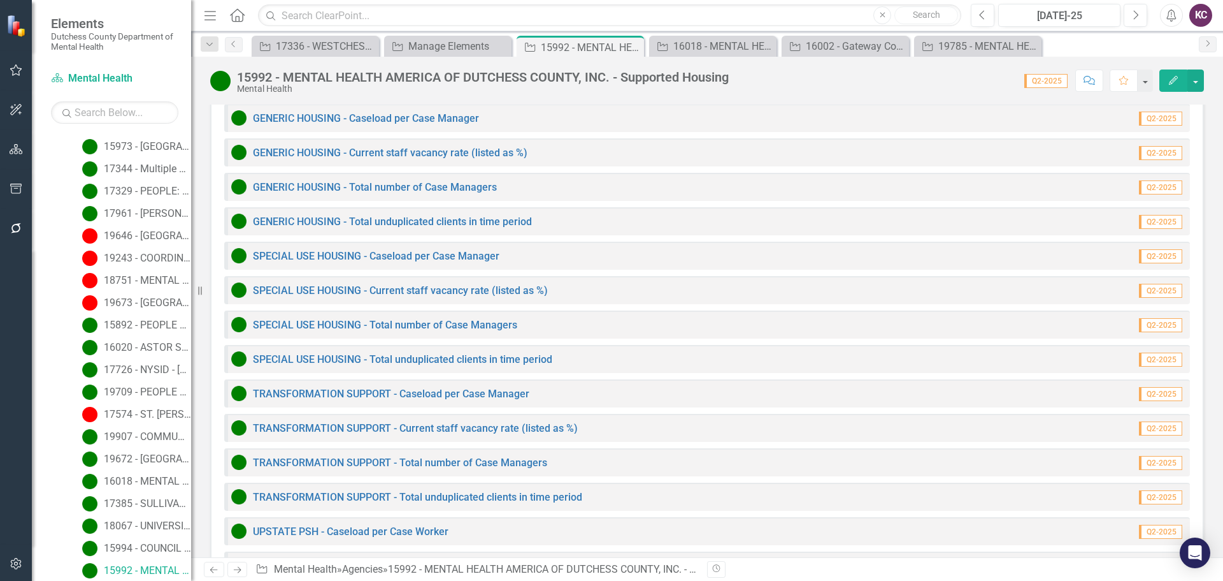
scroll to position [970, 0]
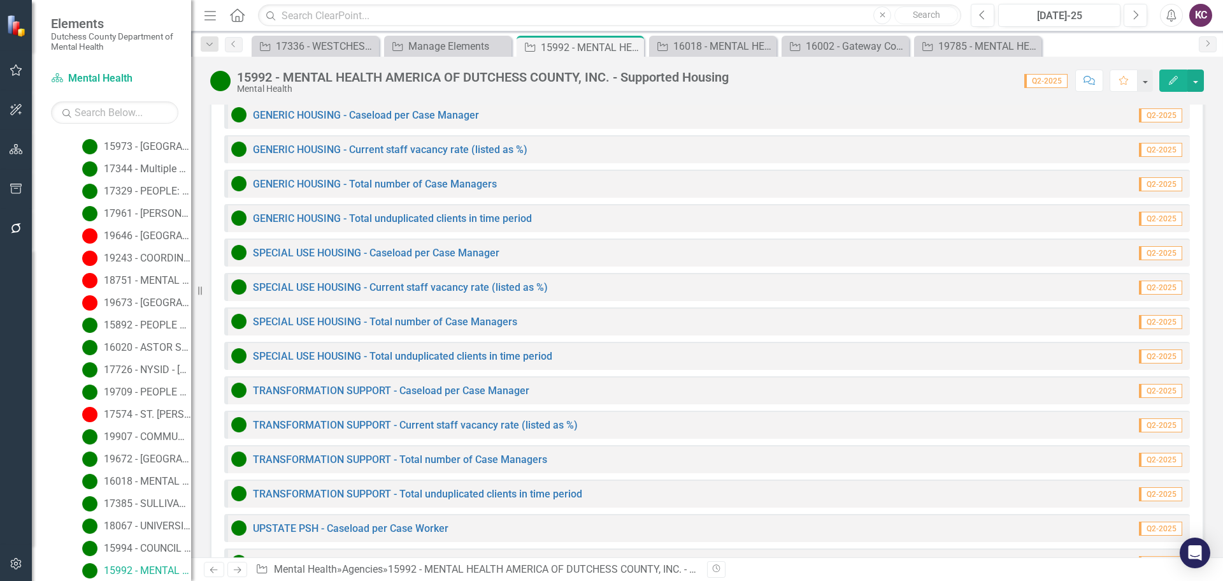
click at [1077, 50] on div "Agency 17336 - WESTCHESTER COUNTY HEALTHCARE CORPORATION d/b/a [GEOGRAPHIC_DATA…" at bounding box center [721, 46] width 944 height 20
click at [921, 83] on div "Score: 0.00 Q2-2025 Completed Comment Favorite Edit" at bounding box center [969, 80] width 469 height 22
click at [1063, 39] on div "Agency 17336 - WESTCHESTER COUNTY HEALTHCARE CORPORATION d/b/a [GEOGRAPHIC_DATA…" at bounding box center [721, 46] width 944 height 20
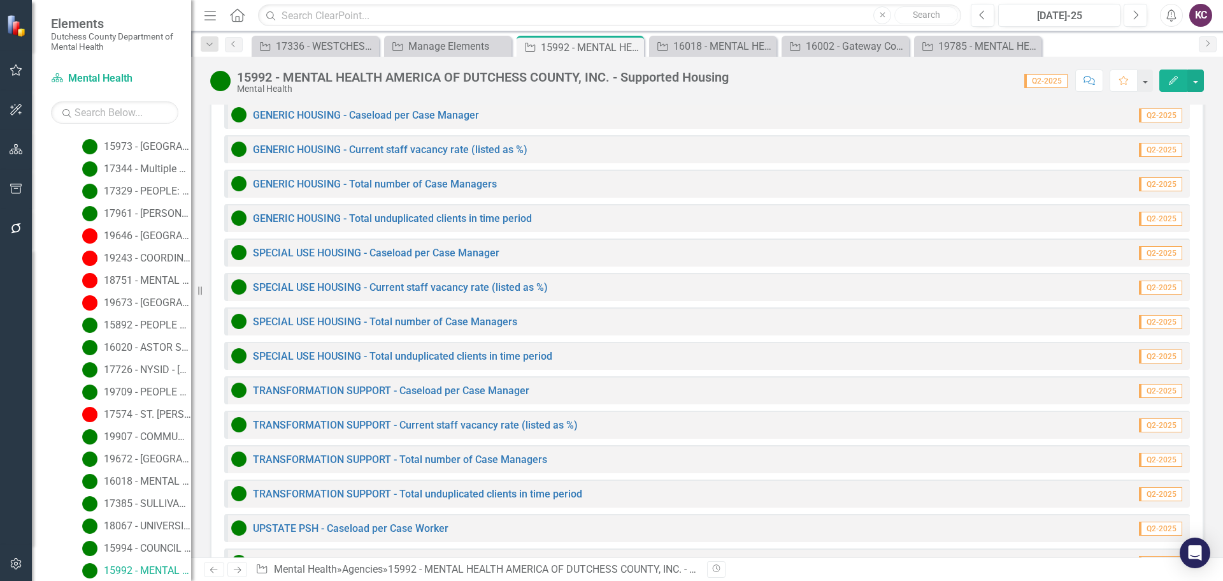
click at [821, 82] on div "Score: 0.00 Q2-2025 Completed Comment Favorite Edit" at bounding box center [969, 80] width 469 height 22
click at [943, 80] on div "Score: 0.00 Q2-2025 Completed Comment Favorite Edit" at bounding box center [969, 80] width 469 height 22
click at [788, 66] on div "15992 - MENTAL HEALTH AMERICA OF DUTCHESS COUNTY, INC. - Supported Housing Ment…" at bounding box center [707, 76] width 1032 height 38
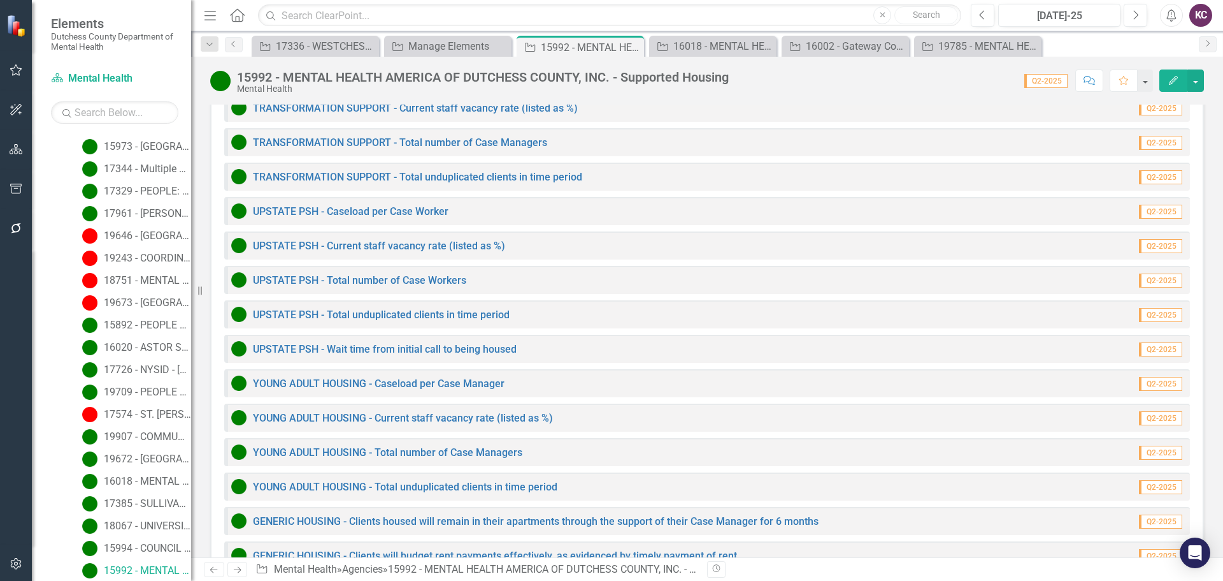
scroll to position [1273, 0]
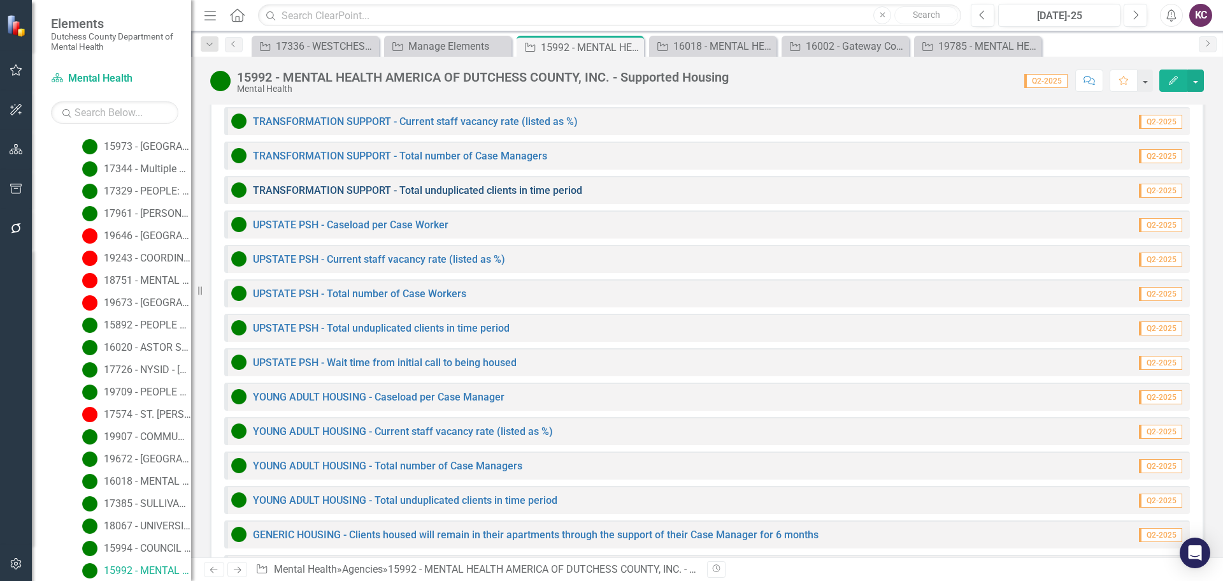
click at [396, 184] on link "TRANSFORMATION SUPPORT - Total unduplicated clients in time period" at bounding box center [417, 190] width 329 height 12
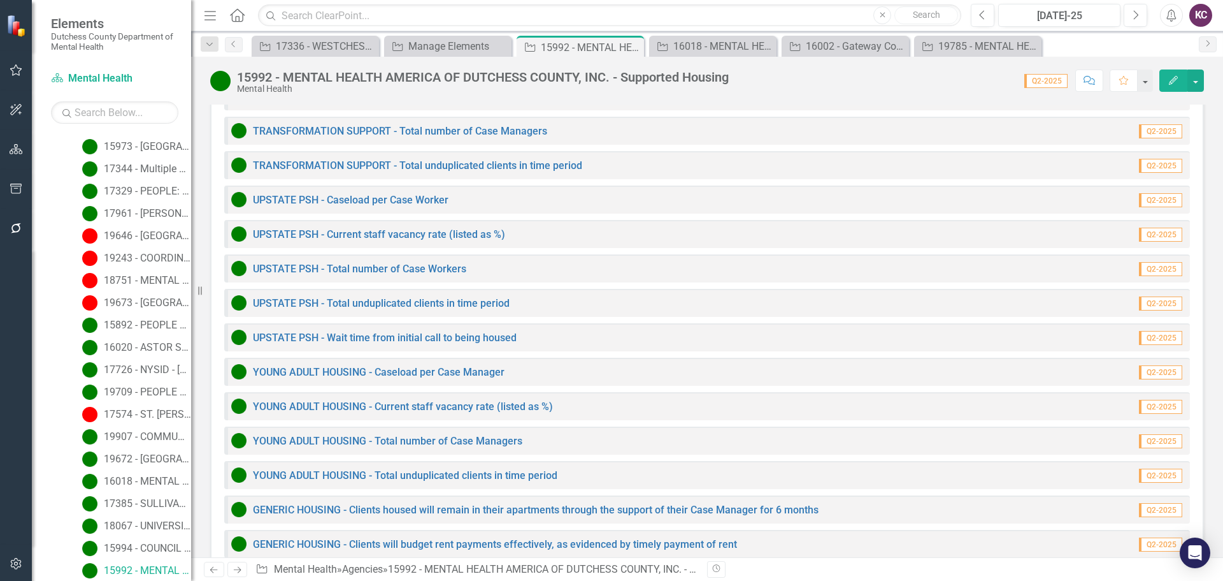
scroll to position [1020, 0]
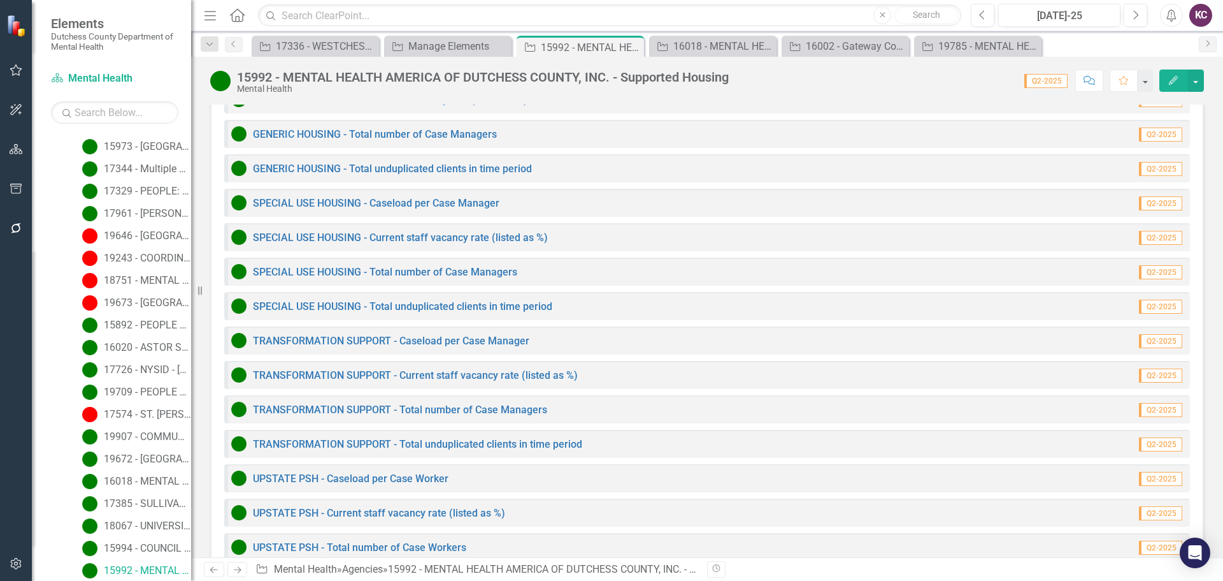
click at [804, 94] on div "15992 - MENTAL HEALTH AMERICA OF DUTCHESS COUNTY, INC. - Supported Housing Ment…" at bounding box center [707, 76] width 1032 height 38
click at [781, 87] on div "Score: 0.00 Q2-2025 Completed Comment Favorite Edit" at bounding box center [969, 80] width 469 height 22
drag, startPoint x: 204, startPoint y: 287, endPoint x: 159, endPoint y: 285, distance: 45.3
click at [159, 285] on div "Elements Dutchess County Department of Mental Health Scorecard Mental Health Se…" at bounding box center [95, 290] width 191 height 581
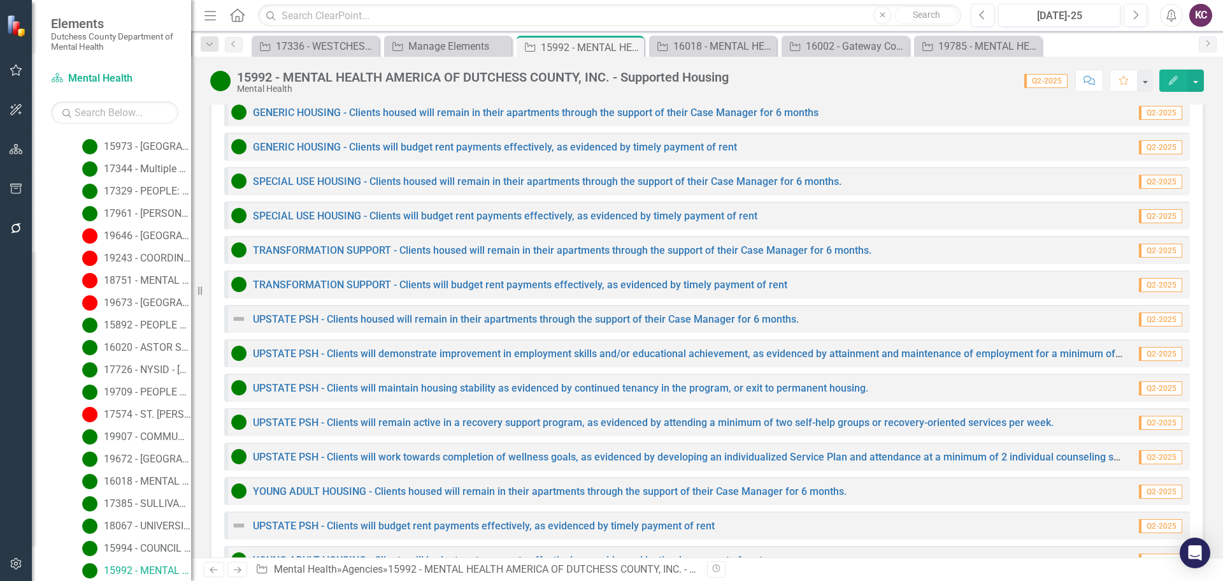
scroll to position [1273, 0]
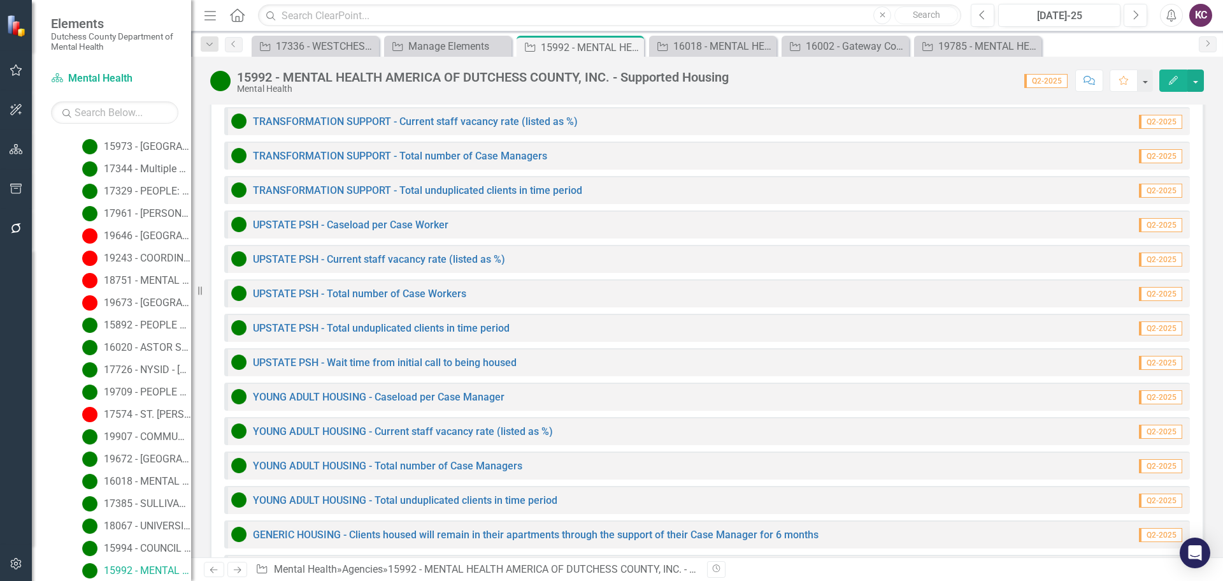
click at [909, 68] on div "15992 - MENTAL HEALTH AMERICA OF DUTCHESS COUNTY, INC. - Supported Housing Ment…" at bounding box center [707, 76] width 1032 height 38
click at [361, 528] on link "GENERIC HOUSING - Clients housed will remain in their apartments through the su…" at bounding box center [536, 534] width 566 height 12
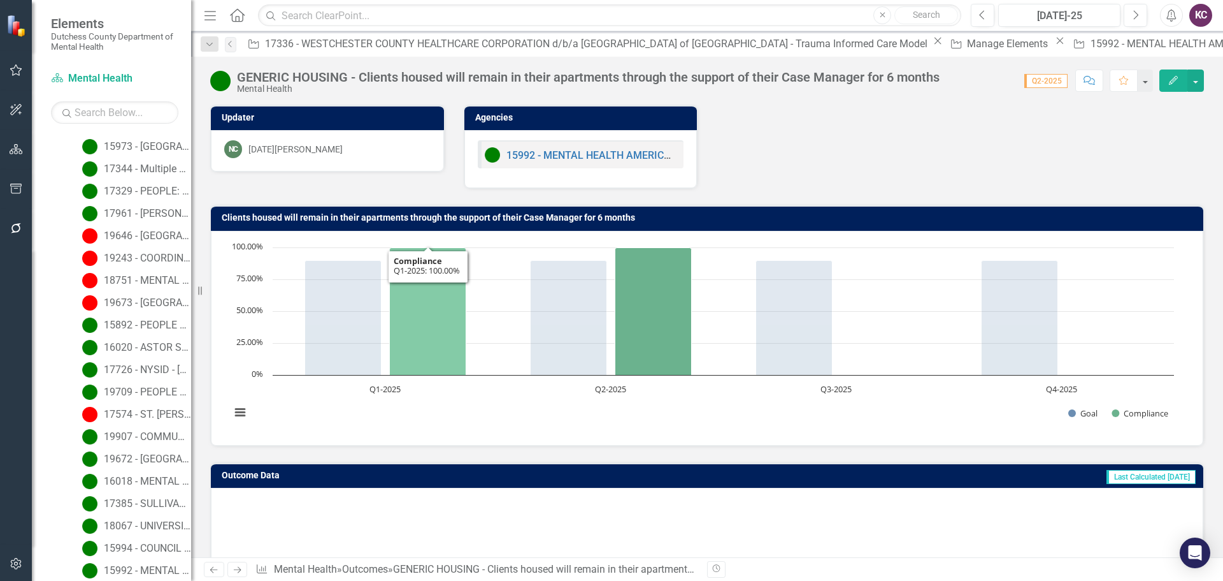
scroll to position [101, 0]
